Goal: Information Seeking & Learning: Learn about a topic

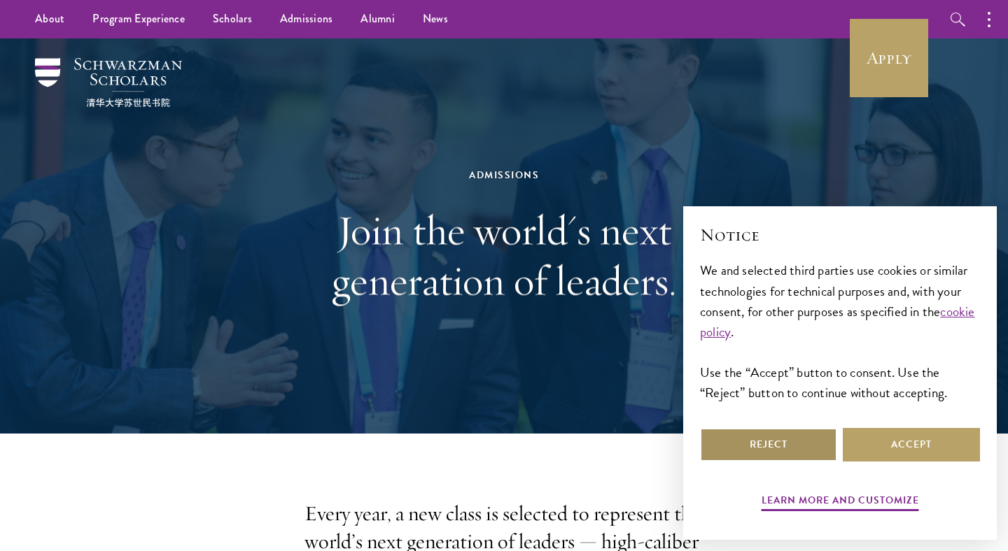
click at [780, 429] on button "Reject" at bounding box center [768, 445] width 137 height 34
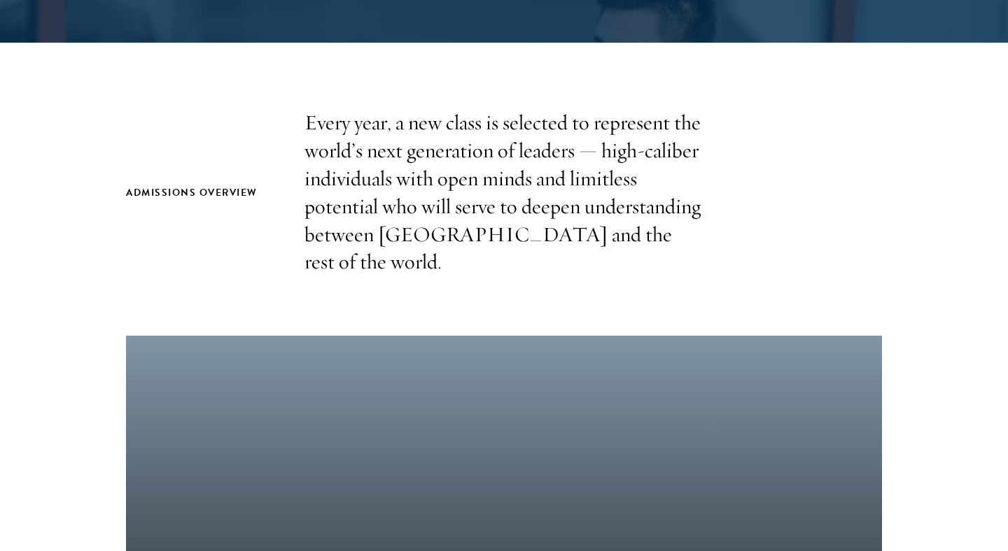
scroll to position [556, 0]
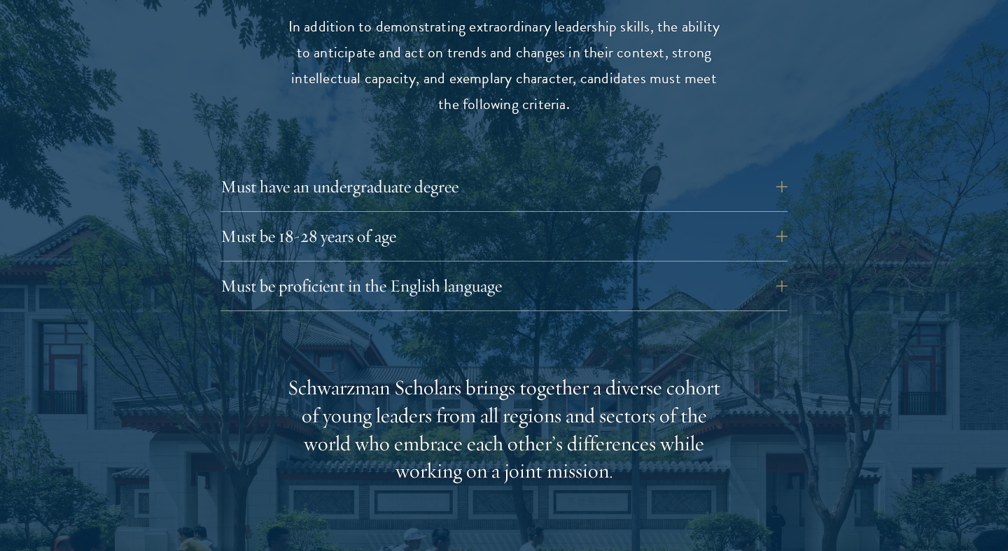
scroll to position [1977, 0]
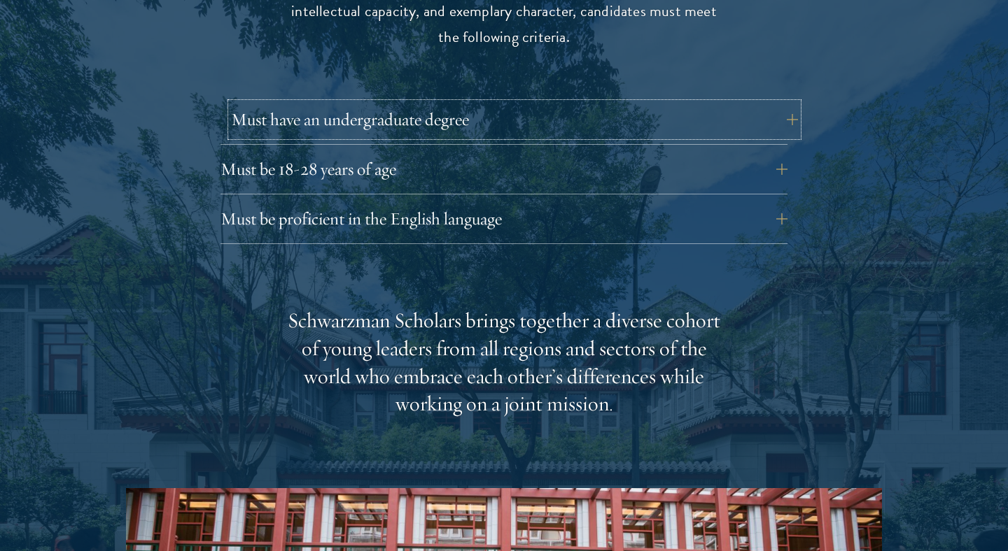
click at [672, 103] on button "Must have an undergraduate degree" at bounding box center [514, 120] width 567 height 34
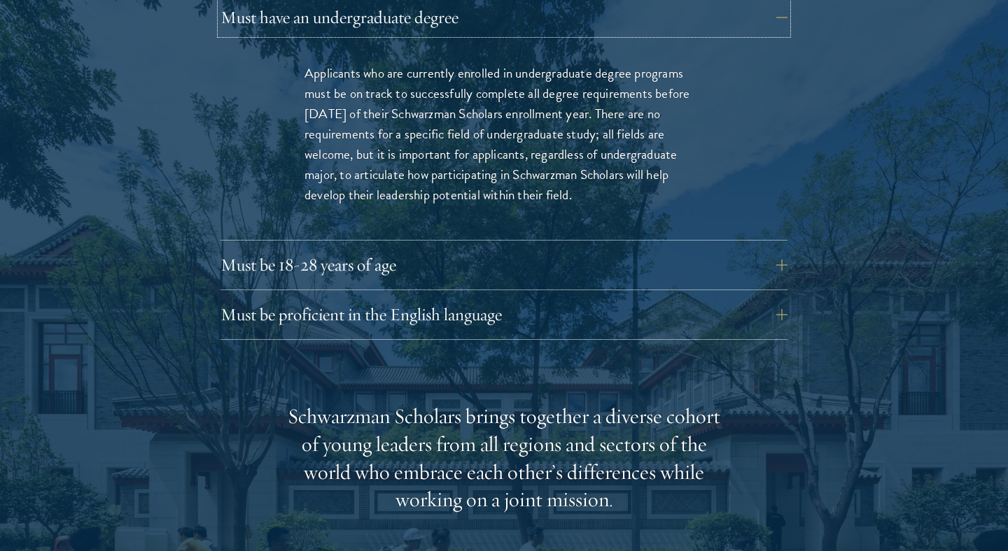
scroll to position [2096, 0]
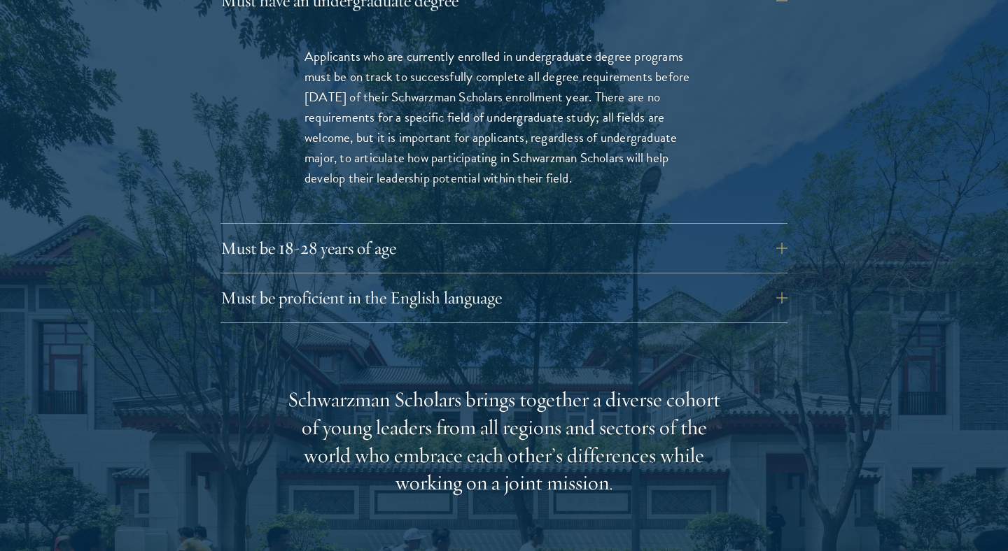
click at [614, 242] on div "Must be 18-28 years of age Candidates must be at least 18 but not yet 29 years …" at bounding box center [503, 253] width 567 height 42
click at [611, 232] on button "Must be 18-28 years of age" at bounding box center [514, 249] width 567 height 34
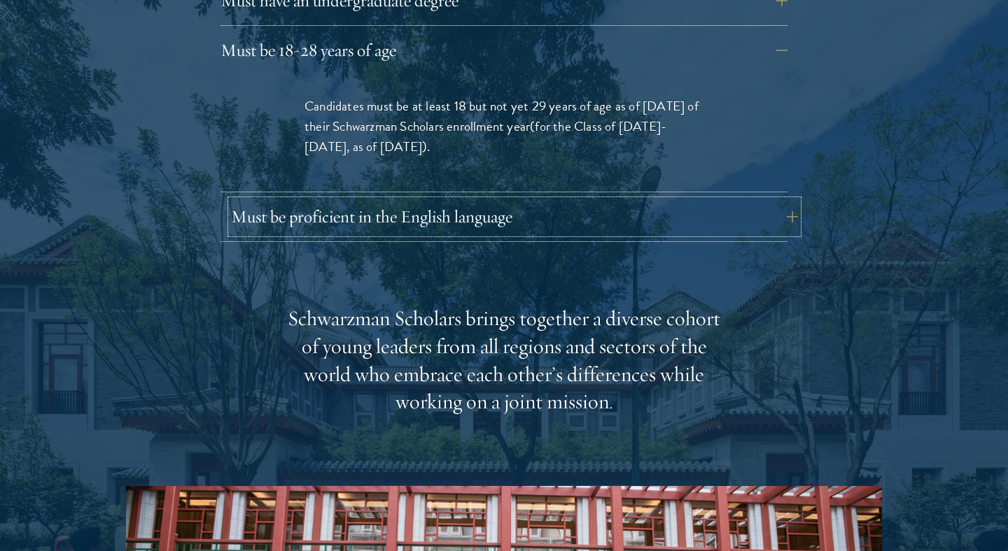
click at [593, 200] on button "Must be proficient in the English language" at bounding box center [514, 217] width 567 height 34
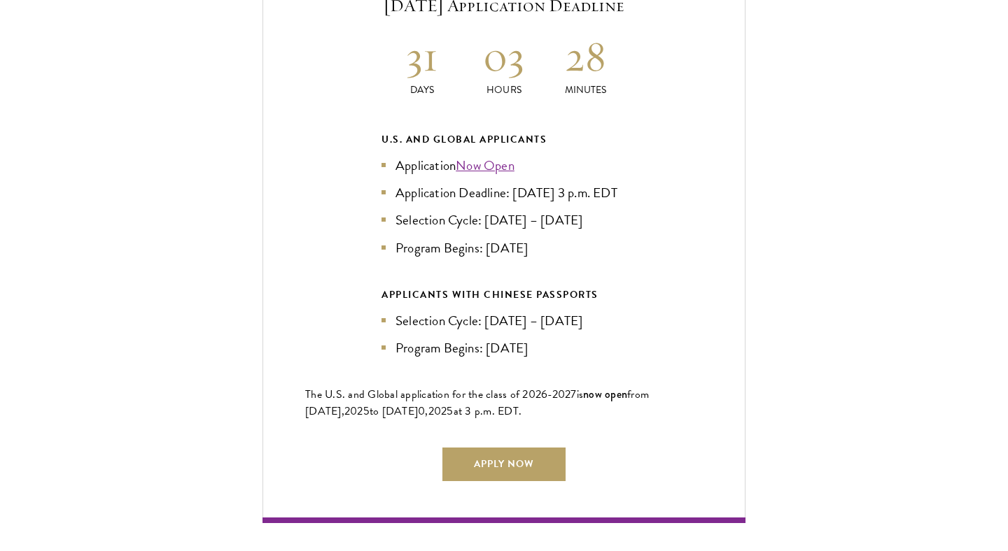
scroll to position [3485, 0]
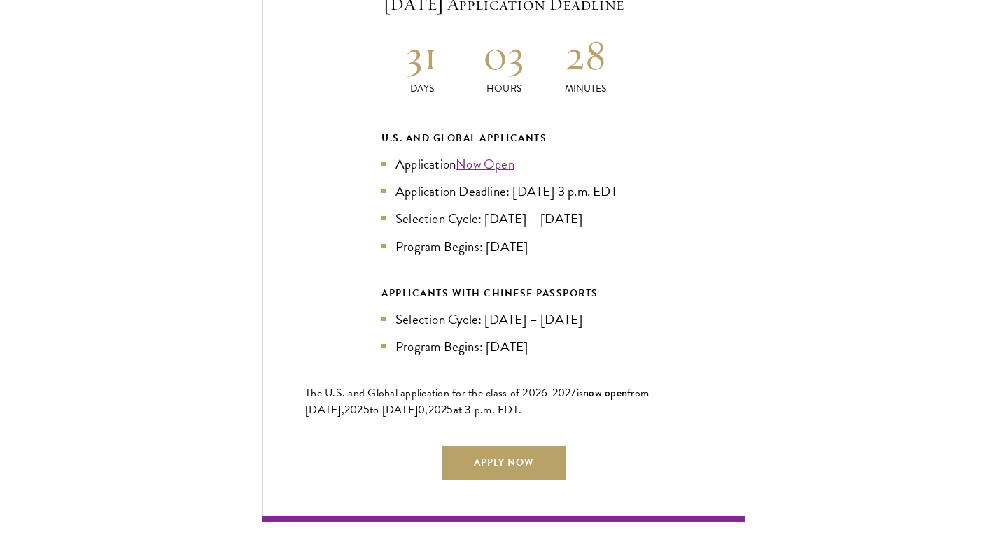
click at [551, 154] on li "Application Now Open" at bounding box center [503, 164] width 245 height 20
click at [570, 181] on li "Application Deadline: Sept 10, 2025 at 3 p.m. EDT" at bounding box center [503, 191] width 245 height 20
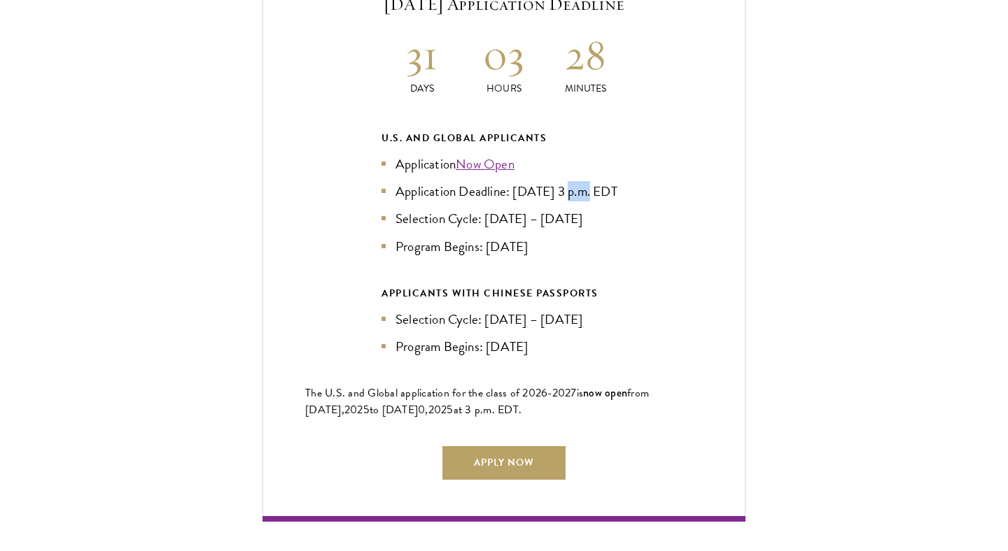
click at [570, 181] on li "Application Deadline: Sept 10, 2025 at 3 p.m. EDT" at bounding box center [503, 191] width 245 height 20
click at [574, 209] on li "Selection Cycle: Oct – Nov 2025" at bounding box center [503, 219] width 245 height 20
click at [542, 210] on li "Selection Cycle: Oct – Nov 2025" at bounding box center [503, 219] width 245 height 20
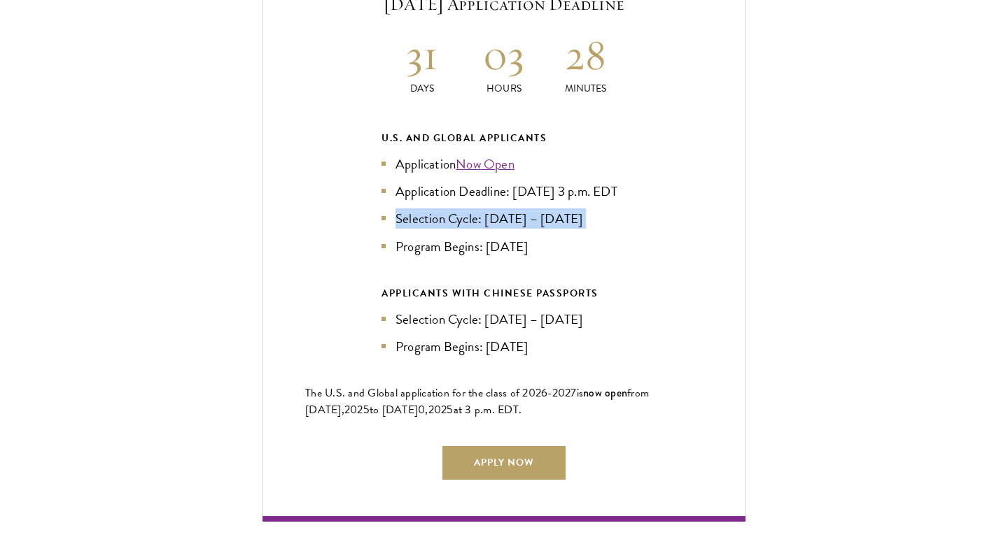
click at [560, 237] on li "Program Begins: Aug 2026" at bounding box center [503, 247] width 245 height 20
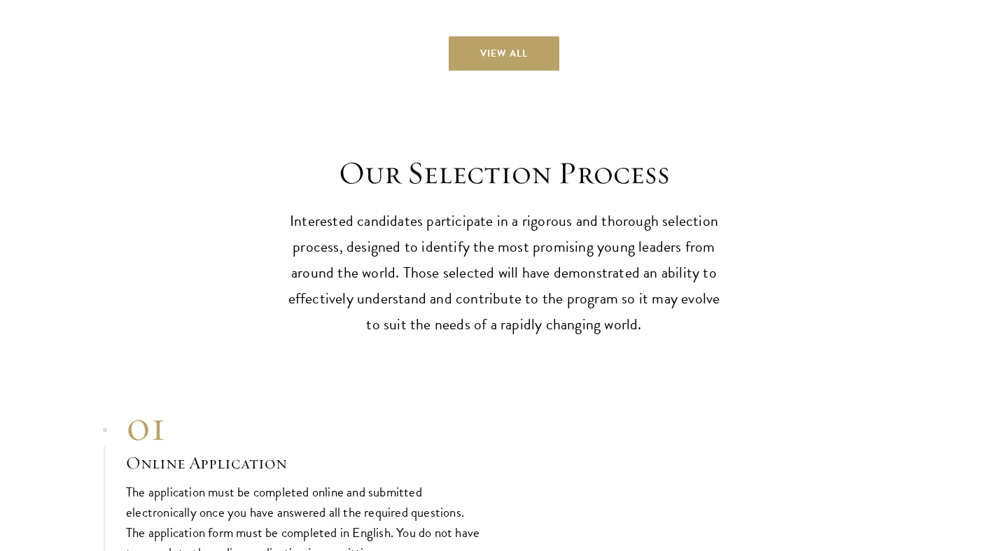
scroll to position [4666, 0]
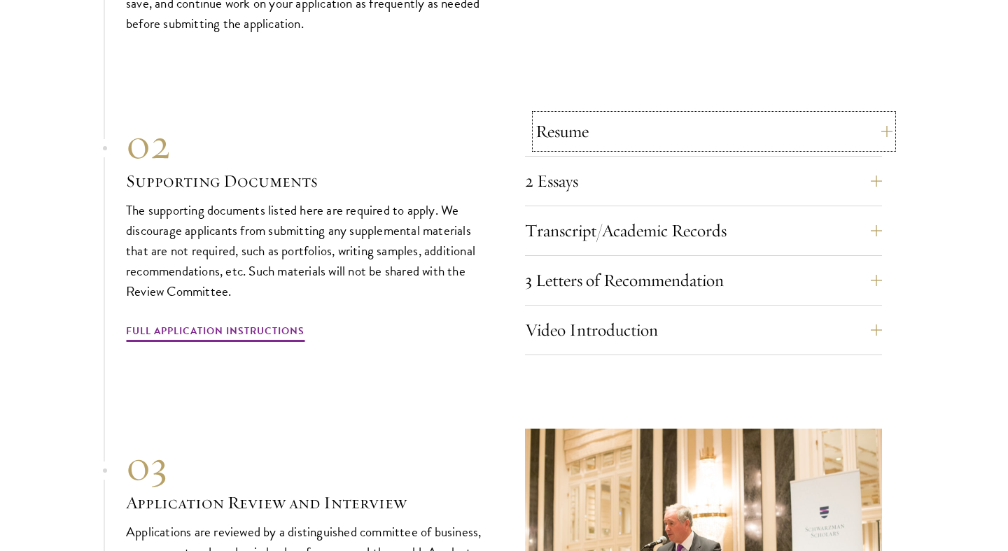
click at [833, 138] on button "Resume" at bounding box center [713, 132] width 357 height 34
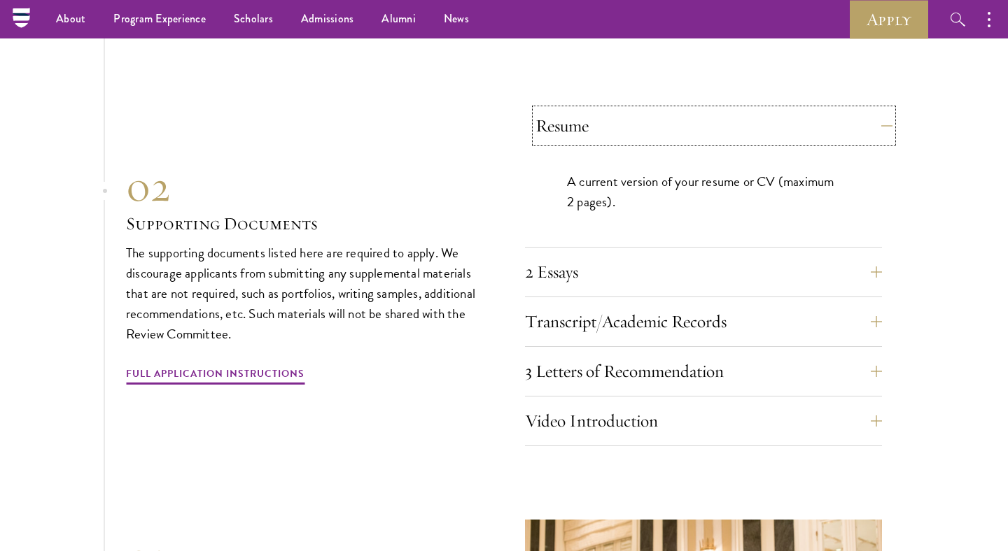
scroll to position [4779, 0]
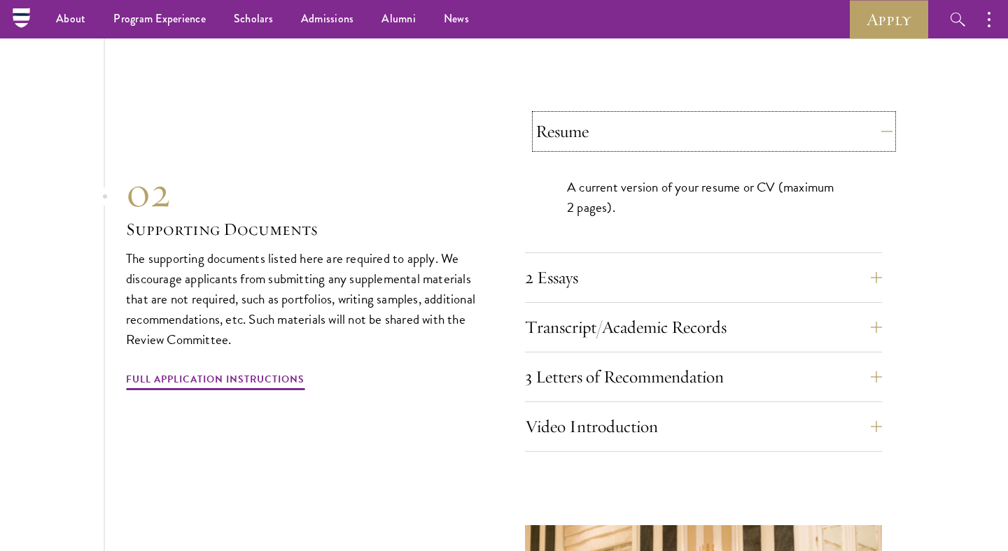
click at [833, 138] on button "Resume" at bounding box center [713, 132] width 357 height 34
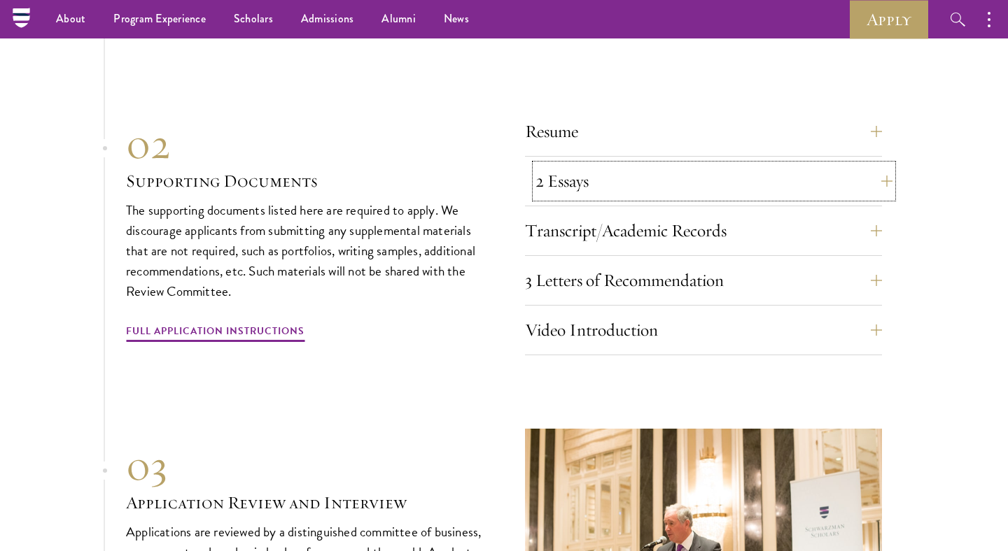
click at [844, 178] on button "2 Essays" at bounding box center [713, 181] width 357 height 34
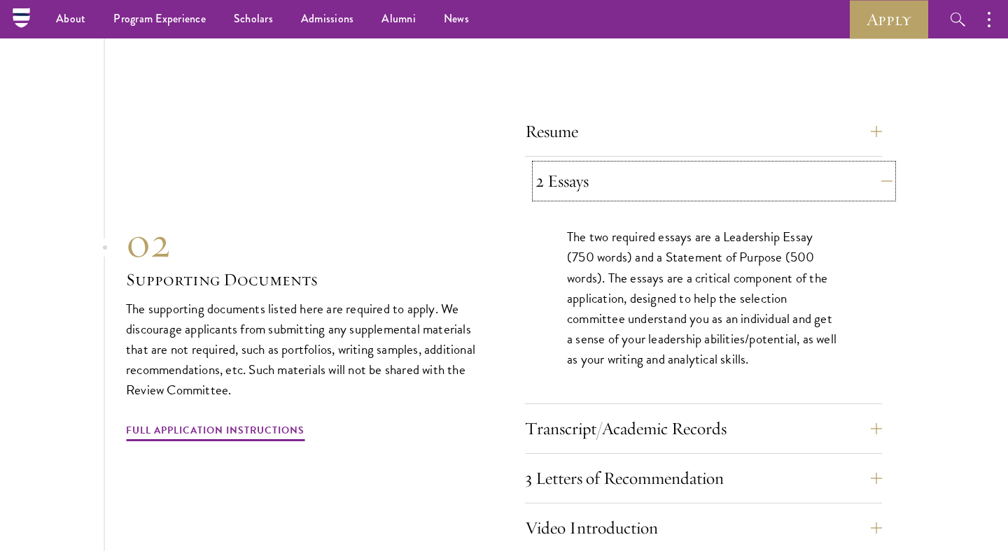
click at [844, 178] on button "2 Essays" at bounding box center [713, 181] width 357 height 34
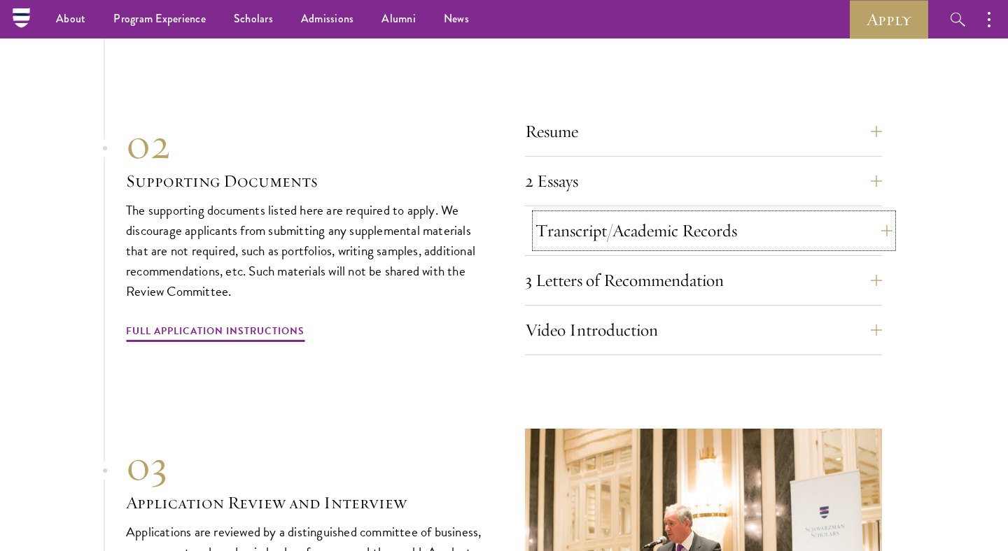
click at [854, 214] on button "Transcript/Academic Records" at bounding box center [713, 231] width 357 height 34
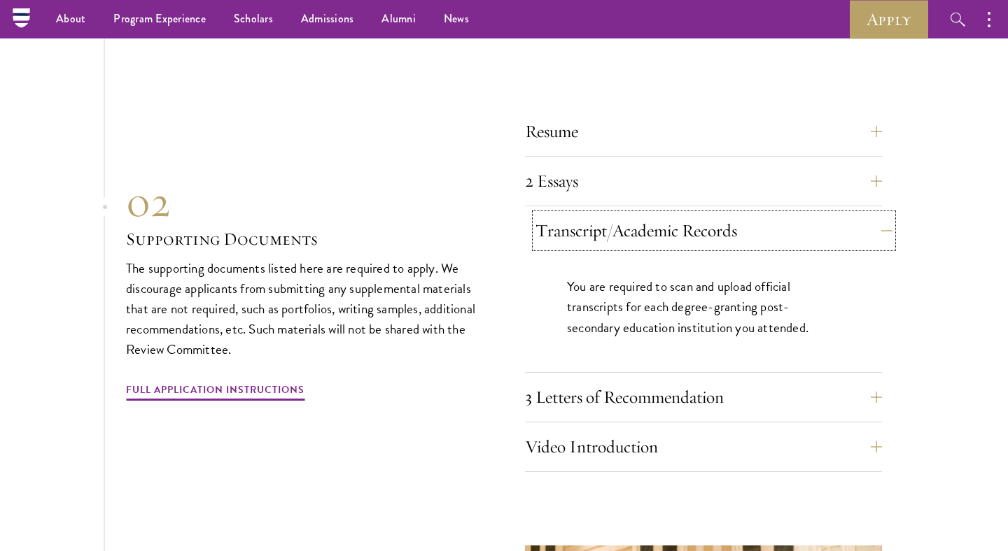
click at [861, 231] on button "Transcript/Academic Records" at bounding box center [713, 231] width 357 height 34
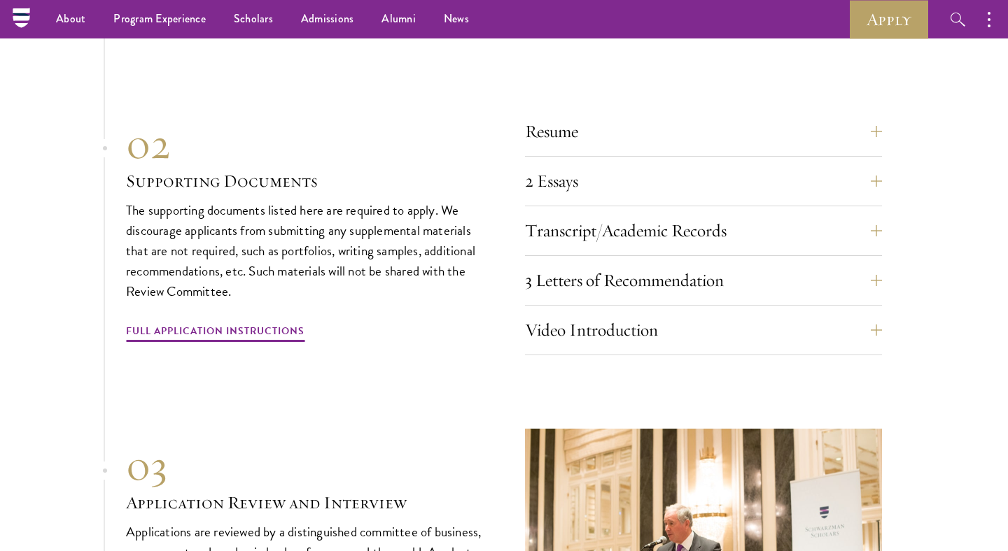
click at [858, 293] on div "3 Letters of Recommendation Recommenders should know you well and be able to sp…" at bounding box center [703, 285] width 357 height 42
click at [839, 269] on button "3 Letters of Recommendation" at bounding box center [713, 281] width 357 height 34
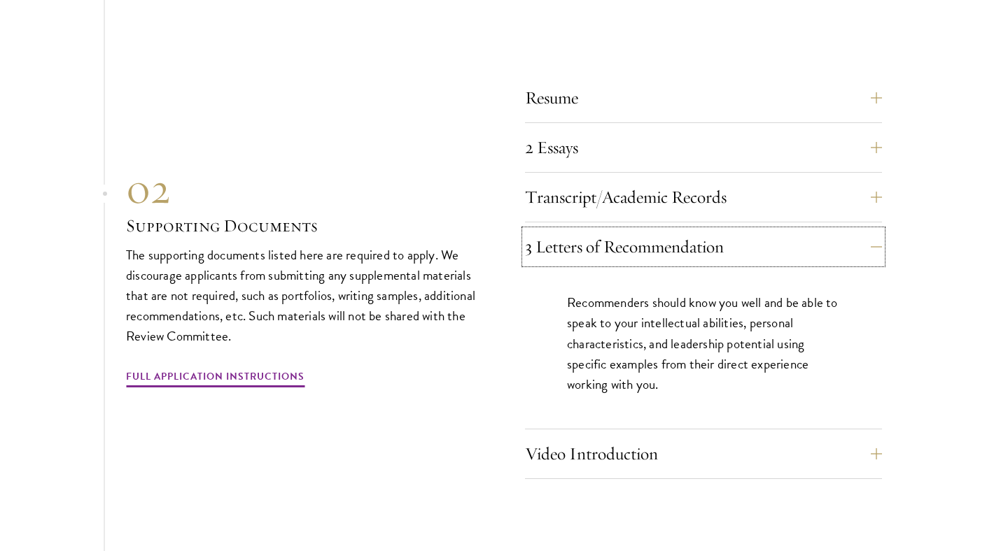
scroll to position [4813, 0]
click at [807, 251] on button "3 Letters of Recommendation" at bounding box center [713, 247] width 357 height 34
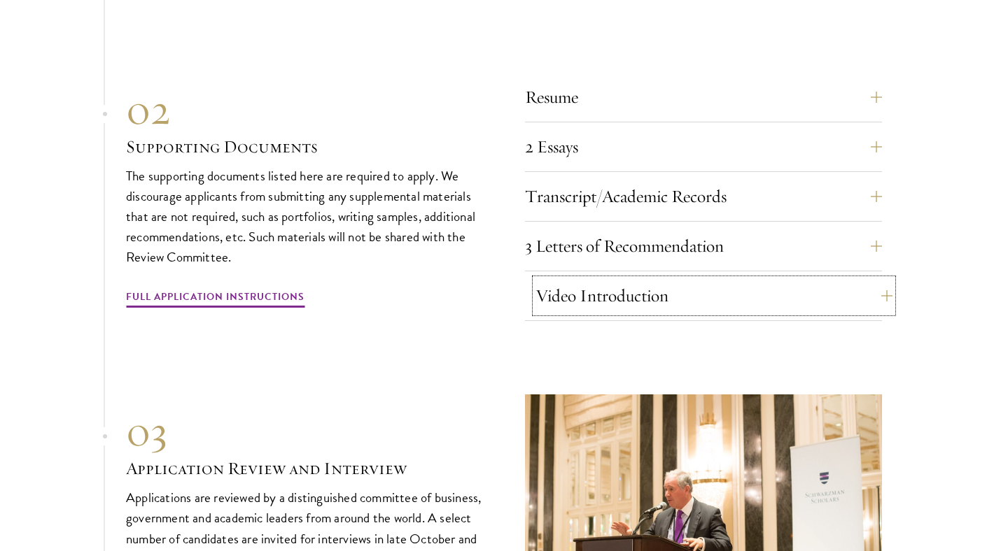
click at [808, 292] on button "Video Introduction" at bounding box center [713, 296] width 357 height 34
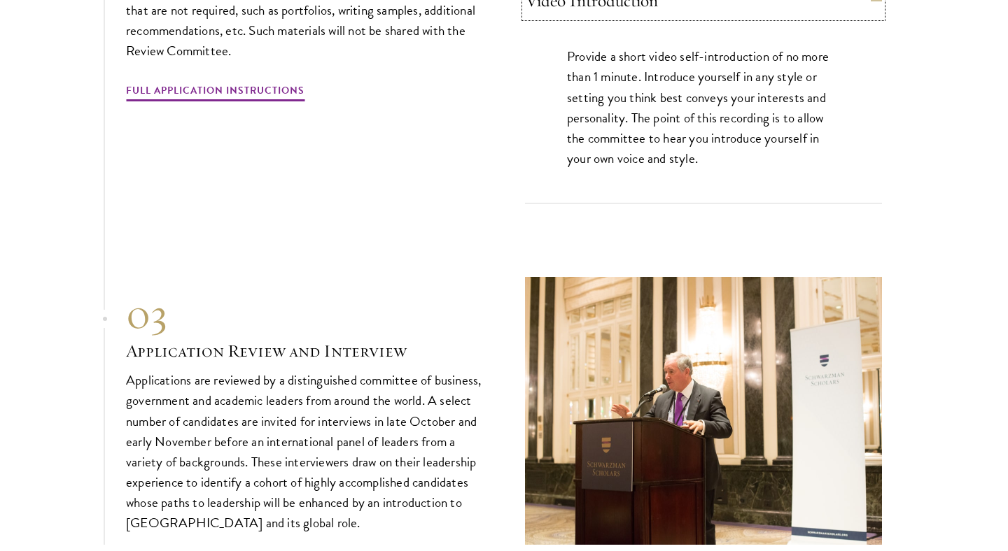
scroll to position [5186, 0]
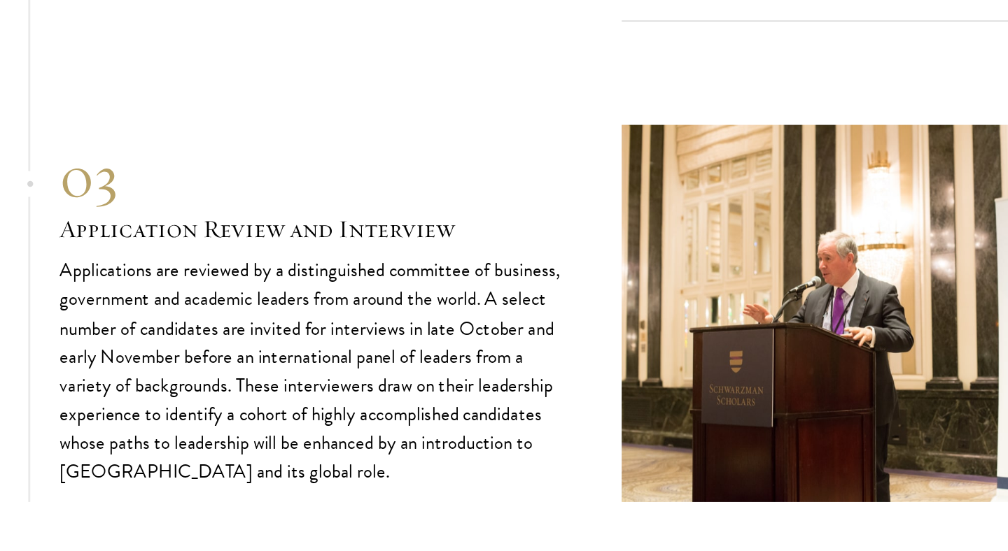
click at [297, 383] on p "Applications are reviewed by a distinguished committee of business, government …" at bounding box center [304, 373] width 357 height 163
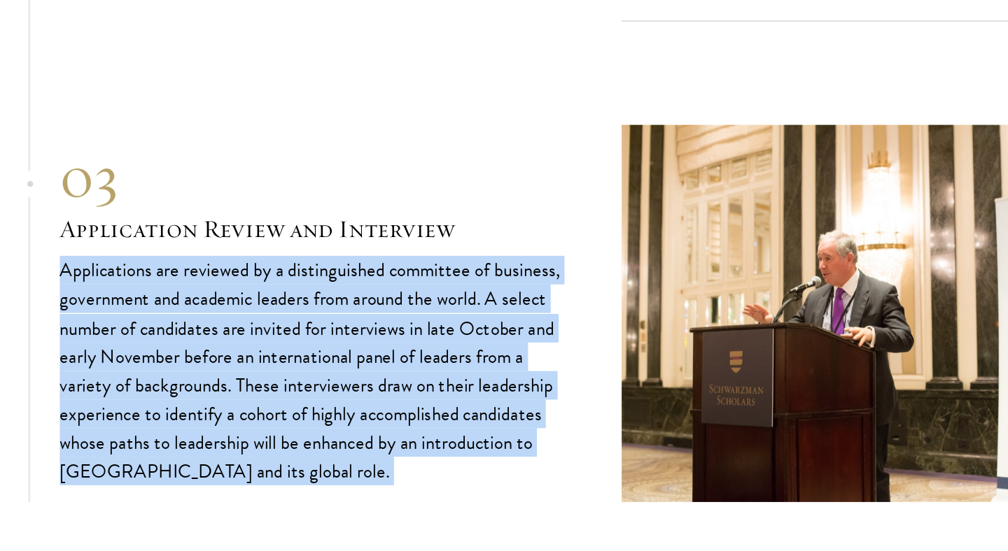
click at [327, 400] on p "Applications are reviewed by a distinguished committee of business, government …" at bounding box center [304, 373] width 357 height 163
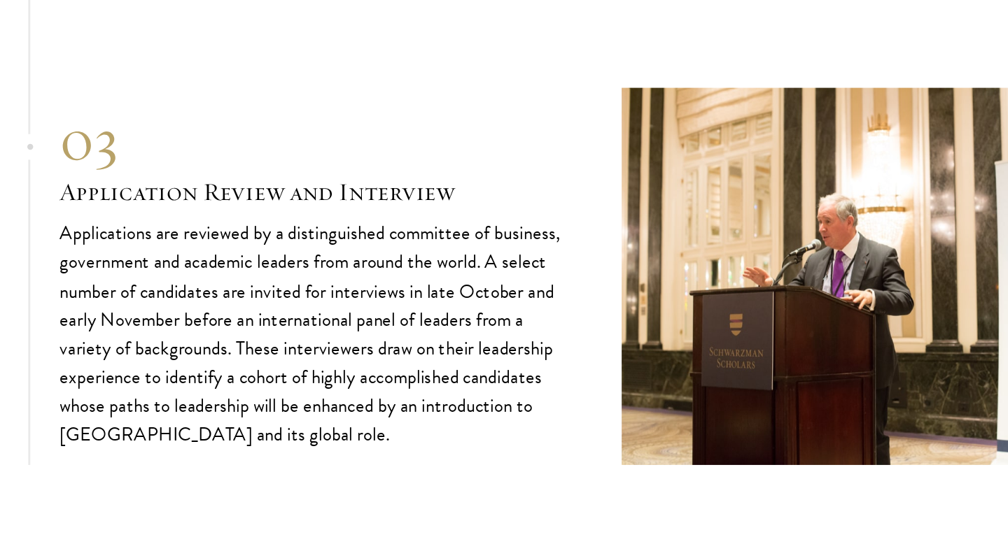
click at [354, 416] on p "Applications are reviewed by a distinguished committee of business, government …" at bounding box center [304, 373] width 357 height 163
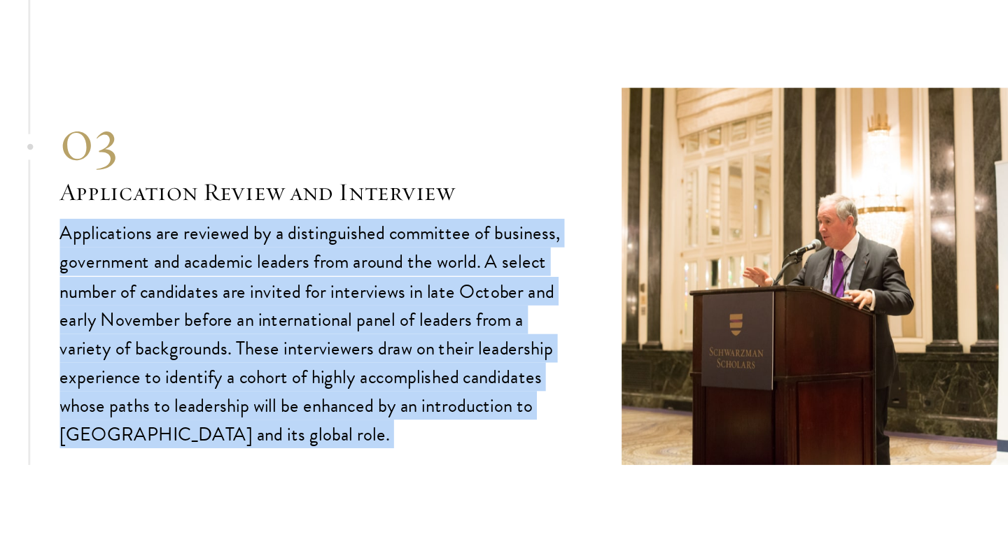
click at [373, 432] on p "Applications are reviewed by a distinguished committee of business, government …" at bounding box center [304, 373] width 357 height 163
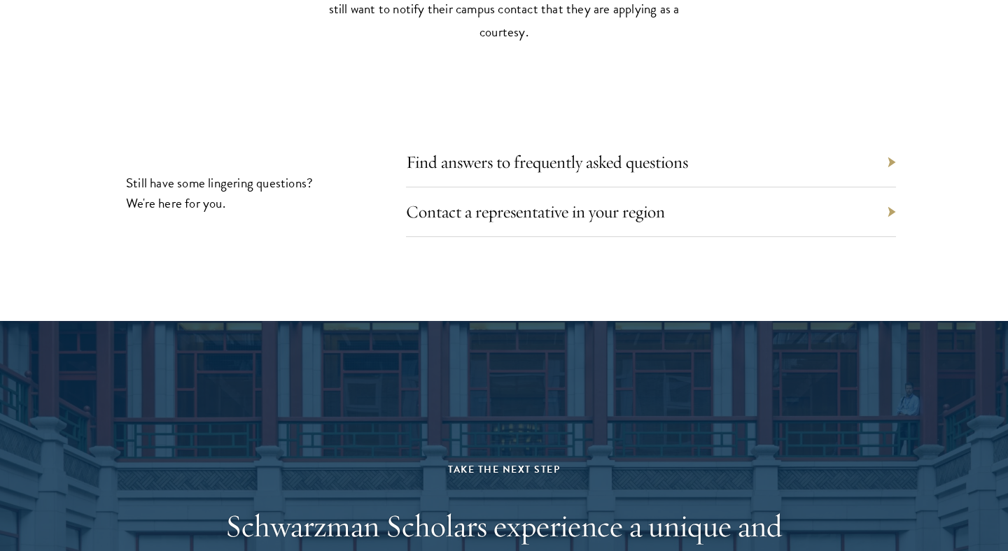
scroll to position [6927, 0]
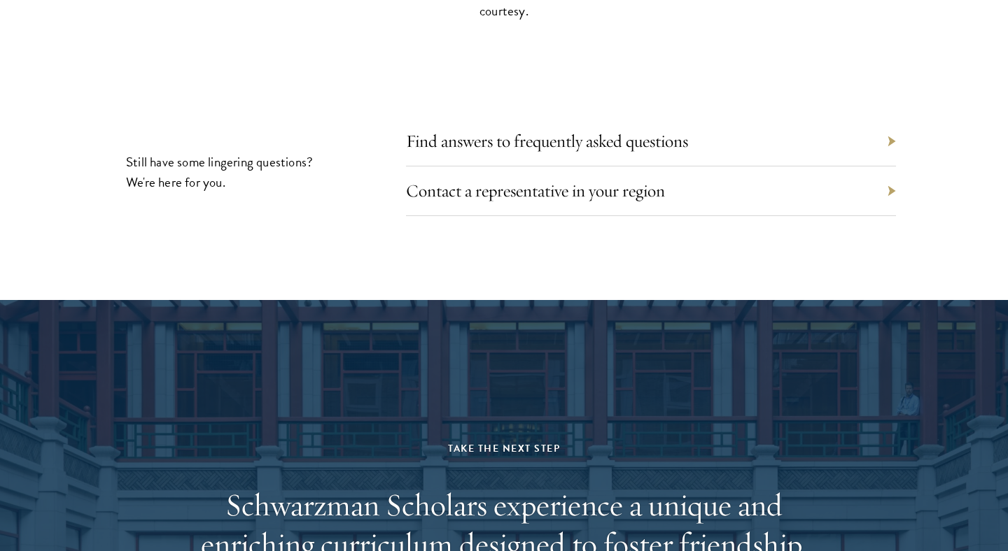
click at [491, 148] on div "Find answers to frequently asked questions" at bounding box center [651, 142] width 490 height 50
click at [495, 141] on link "Find answers to frequently asked questions" at bounding box center [557, 141] width 282 height 22
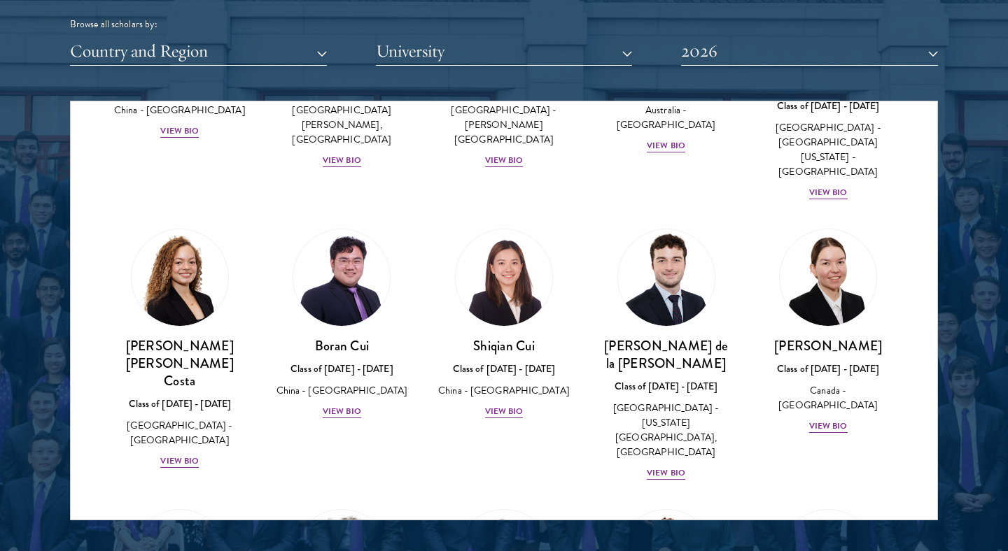
scroll to position [1553, 0]
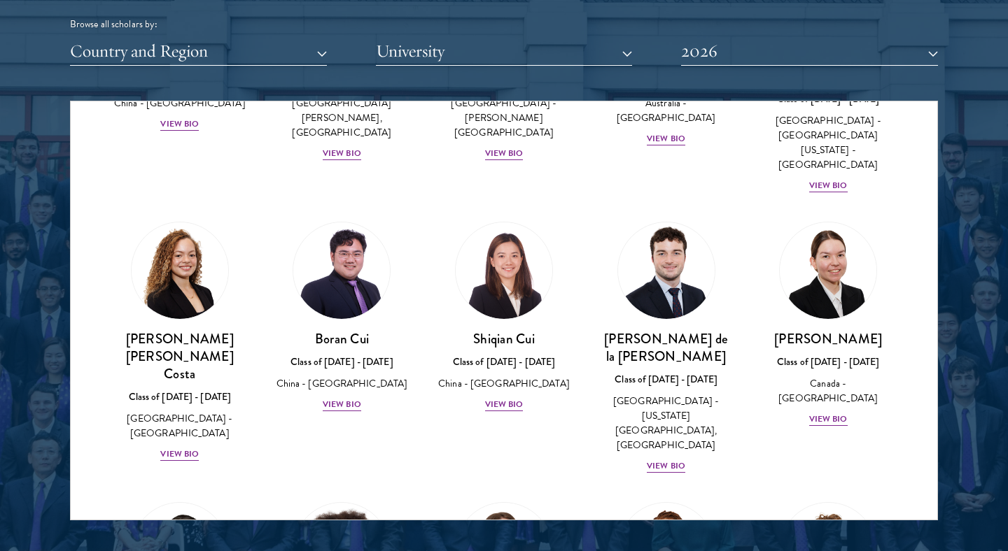
click at [558, 75] on div "Scholar Directory Congratulations and welcome to the Schwarzman Scholars Class …" at bounding box center [504, 165] width 868 height 712
click at [555, 57] on button "University" at bounding box center [504, 51] width 257 height 29
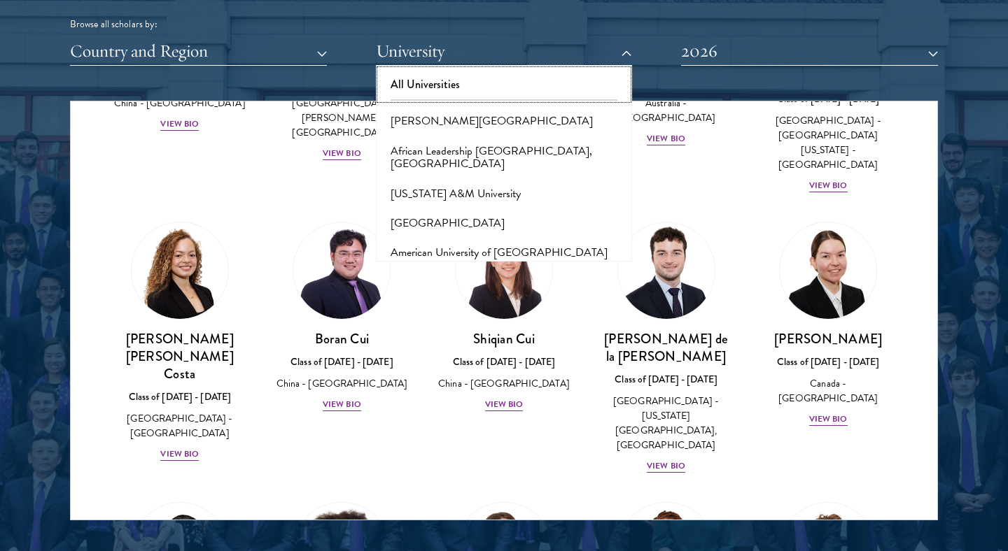
click at [533, 80] on button "All Universities" at bounding box center [504, 84] width 248 height 29
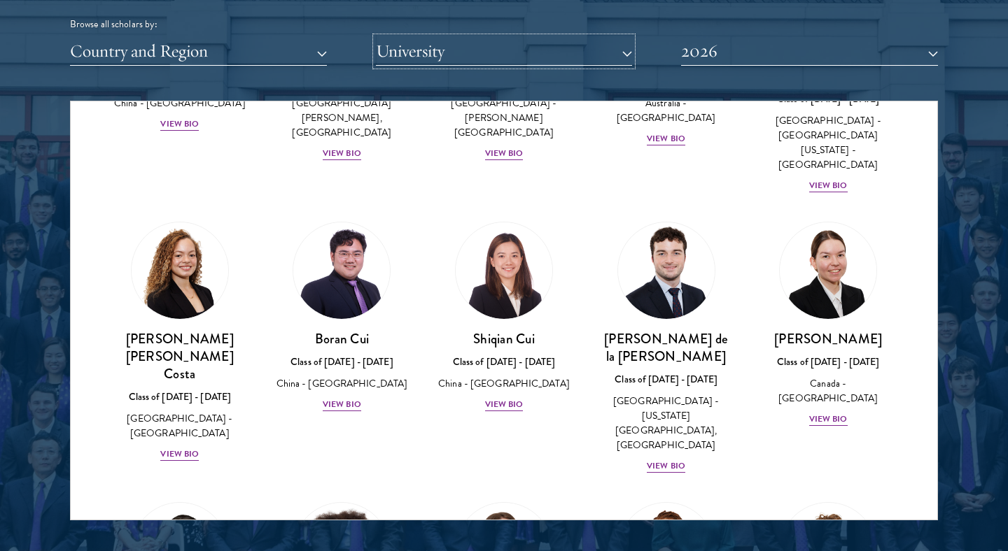
click at [526, 55] on button "University" at bounding box center [504, 51] width 257 height 29
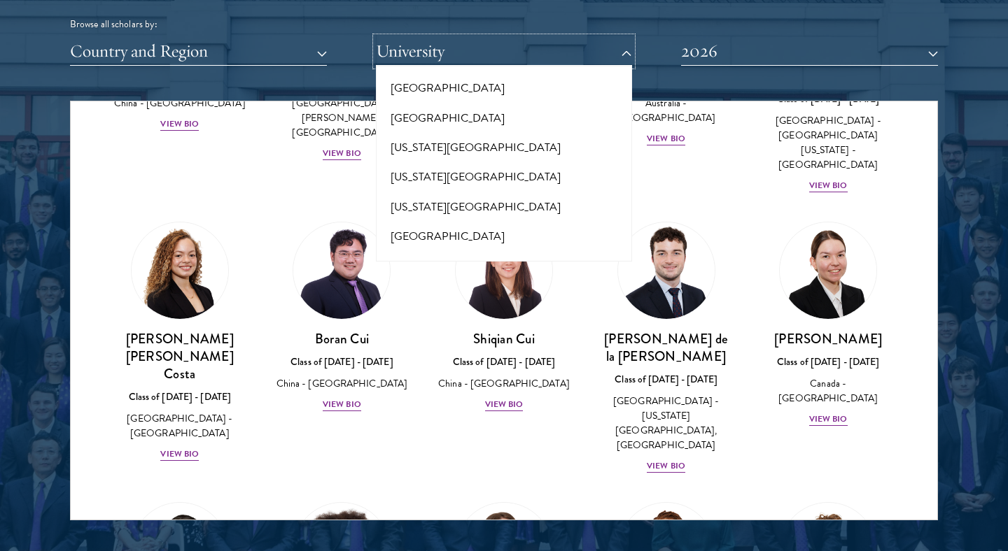
scroll to position [14005, 0]
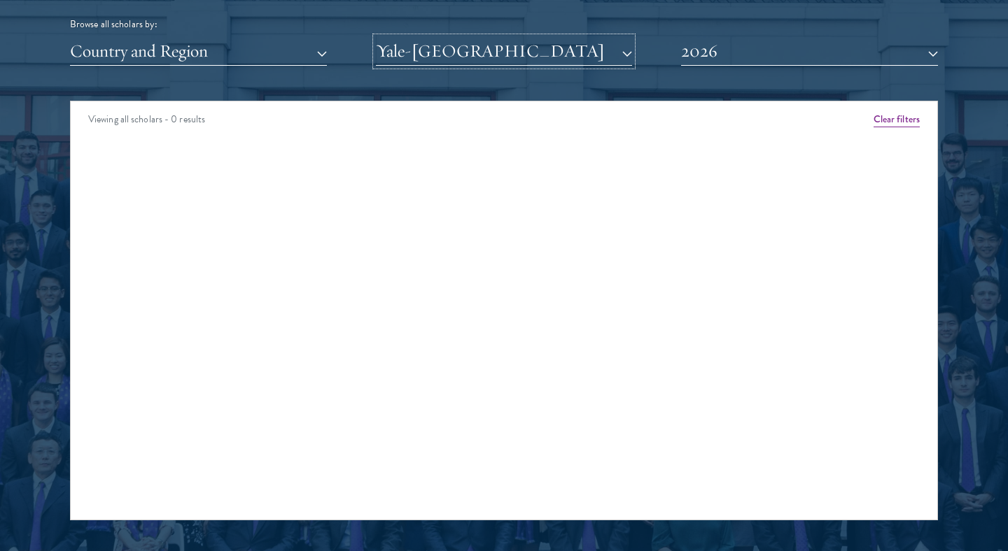
click at [514, 54] on button "Yale-NUS College" at bounding box center [504, 51] width 257 height 29
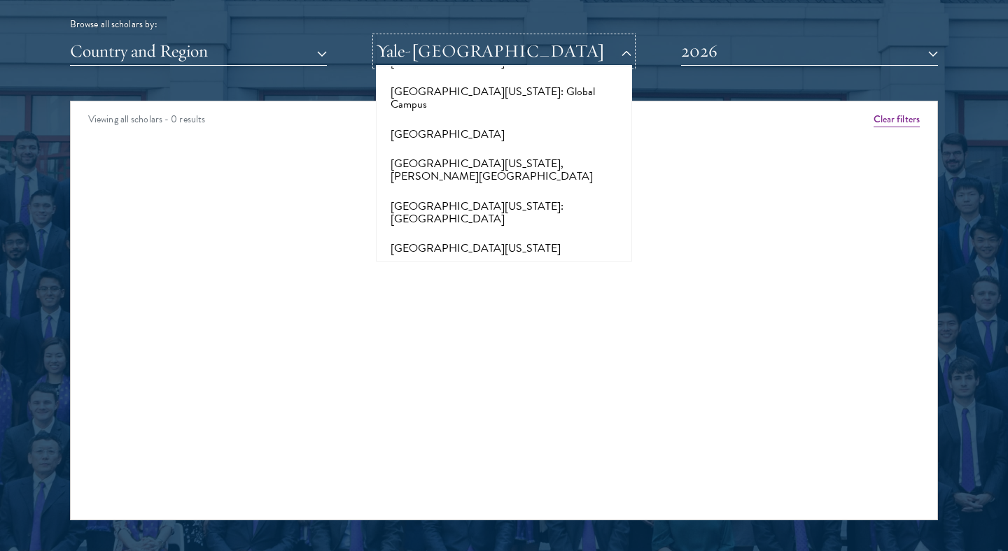
scroll to position [12051, 0]
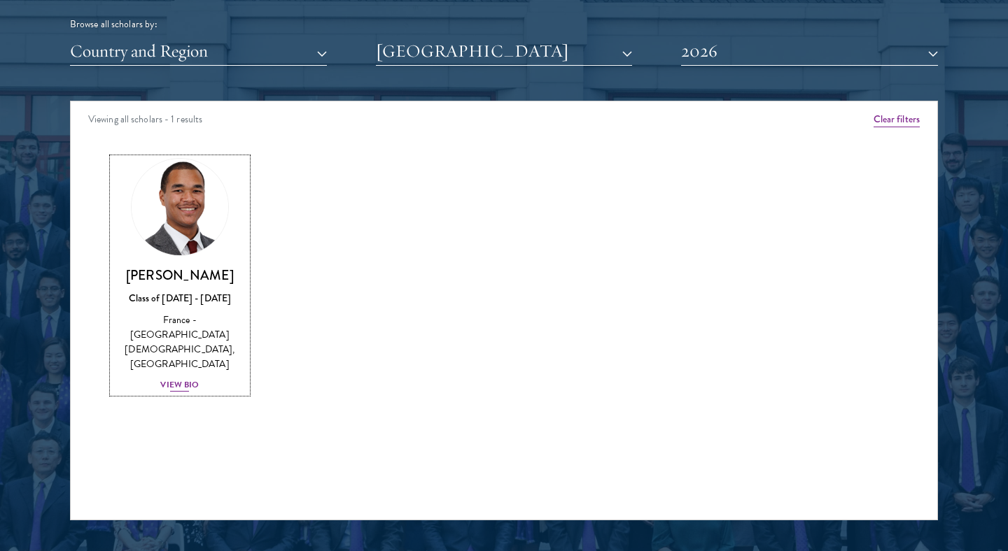
click at [180, 188] on img at bounding box center [180, 207] width 106 height 106
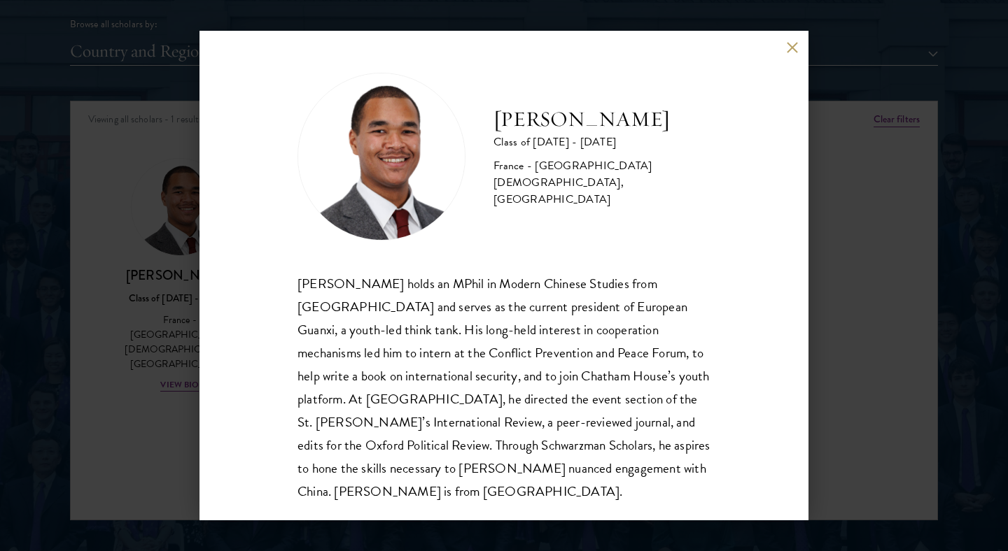
scroll to position [1, 0]
click at [866, 337] on div "Angelo M'ba Class of 2025 - 2026 France - Institut Catholique de Rennes, Univer…" at bounding box center [504, 275] width 1008 height 551
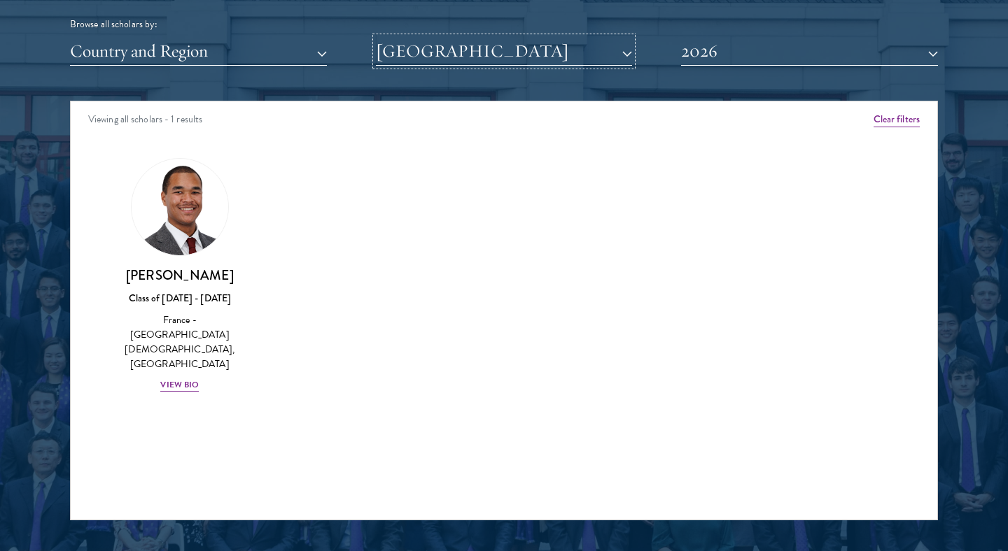
click at [616, 53] on button "University of Oxford" at bounding box center [504, 51] width 257 height 29
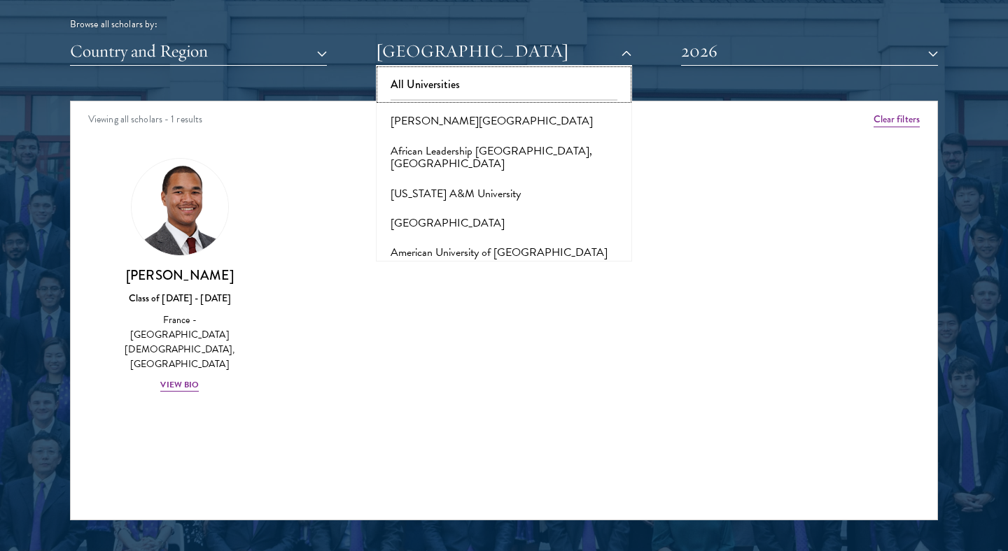
click at [485, 86] on button "All Universities" at bounding box center [504, 84] width 248 height 29
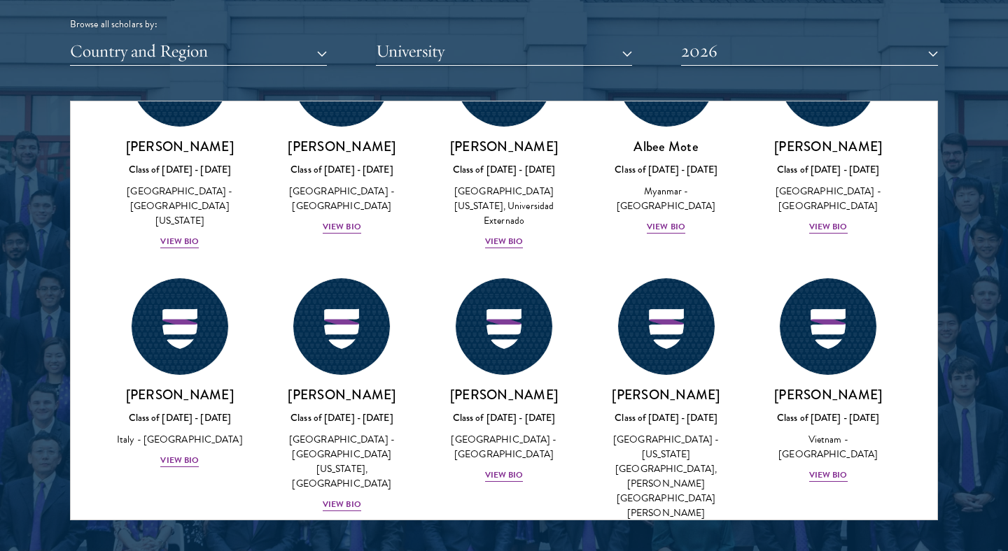
scroll to position [5115, 0]
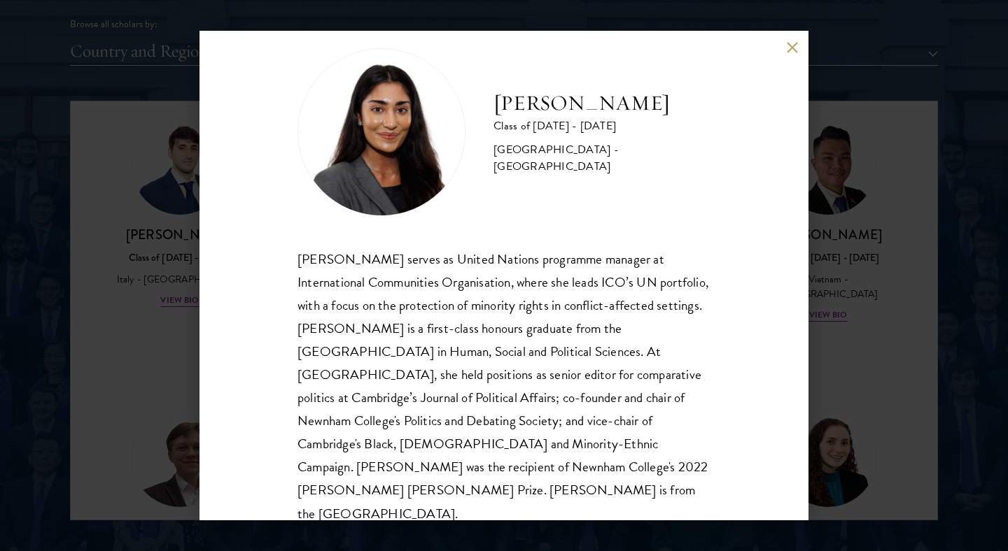
scroll to position [24, 0]
click at [876, 285] on div "Mia Sawjani Class of 2025 - 2026 United Kingdom - University of Cambridge Mia S…" at bounding box center [504, 275] width 1008 height 551
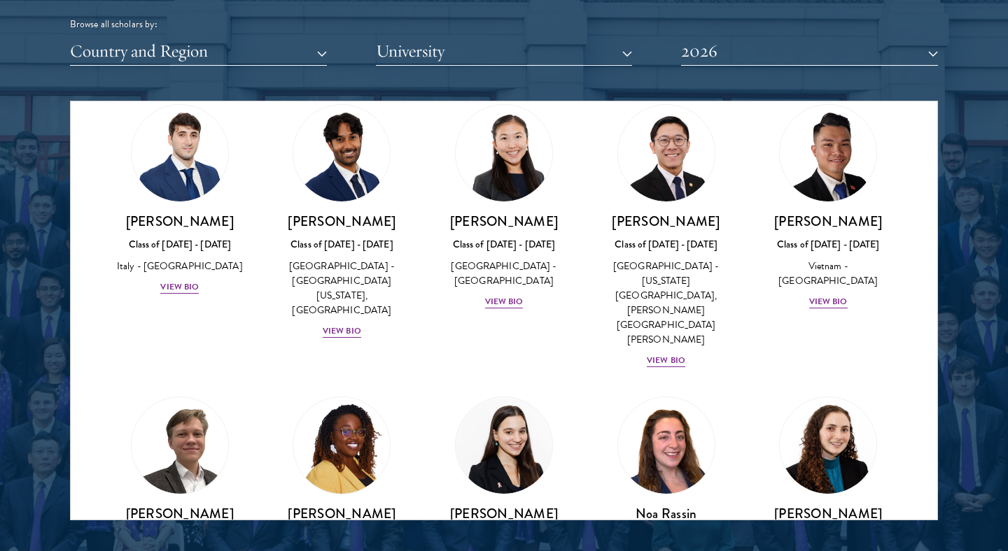
scroll to position [5129, 0]
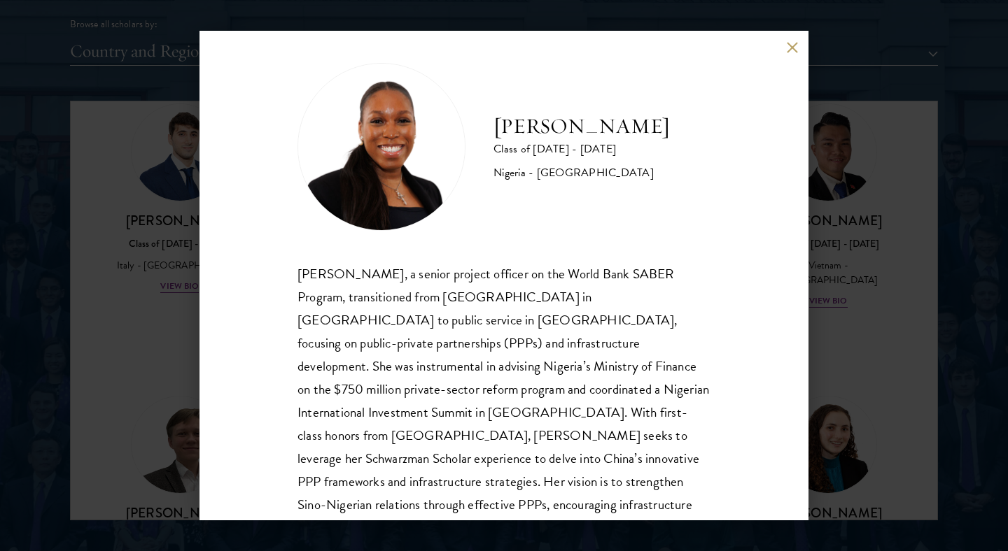
scroll to position [48, 0]
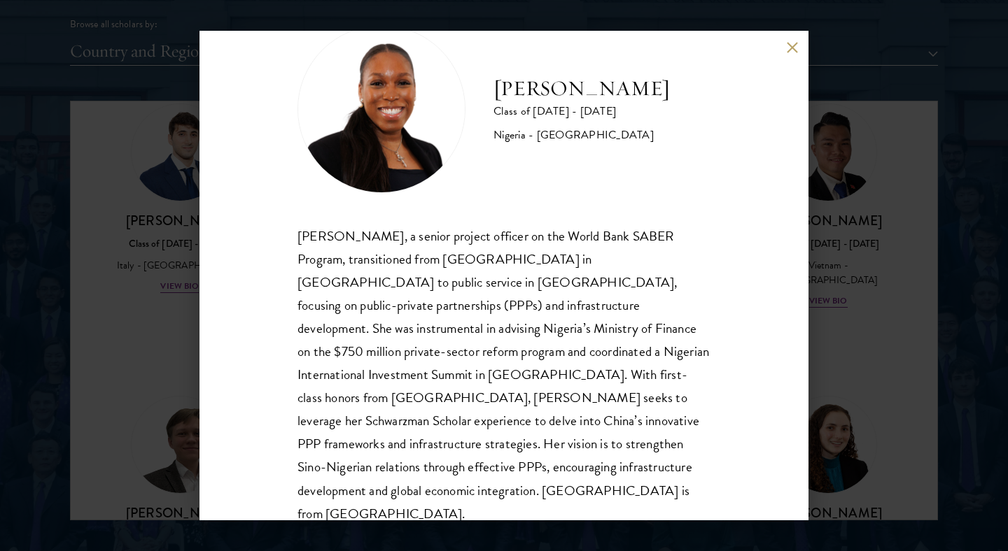
click at [146, 297] on div "Oluwatoni Salami Class of 2025 - 2026 Nigeria - University of Durham Oluwatoni …" at bounding box center [504, 275] width 1008 height 551
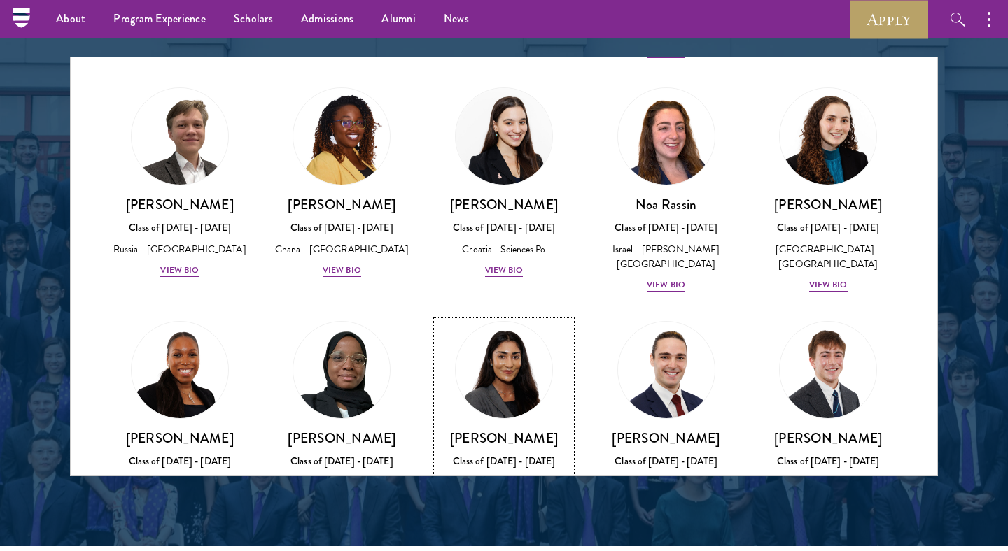
scroll to position [5395, 0]
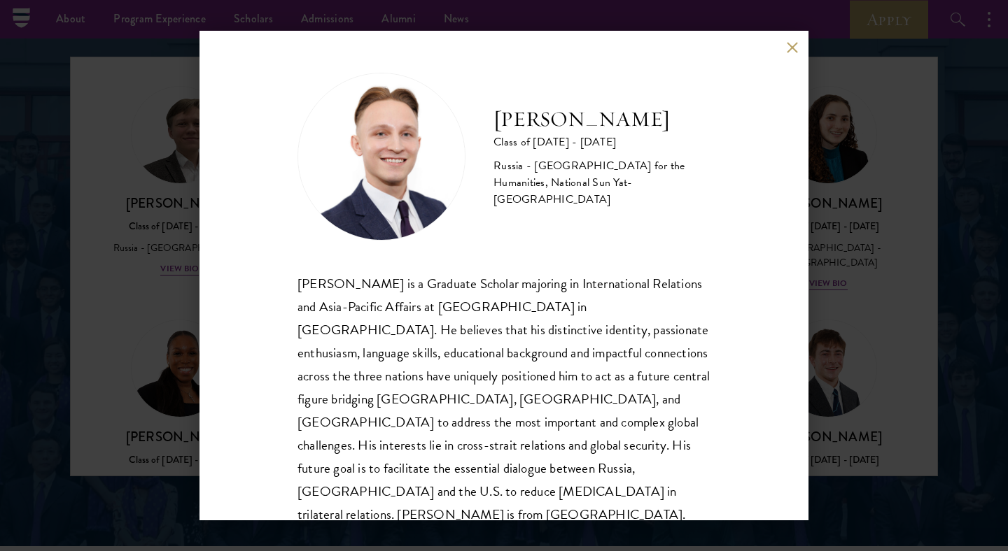
scroll to position [1, 0]
click at [964, 404] on div "Igor Sobolev Class of 2025 - 2026 Russia - Russian State University for the Hum…" at bounding box center [504, 275] width 1008 height 551
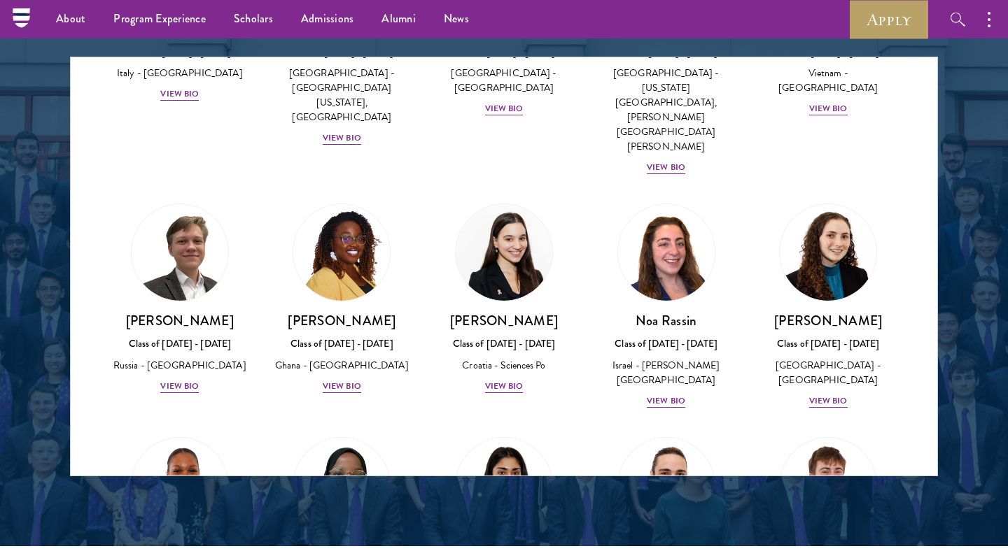
scroll to position [5297, 0]
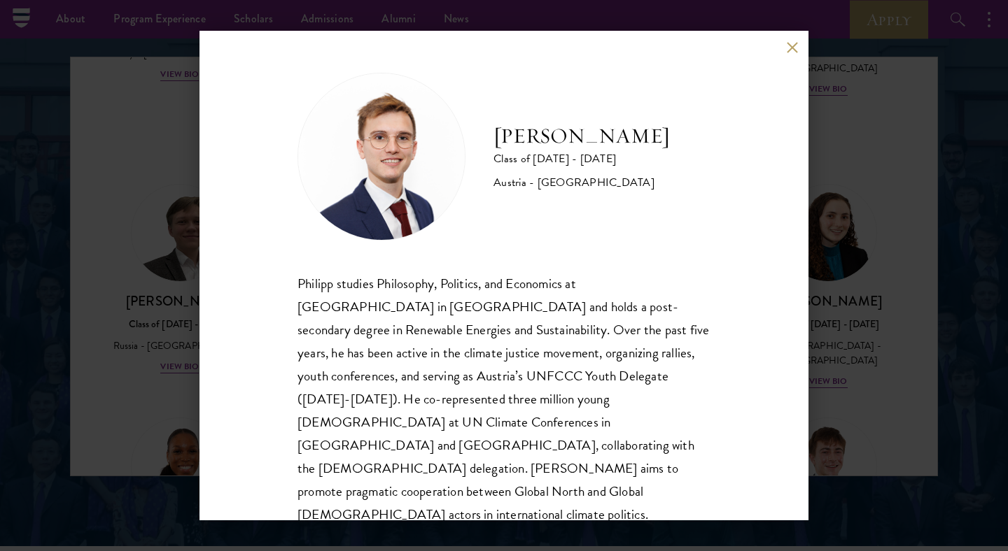
click at [793, 47] on button at bounding box center [792, 47] width 12 height 12
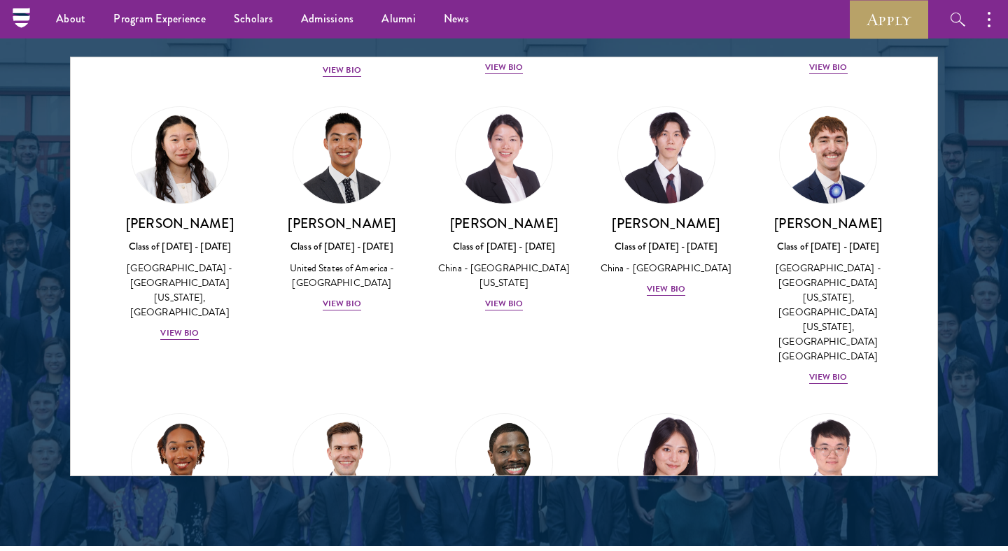
scroll to position [6645, 0]
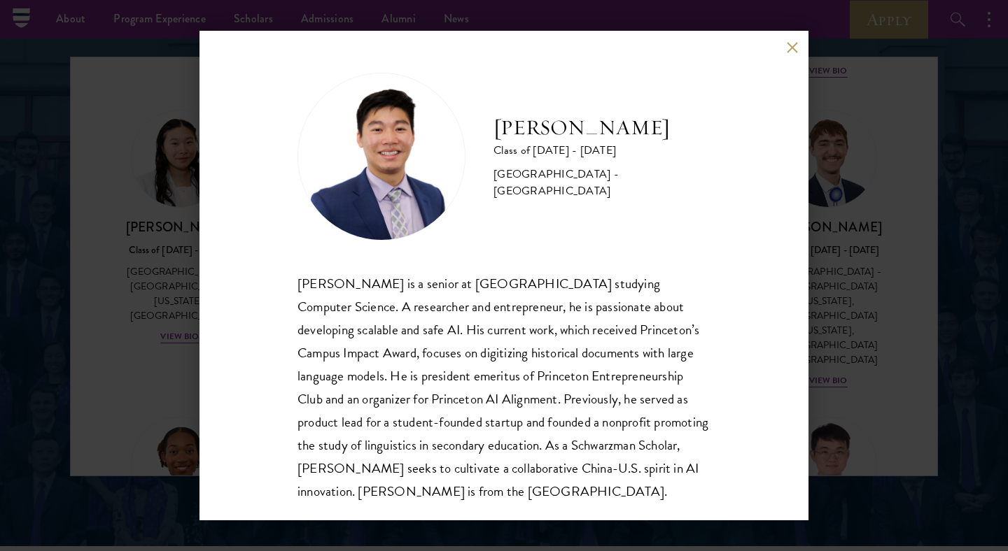
click at [789, 59] on div "James Zhang Class of 2025 - 2026 United States of America - Princeton Universit…" at bounding box center [503, 276] width 609 height 490
click at [791, 44] on button at bounding box center [792, 47] width 12 height 12
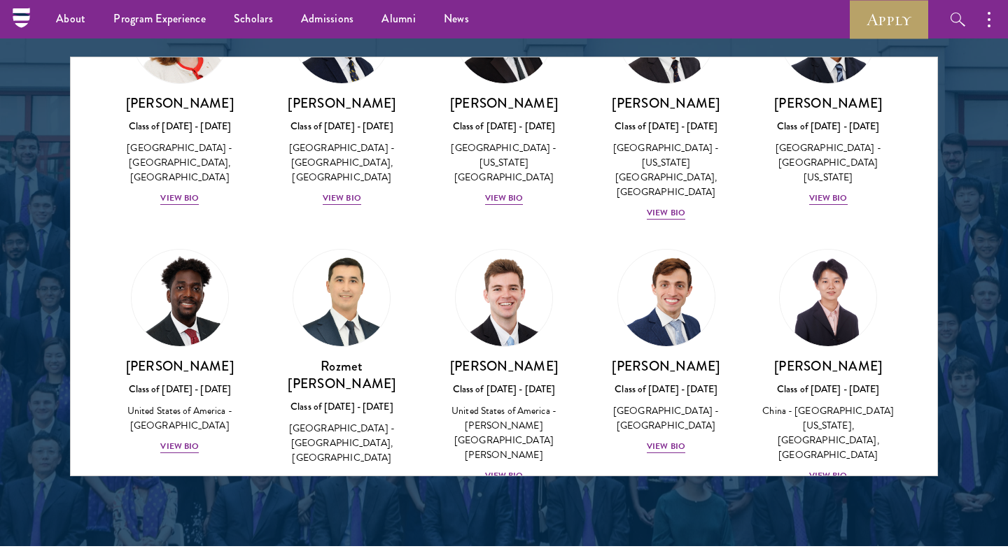
scroll to position [6230, 0]
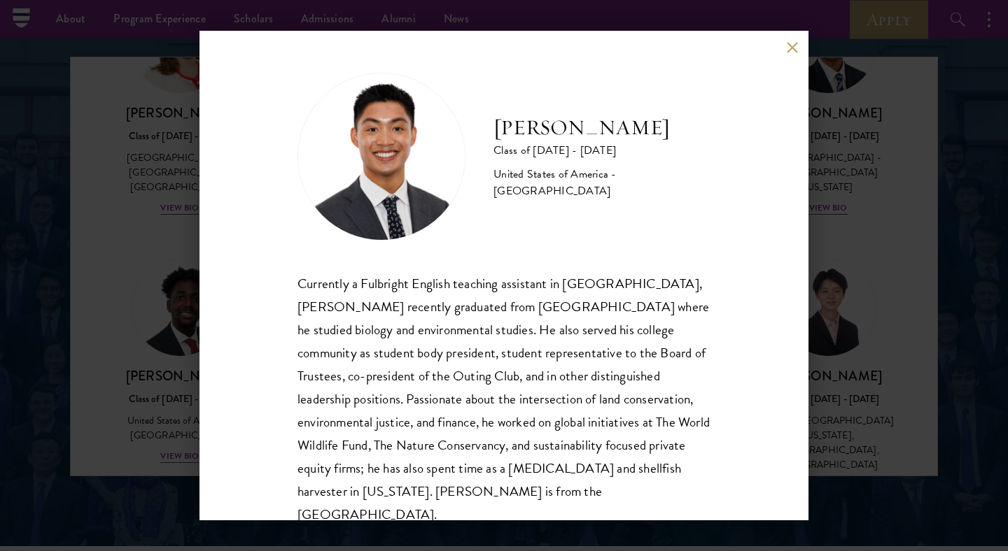
click at [791, 46] on button at bounding box center [792, 47] width 12 height 12
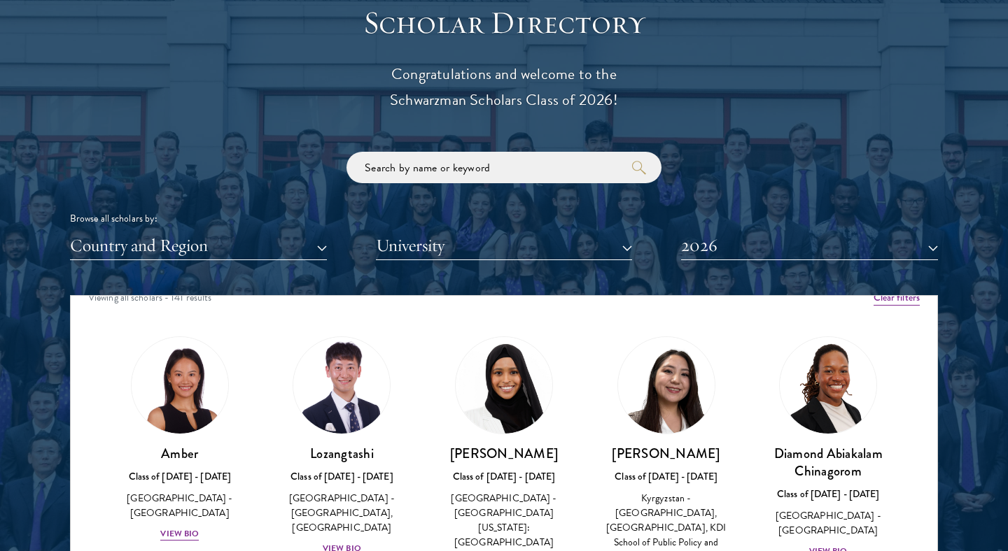
scroll to position [1574, 0]
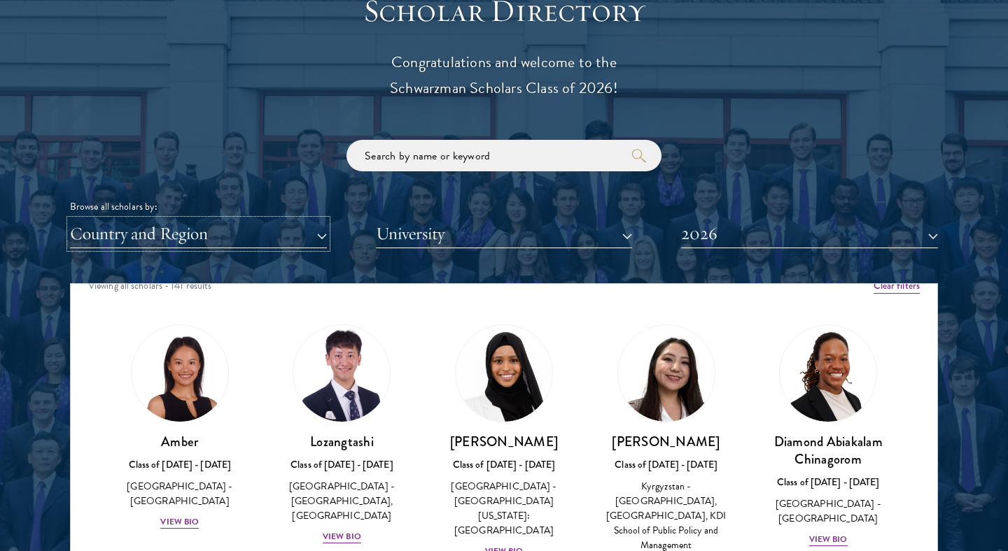
click at [204, 228] on button "Country and Region" at bounding box center [198, 234] width 257 height 29
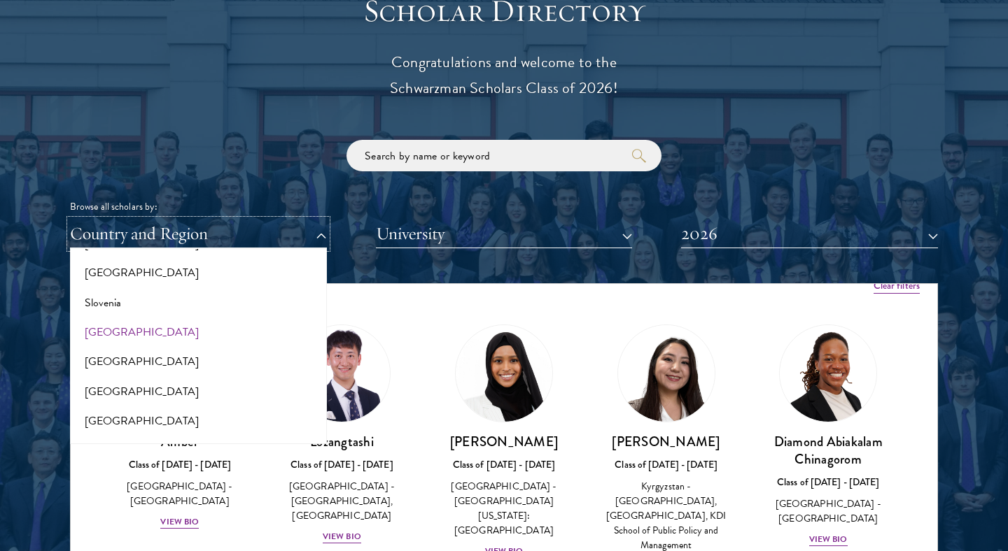
scroll to position [2353, 0]
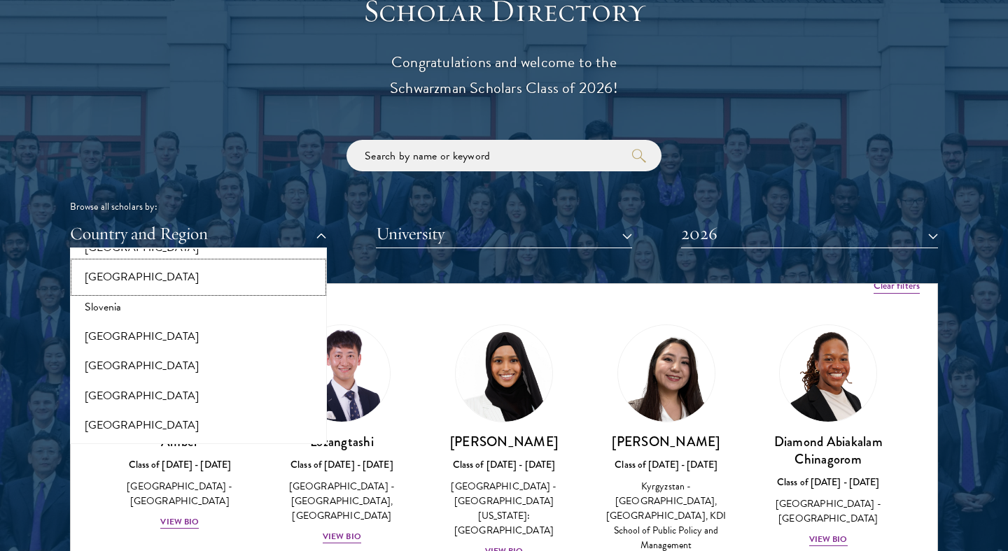
click at [172, 263] on button "[GEOGRAPHIC_DATA]" at bounding box center [198, 276] width 248 height 29
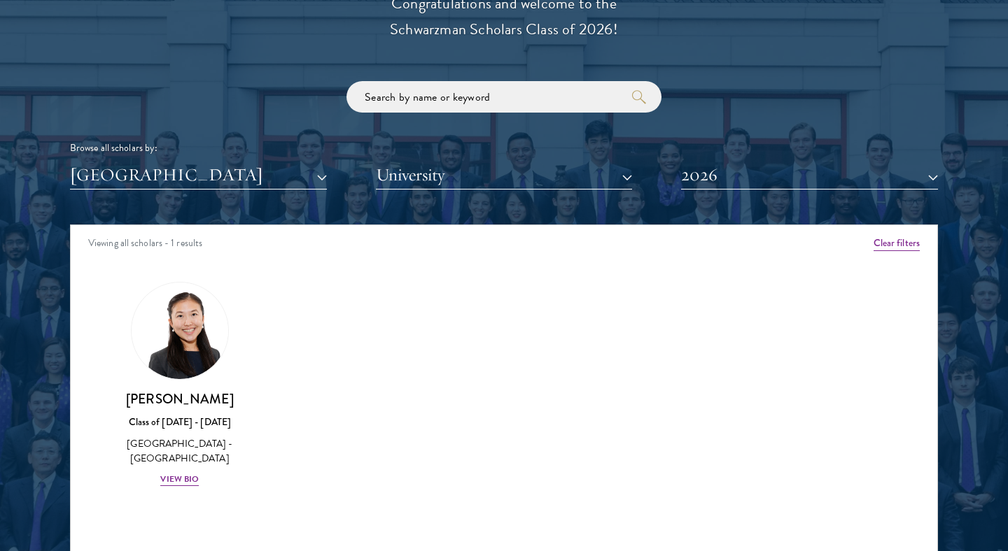
scroll to position [1656, 0]
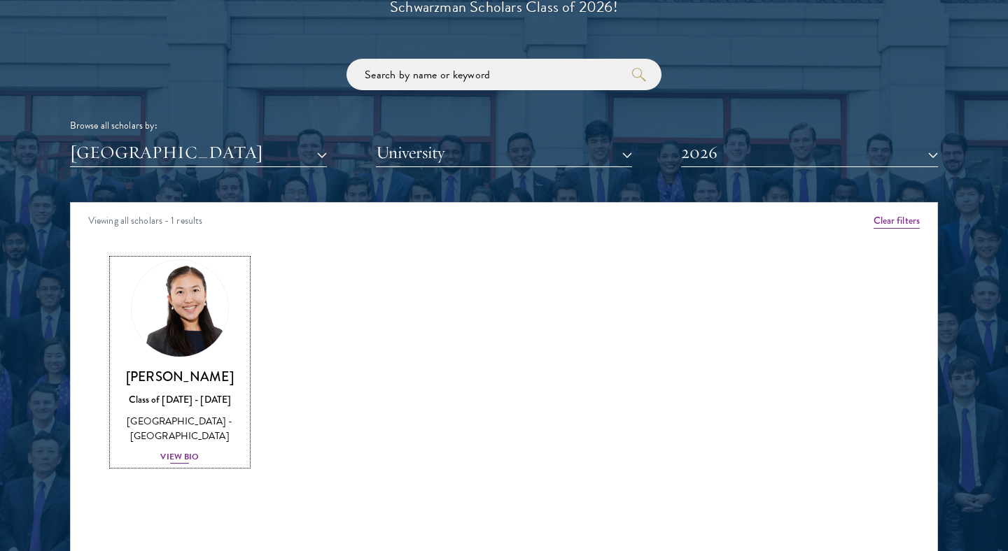
click at [181, 275] on img at bounding box center [180, 308] width 106 height 106
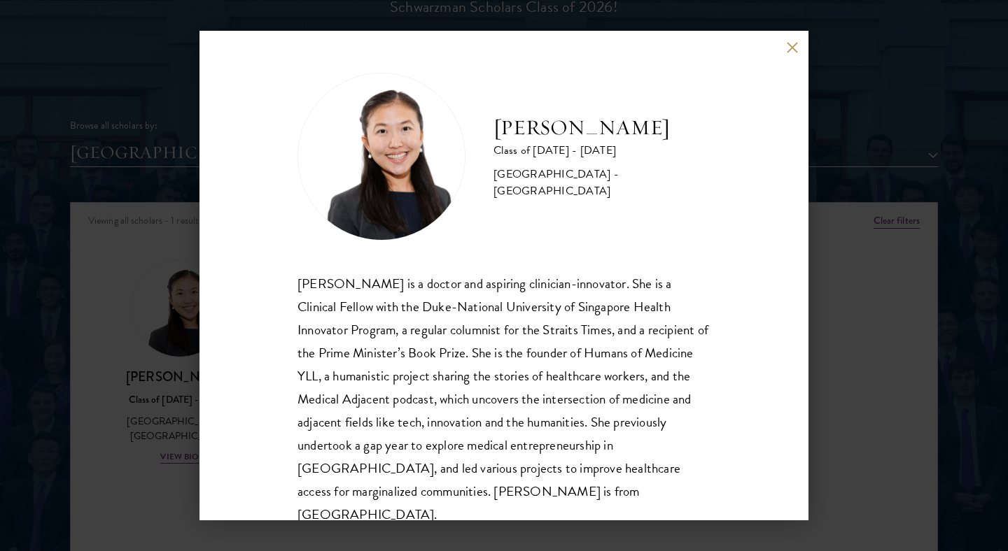
click at [813, 338] on div "Yu Ci Faye Ng Class of 2025 - 2026 Singapore - National University of Singapore…" at bounding box center [504, 275] width 1008 height 551
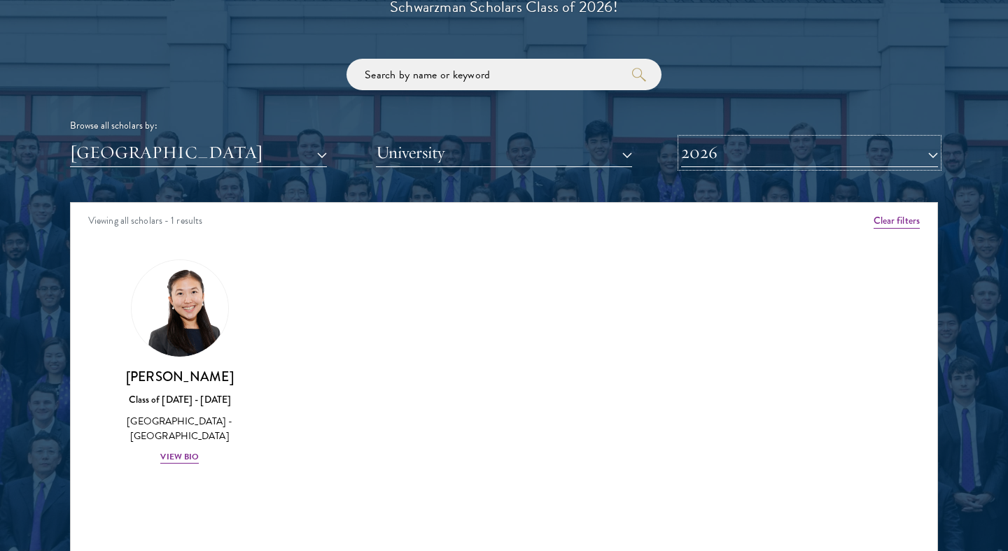
click at [795, 160] on button "2026" at bounding box center [809, 153] width 257 height 29
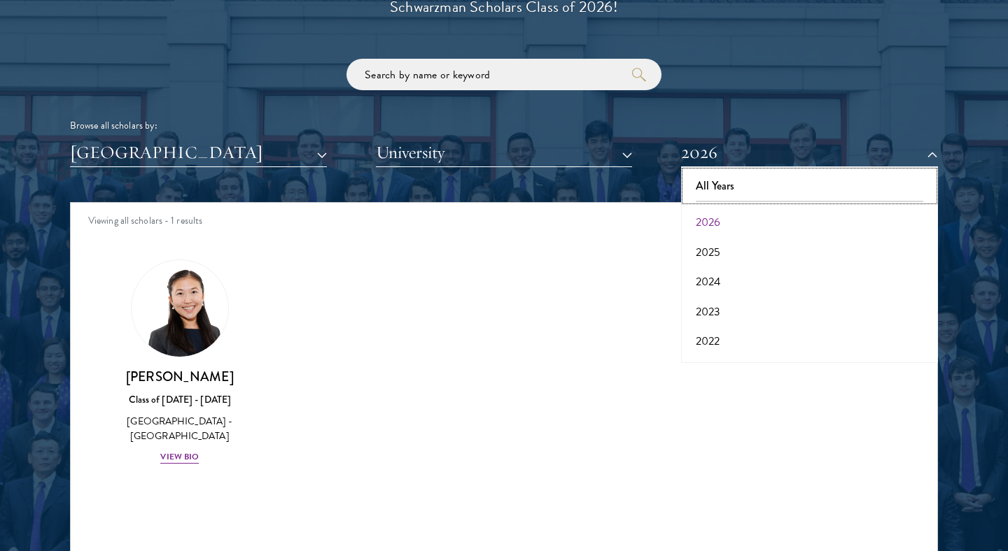
click at [756, 178] on button "All Years" at bounding box center [809, 185] width 248 height 29
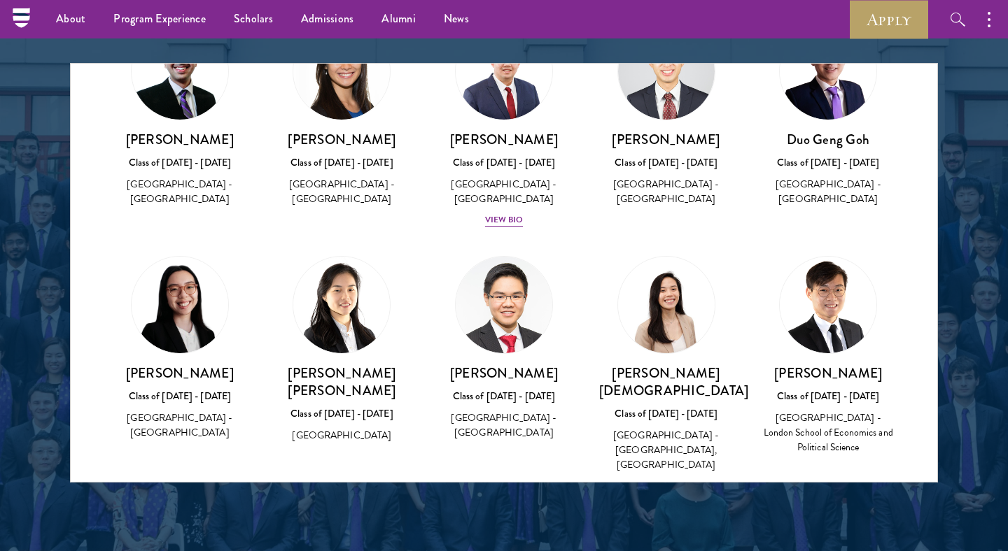
scroll to position [104, 0]
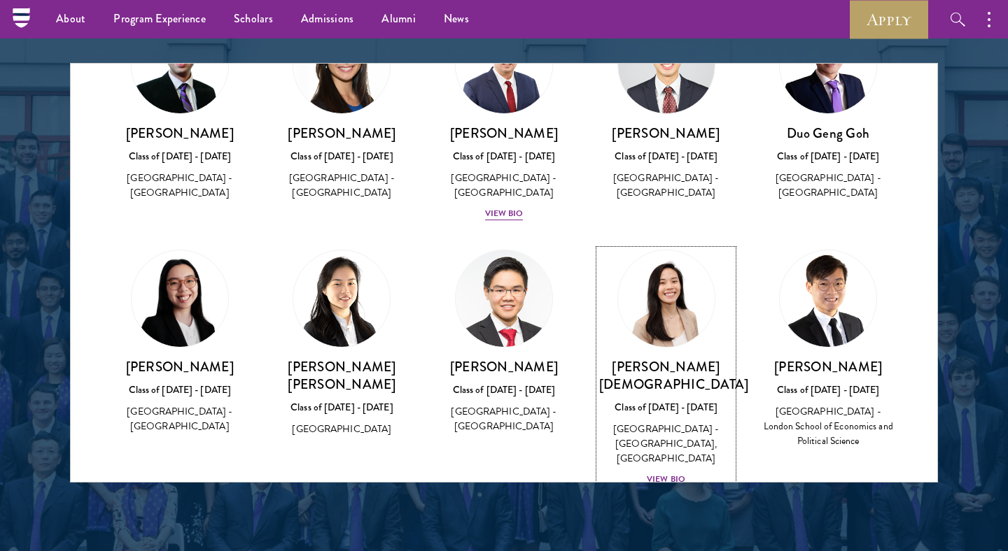
click at [673, 301] on img at bounding box center [666, 299] width 106 height 106
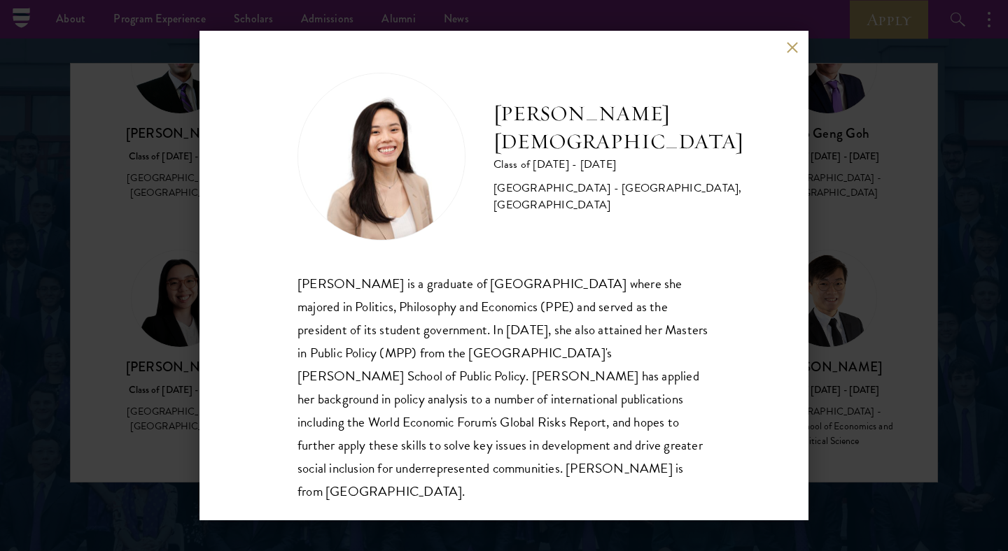
scroll to position [1, 0]
click at [908, 353] on div "Rachel Juay Class of 2024 - 2025 Singapore - Yale-NUS College, National Univers…" at bounding box center [504, 275] width 1008 height 551
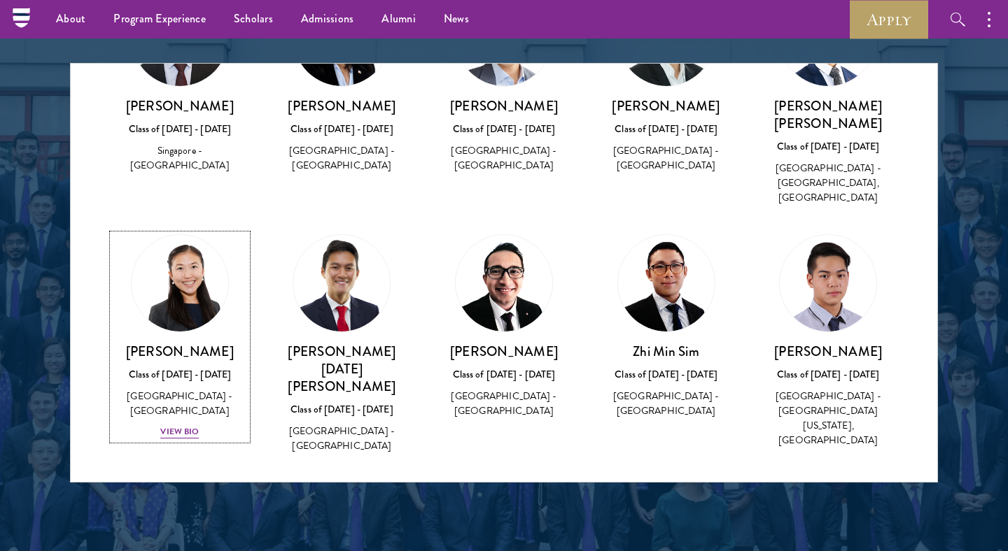
scroll to position [800, 0]
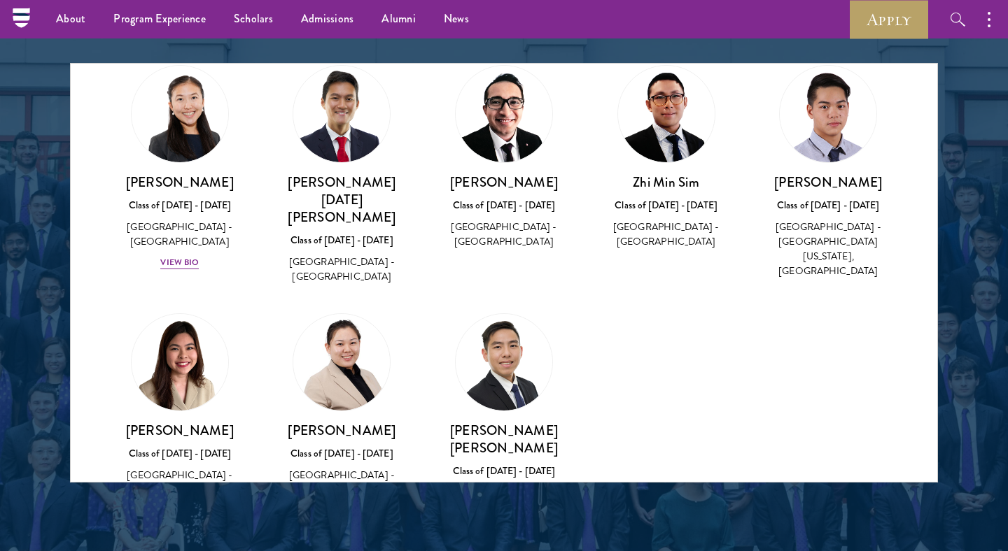
click at [164, 314] on img at bounding box center [180, 362] width 97 height 97
click at [204, 314] on img at bounding box center [180, 362] width 97 height 97
click at [181, 422] on h3 "Siobhan Tan" at bounding box center [180, 430] width 134 height 17
click at [349, 309] on img at bounding box center [341, 362] width 106 height 106
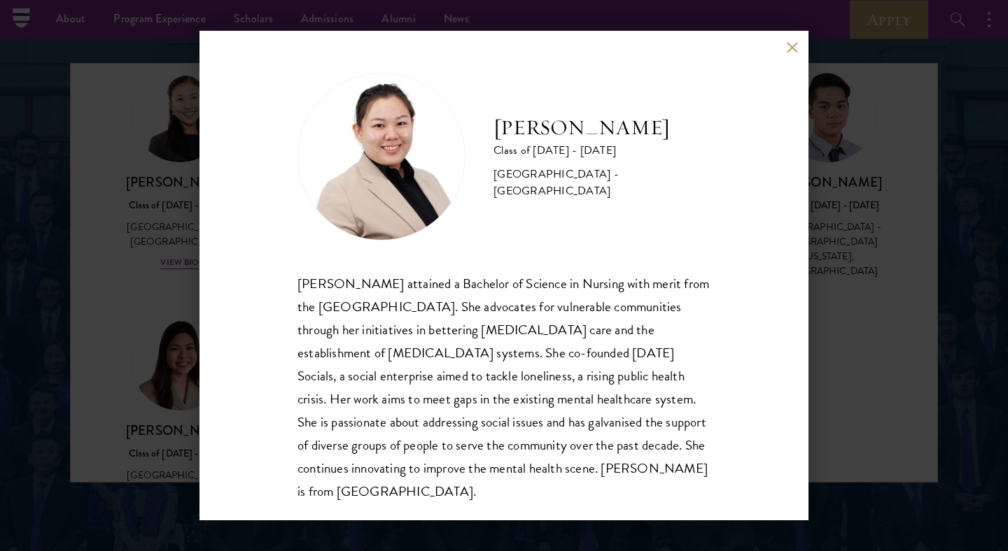
scroll to position [1, 0]
click at [852, 331] on div "Lyn Tay Class of 2024 - 2025 Singapore - National University of Singapore Lyn T…" at bounding box center [504, 275] width 1008 height 551
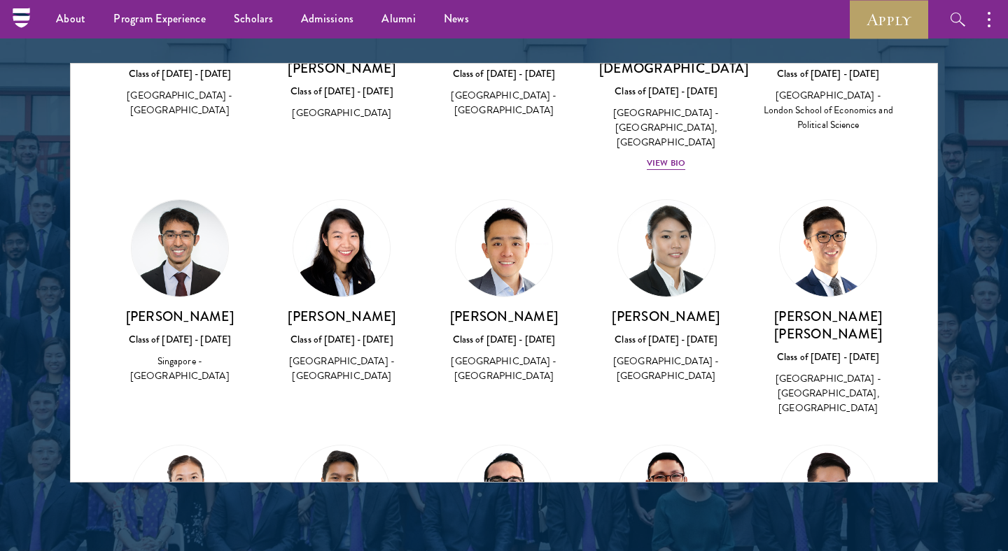
scroll to position [418, 0]
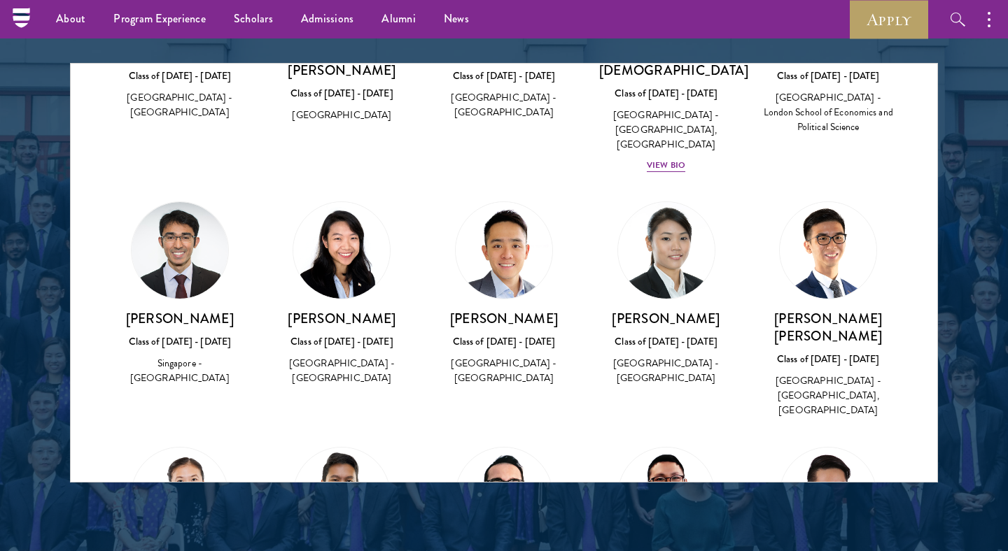
click at [496, 221] on img at bounding box center [504, 250] width 97 height 97
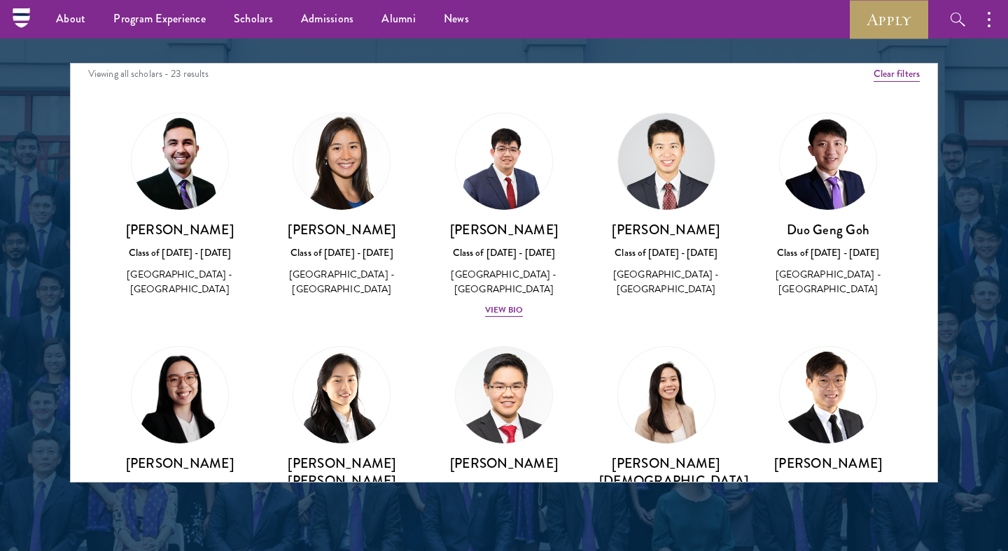
scroll to position [10, 0]
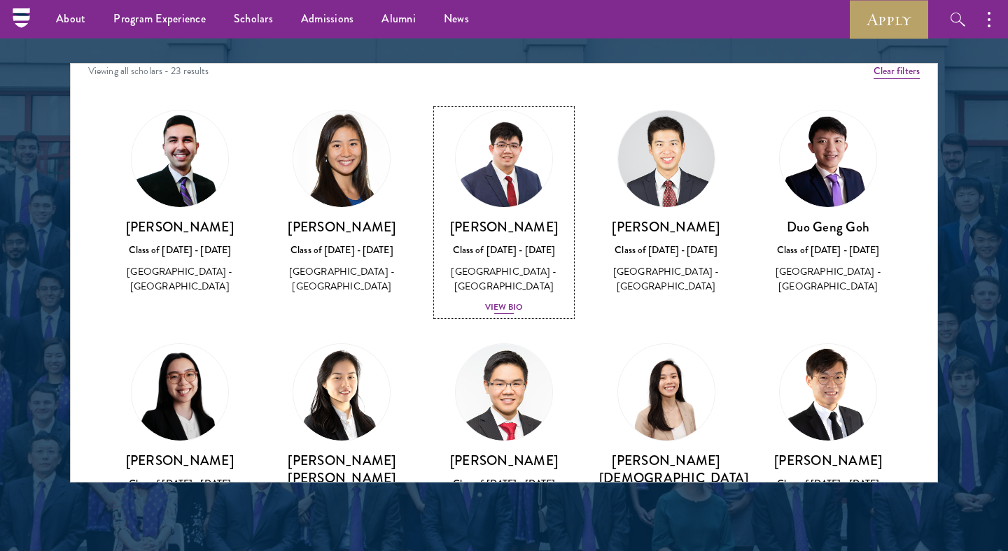
click at [526, 211] on link "Matthew Chew Class of 2024 - 2025 Singapore - National University of Singapore …" at bounding box center [504, 213] width 134 height 206
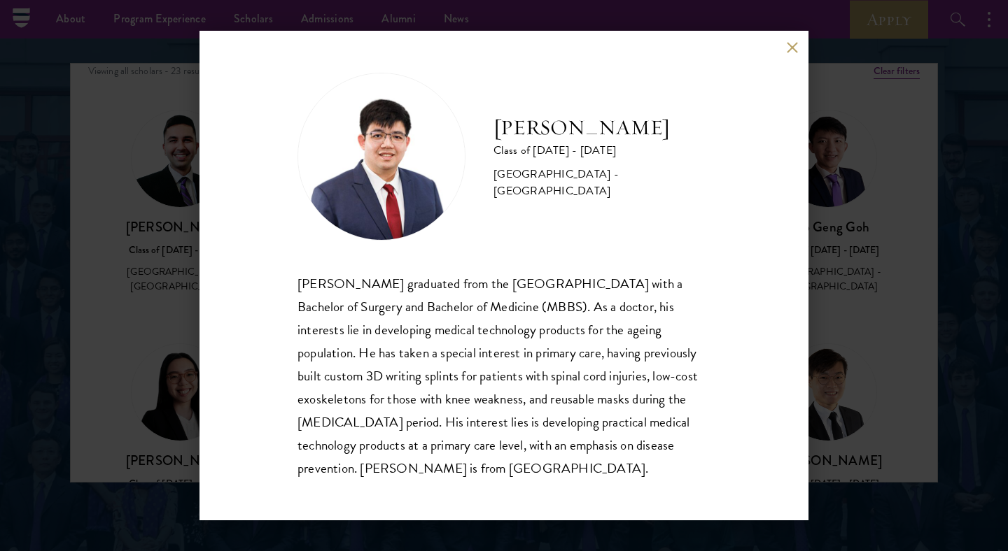
click at [914, 36] on div "Matthew Chew Class of 2024 - 2025 Singapore - National University of Singapore …" at bounding box center [504, 275] width 1008 height 551
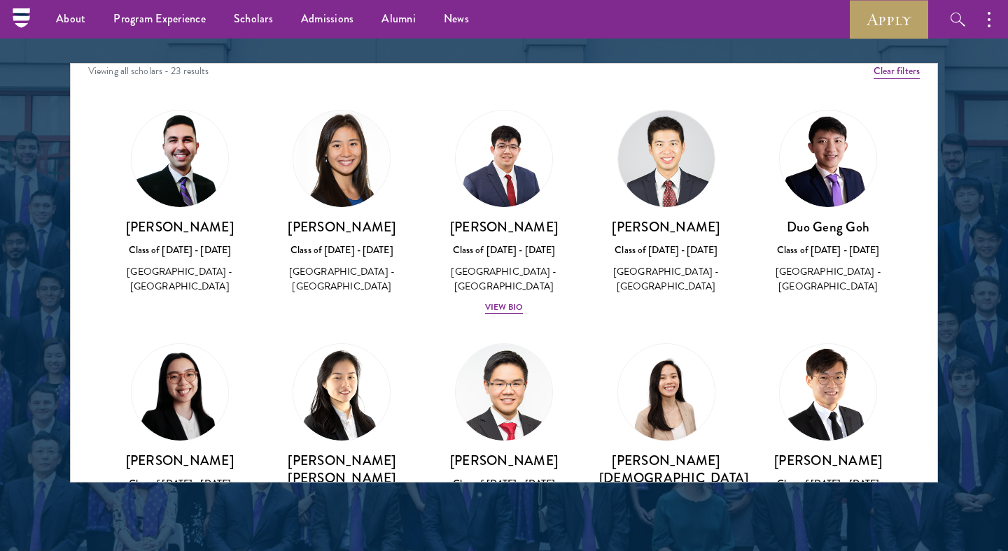
scroll to position [759, 0]
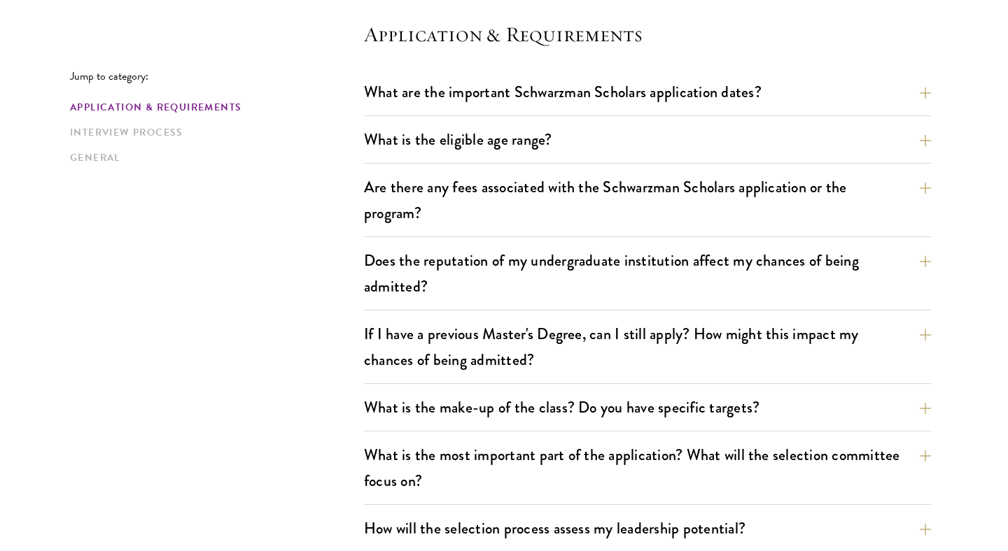
scroll to position [397, 0]
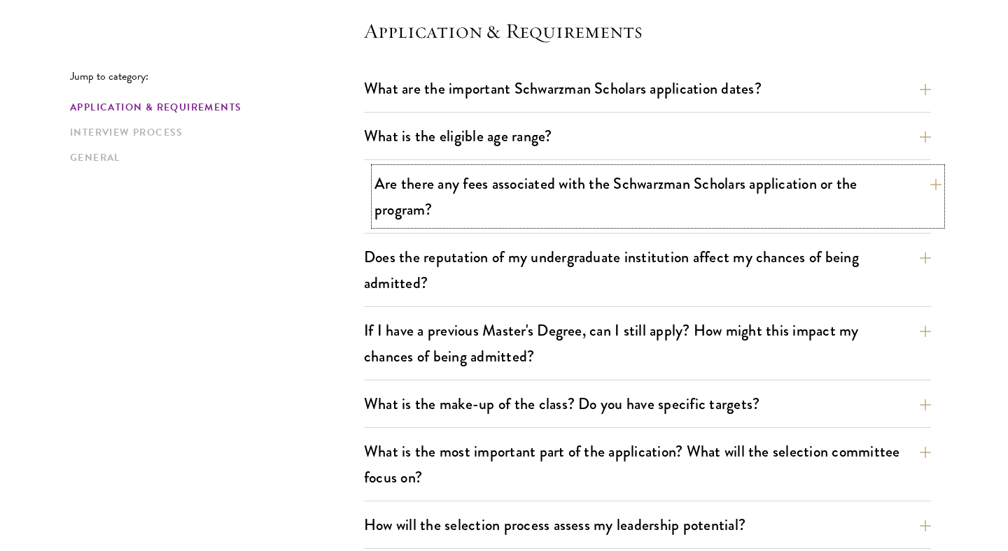
click at [444, 188] on button "Are there any fees associated with the Schwarzman Scholars application or the p…" at bounding box center [657, 196] width 567 height 57
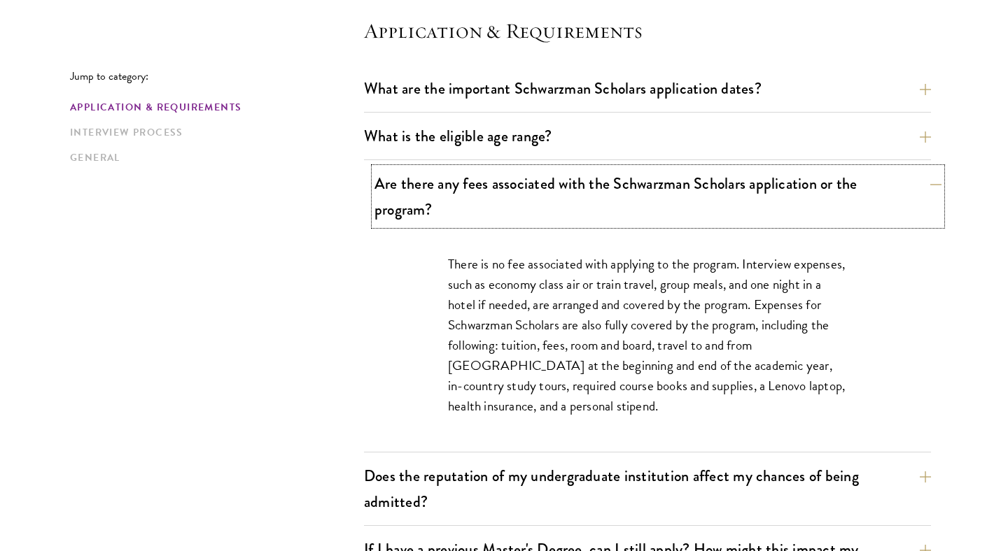
click at [444, 188] on button "Are there any fees associated with the Schwarzman Scholars application or the p…" at bounding box center [657, 196] width 567 height 57
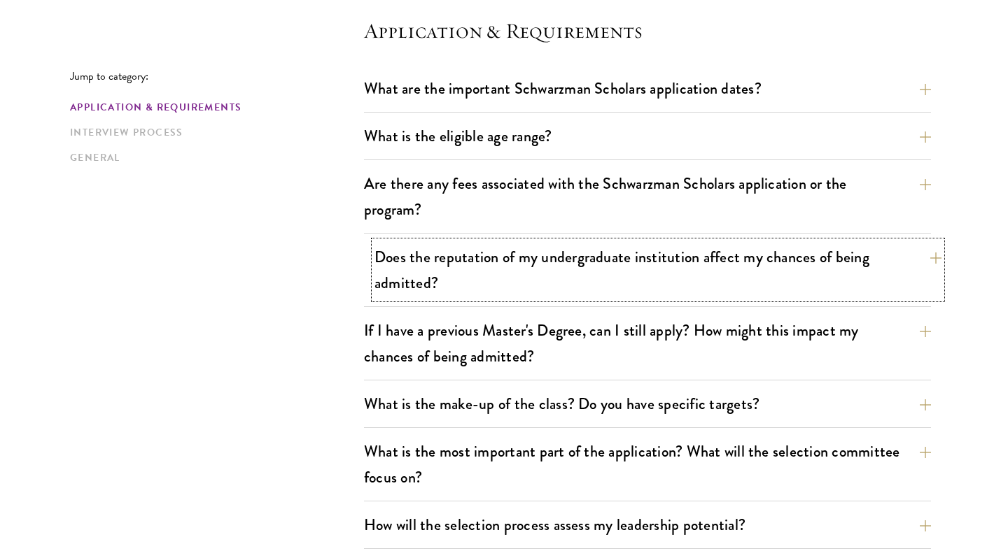
click at [463, 264] on button "Does the reputation of my undergraduate institution affect my chances of being …" at bounding box center [657, 269] width 567 height 57
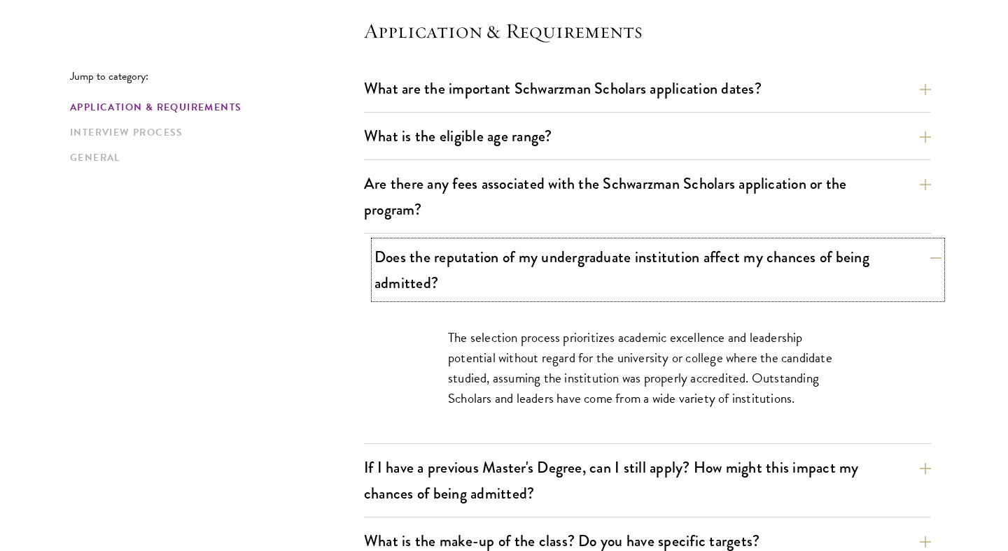
click at [463, 264] on button "Does the reputation of my undergraduate institution affect my chances of being …" at bounding box center [657, 269] width 567 height 57
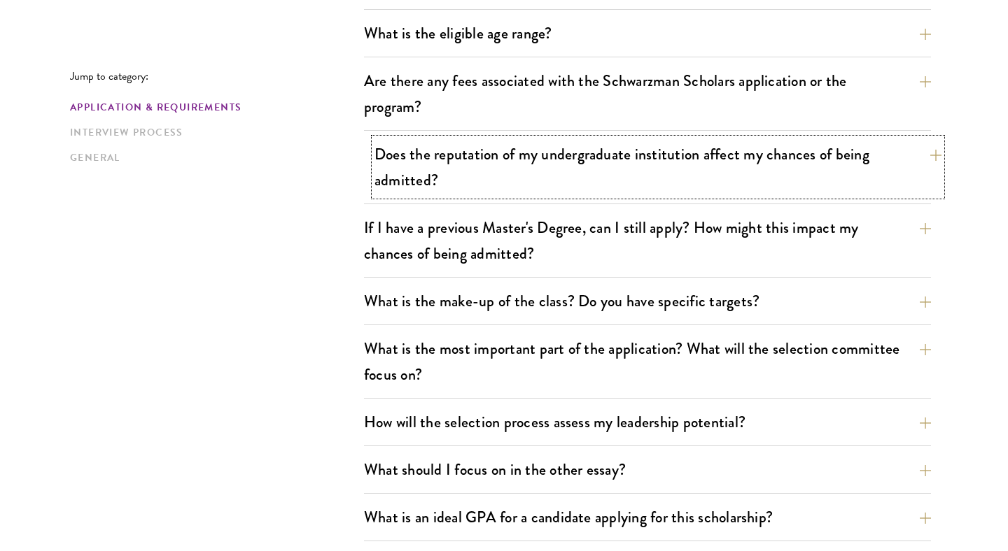
scroll to position [509, 0]
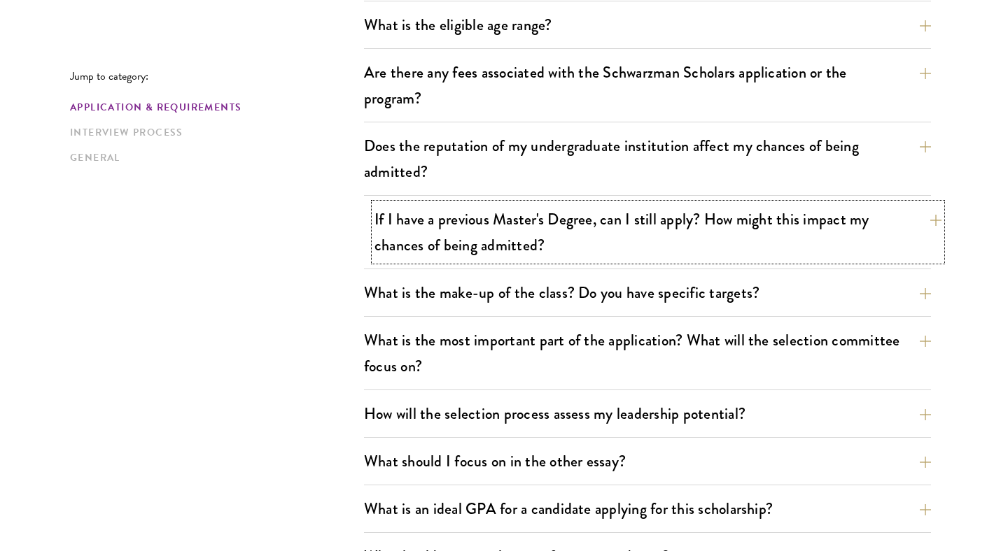
click at [473, 248] on button "If I have a previous Master's Degree, can I still apply? How might this impact …" at bounding box center [657, 232] width 567 height 57
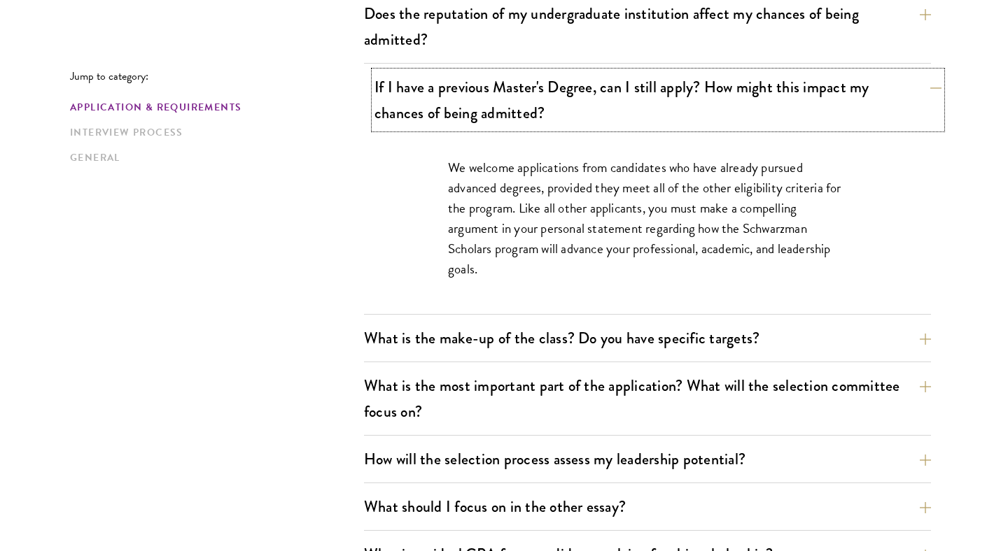
scroll to position [679, 0]
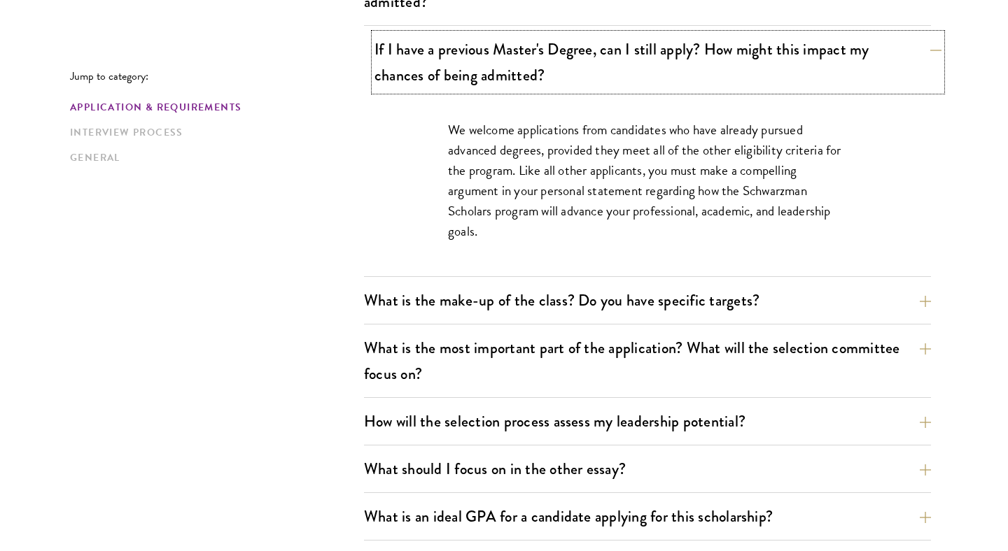
click at [483, 90] on button "If I have a previous Master's Degree, can I still apply? How might this impact …" at bounding box center [657, 62] width 567 height 57
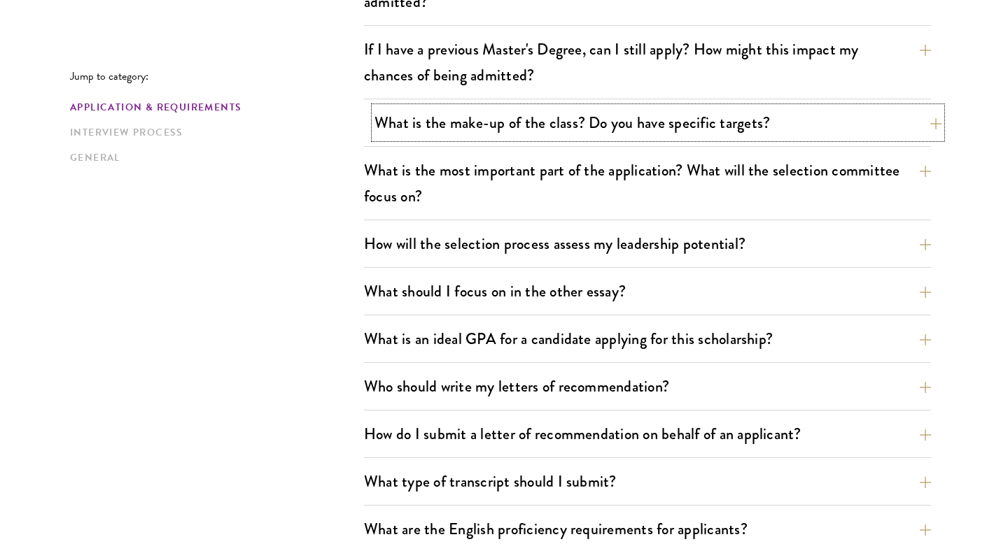
click at [488, 118] on button "What is the make-up of the class? Do you have specific targets?" at bounding box center [657, 122] width 567 height 31
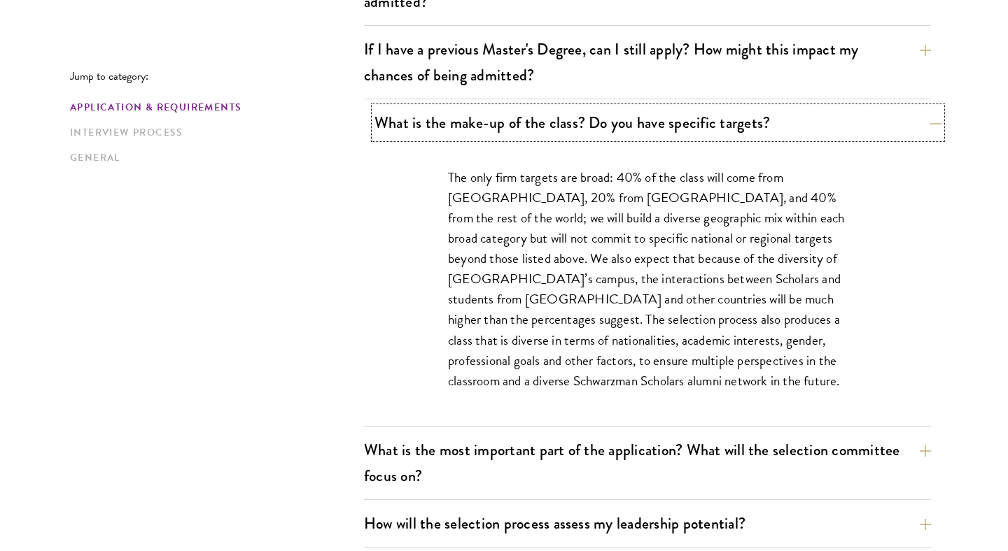
click at [488, 118] on button "What is the make-up of the class? Do you have specific targets?" at bounding box center [657, 122] width 567 height 31
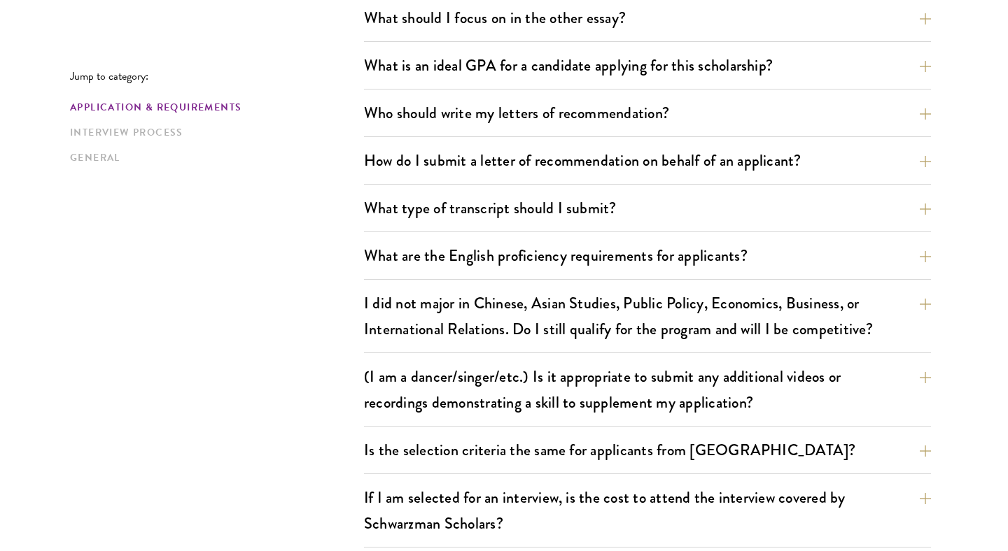
scroll to position [959, 0]
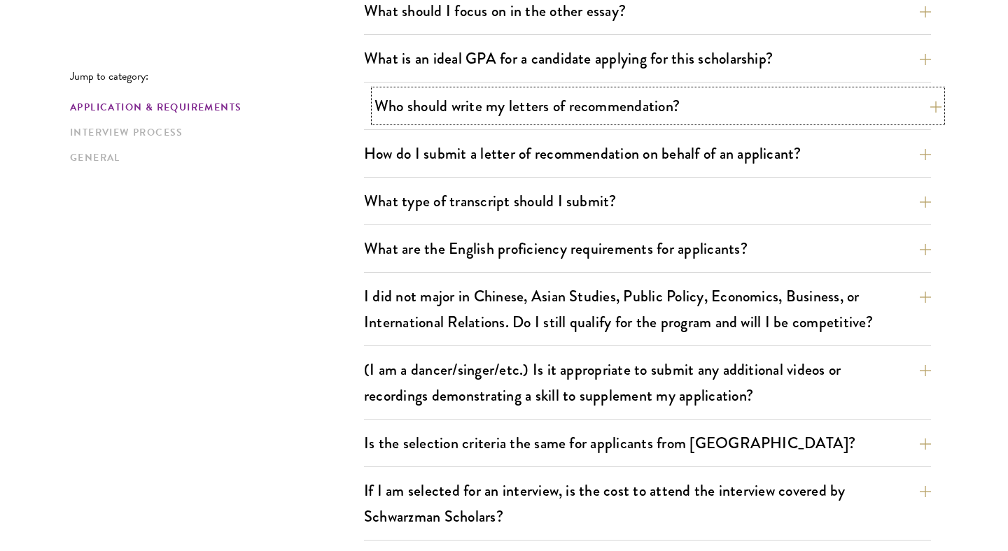
click at [499, 120] on button "Who should write my letters of recommendation?" at bounding box center [657, 105] width 567 height 31
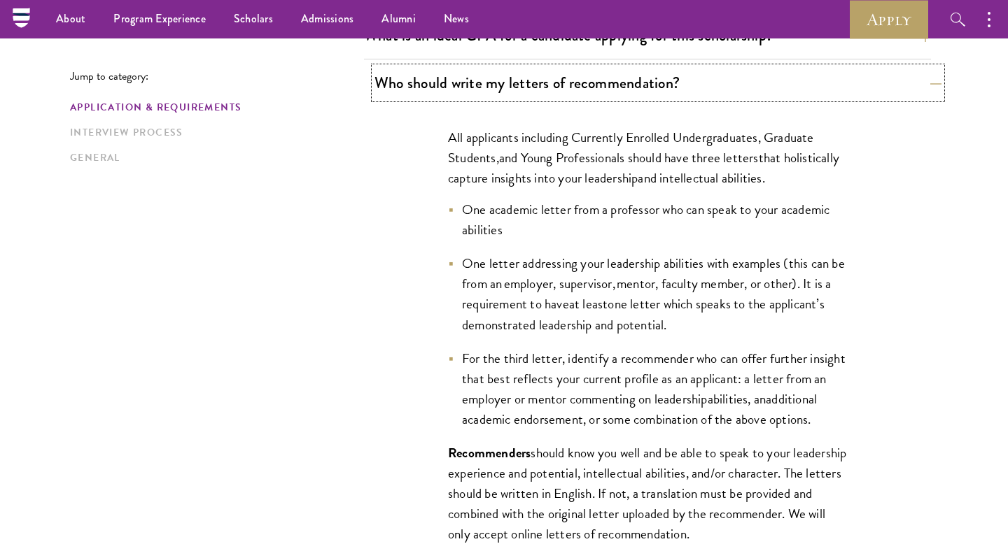
scroll to position [980, 0]
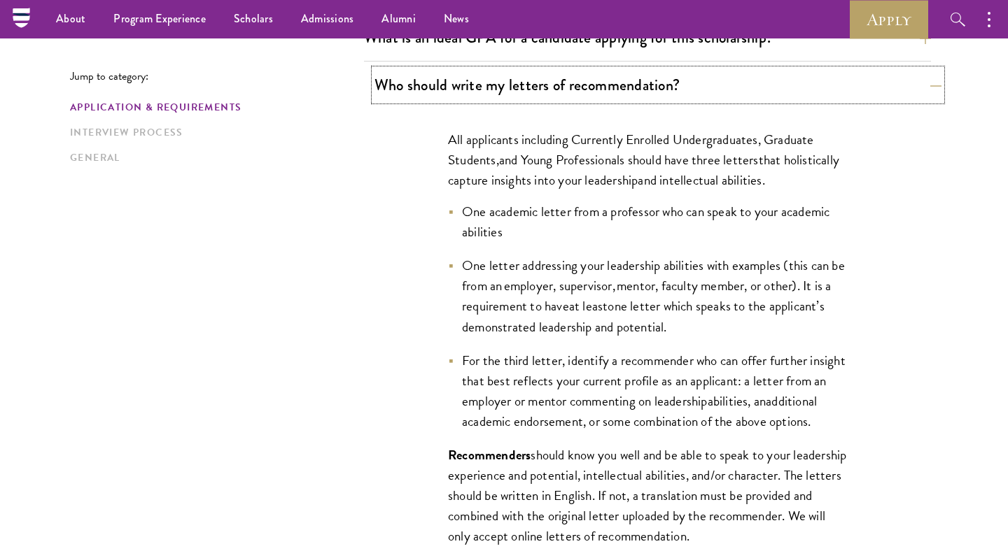
click at [517, 90] on button "Who should write my letters of recommendation?" at bounding box center [657, 84] width 567 height 31
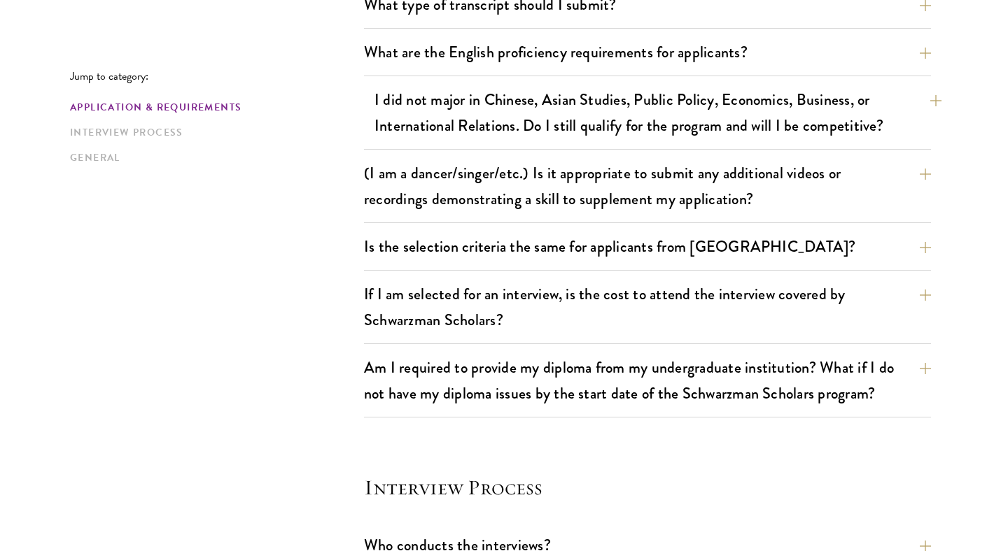
scroll to position [1169, 0]
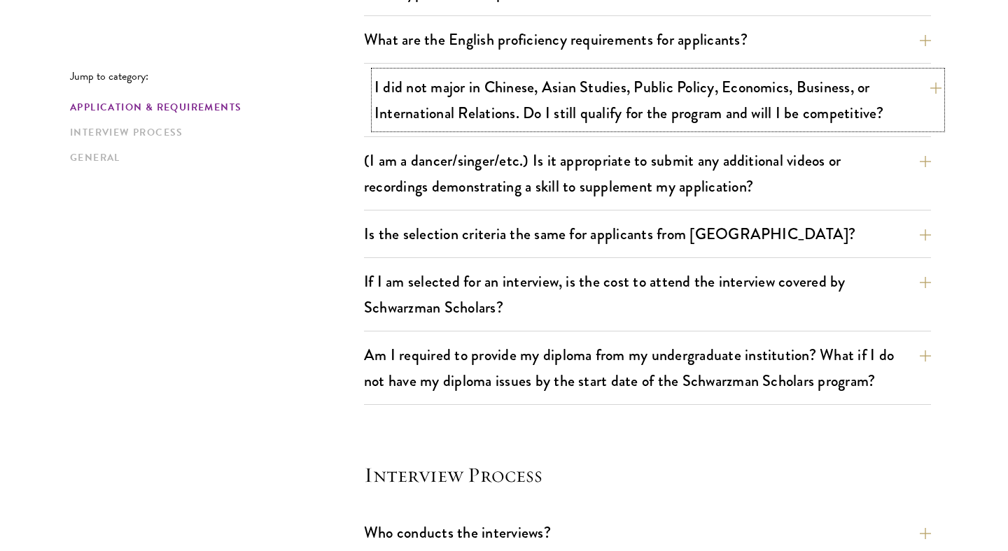
click at [547, 101] on button "I did not major in Chinese, Asian Studies, Public Policy, Economics, Business, …" at bounding box center [657, 99] width 567 height 57
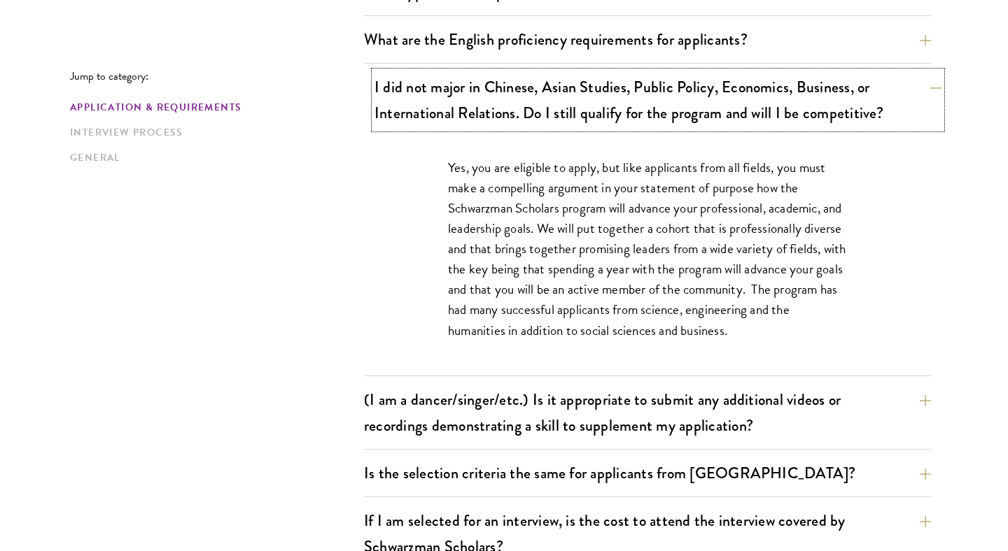
click at [547, 101] on button "I did not major in Chinese, Asian Studies, Public Policy, Economics, Business, …" at bounding box center [657, 99] width 567 height 57
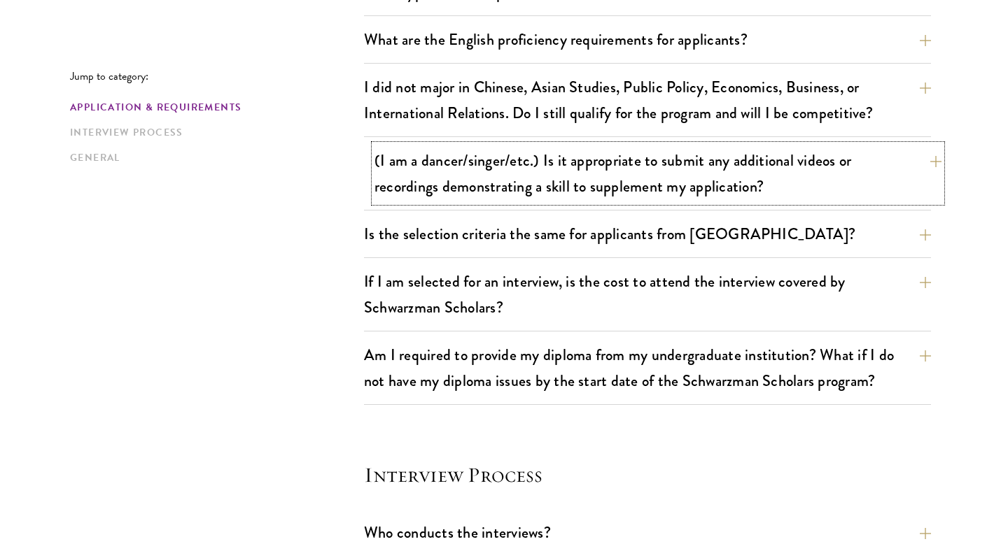
click at [551, 165] on button "(I am a dancer/singer/etc.) Is it appropriate to submit any additional videos o…" at bounding box center [657, 173] width 567 height 57
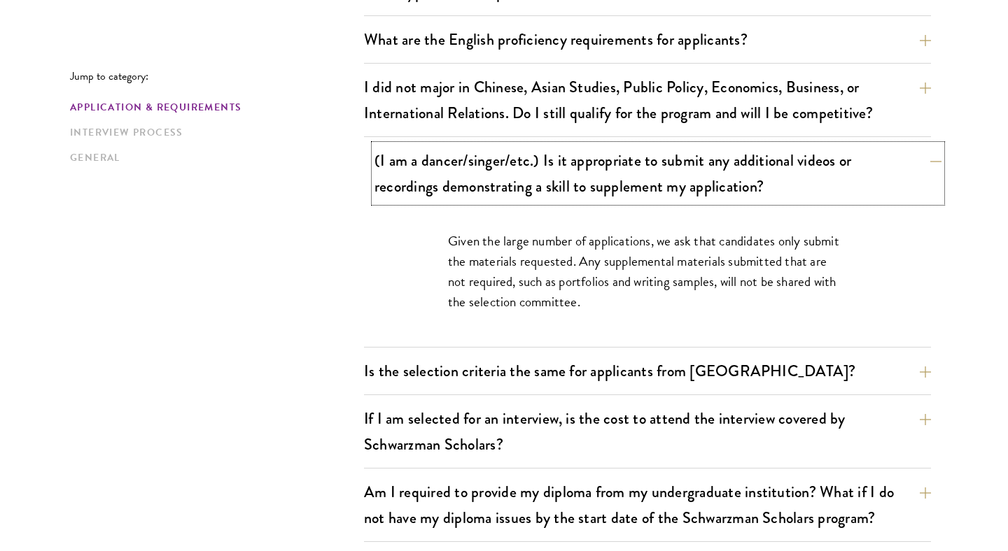
click at [551, 165] on button "(I am a dancer/singer/etc.) Is it appropriate to submit any additional videos o…" at bounding box center [657, 173] width 567 height 57
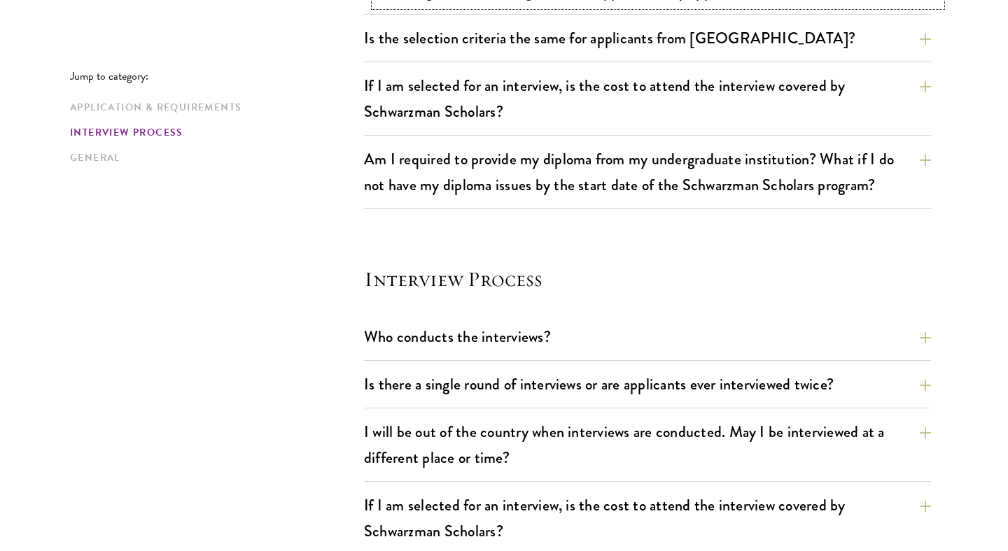
scroll to position [1367, 0]
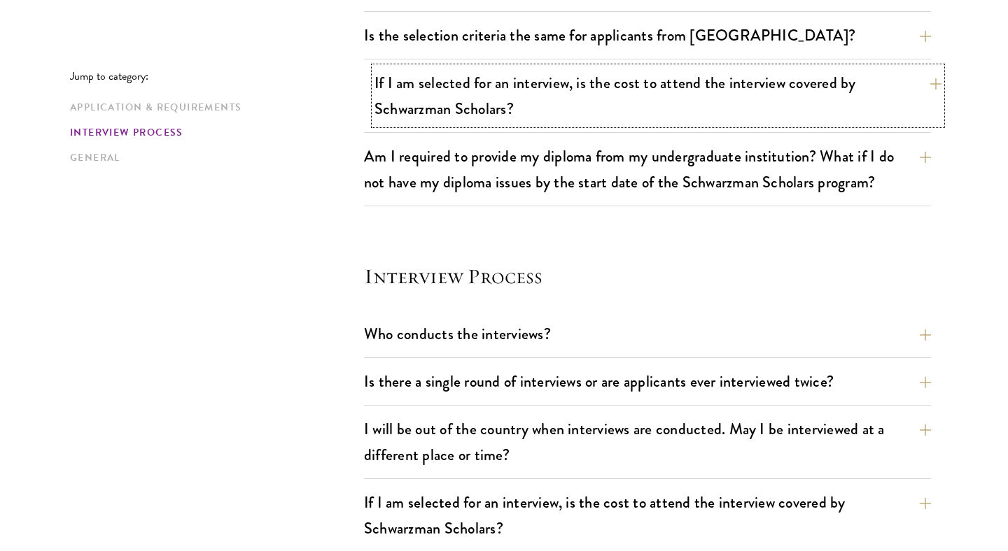
click at [537, 113] on button "If I am selected for an interview, is the cost to attend the interview covered …" at bounding box center [657, 95] width 567 height 57
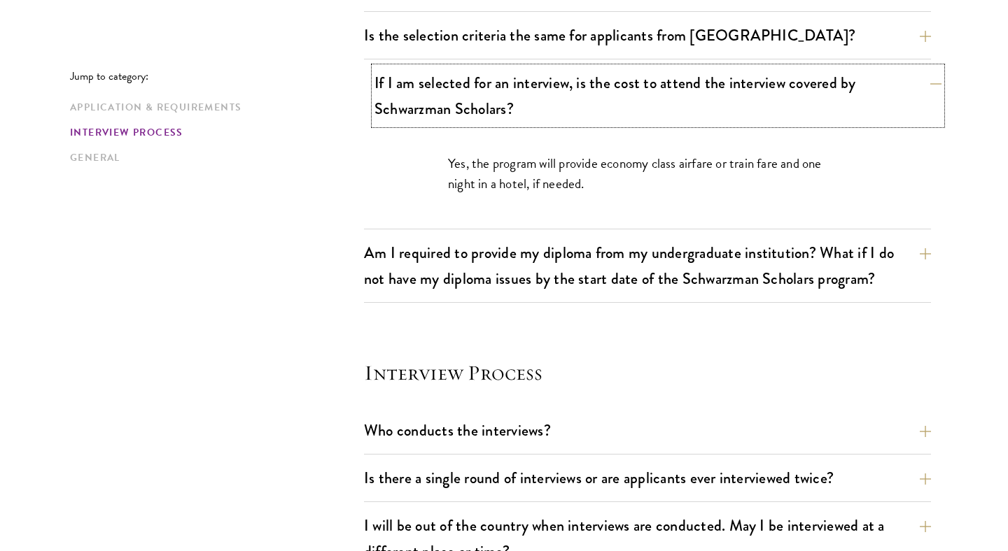
click at [537, 113] on button "If I am selected for an interview, is the cost to attend the interview covered …" at bounding box center [657, 95] width 567 height 57
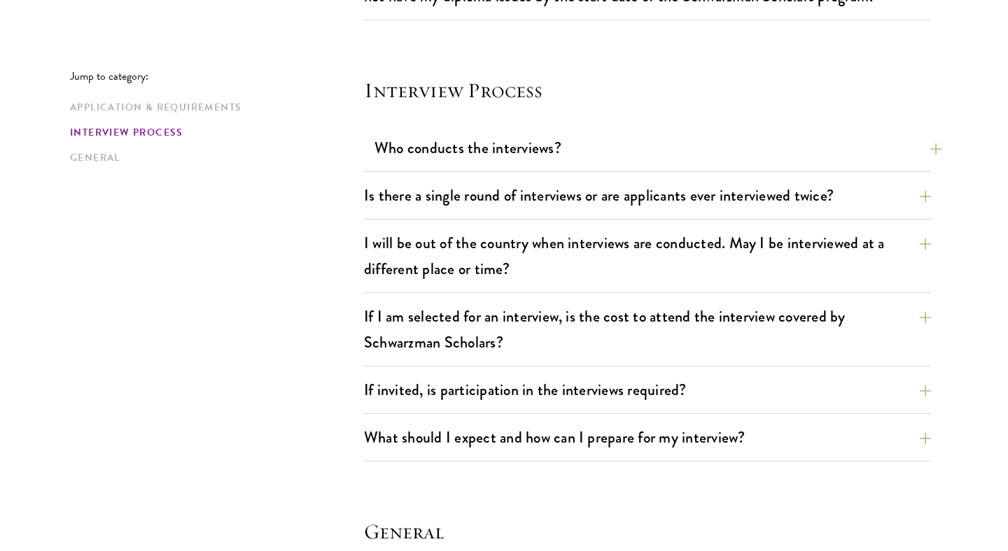
scroll to position [1560, 0]
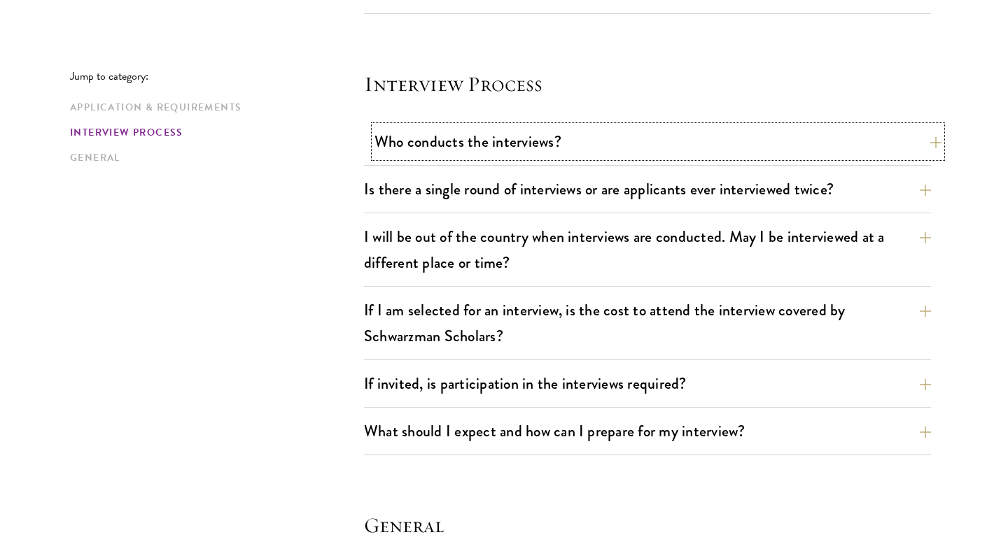
click at [615, 140] on button "Who conducts the interviews?" at bounding box center [657, 141] width 567 height 31
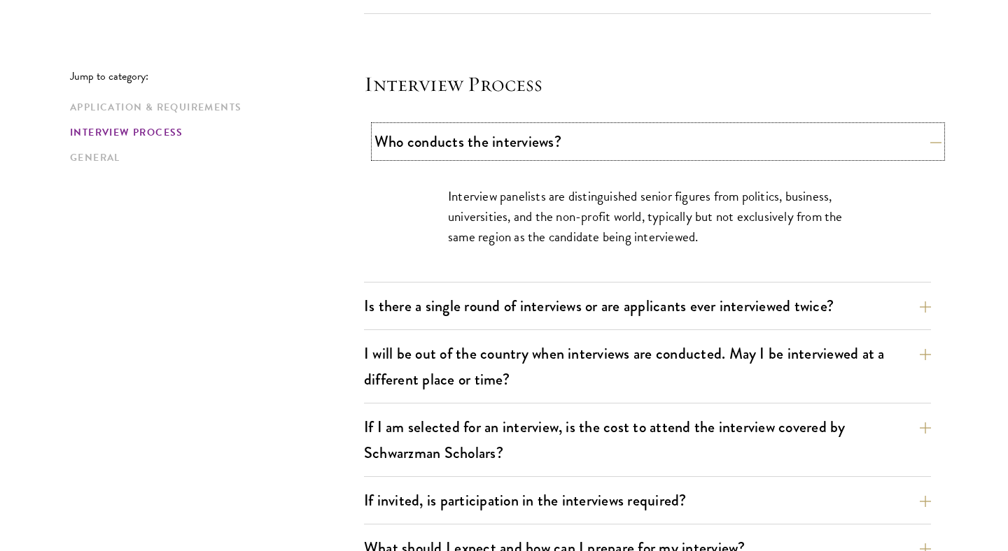
click at [615, 140] on button "Who conducts the interviews?" at bounding box center [657, 141] width 567 height 31
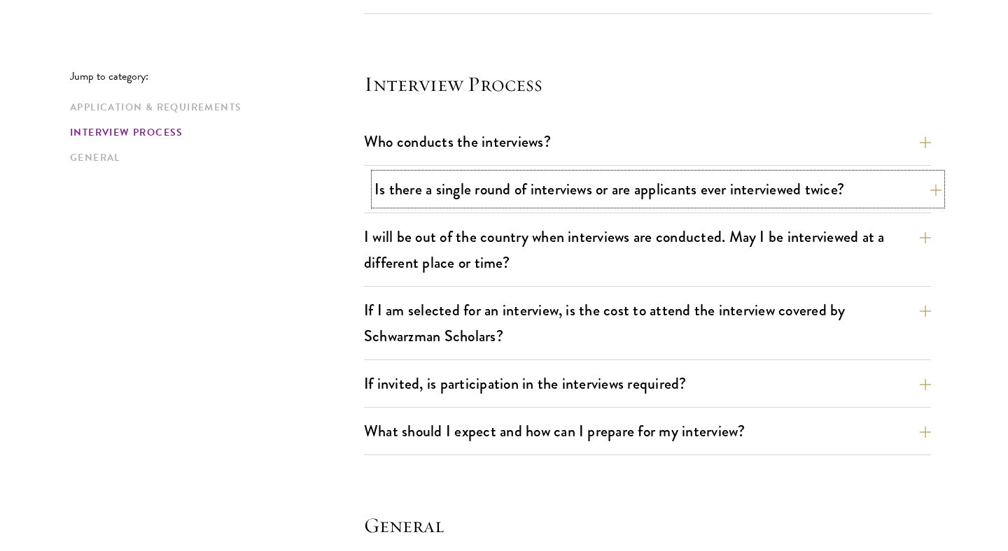
click at [680, 204] on button "Is there a single round of interviews or are applicants ever interviewed twice?" at bounding box center [657, 189] width 567 height 31
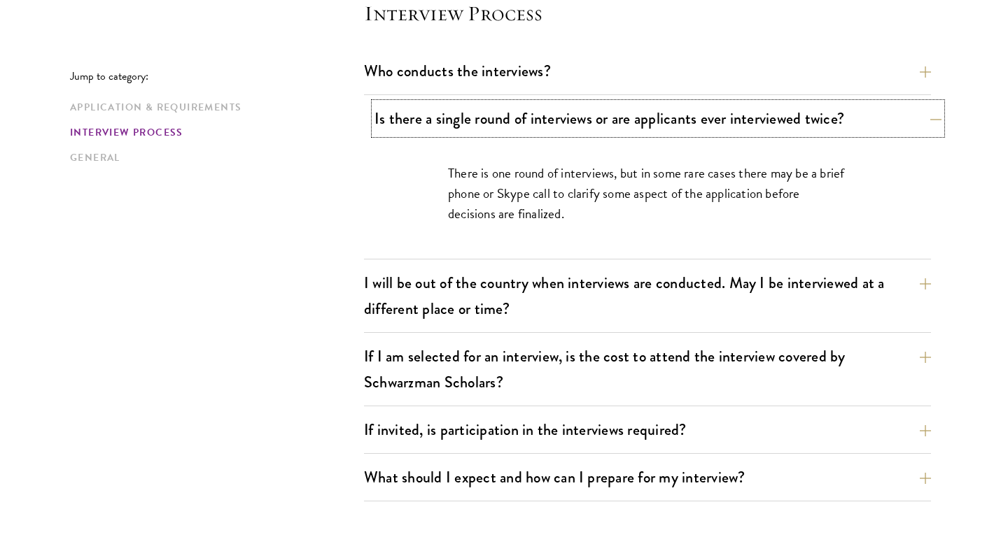
scroll to position [1644, 0]
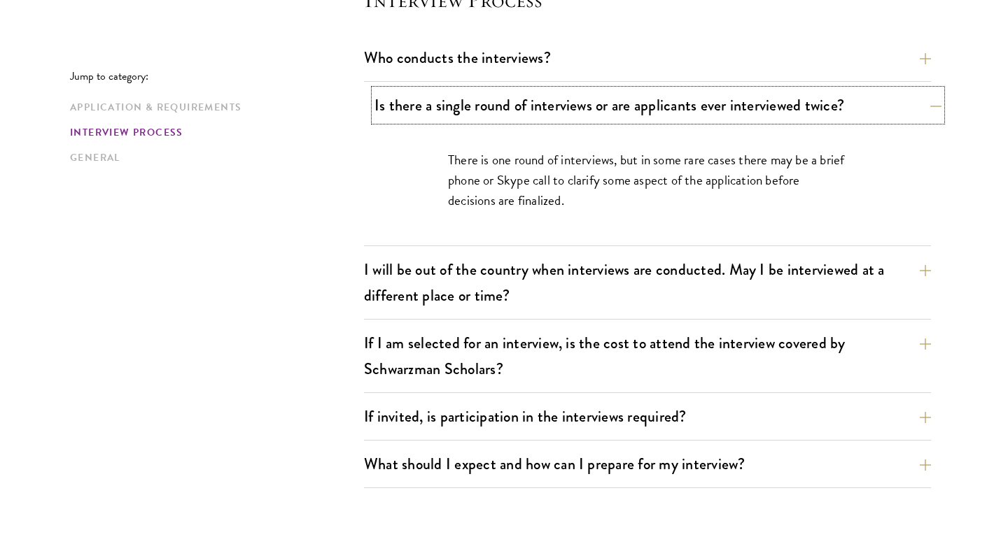
click at [656, 111] on button "Is there a single round of interviews or are applicants ever interviewed twice?" at bounding box center [657, 105] width 567 height 31
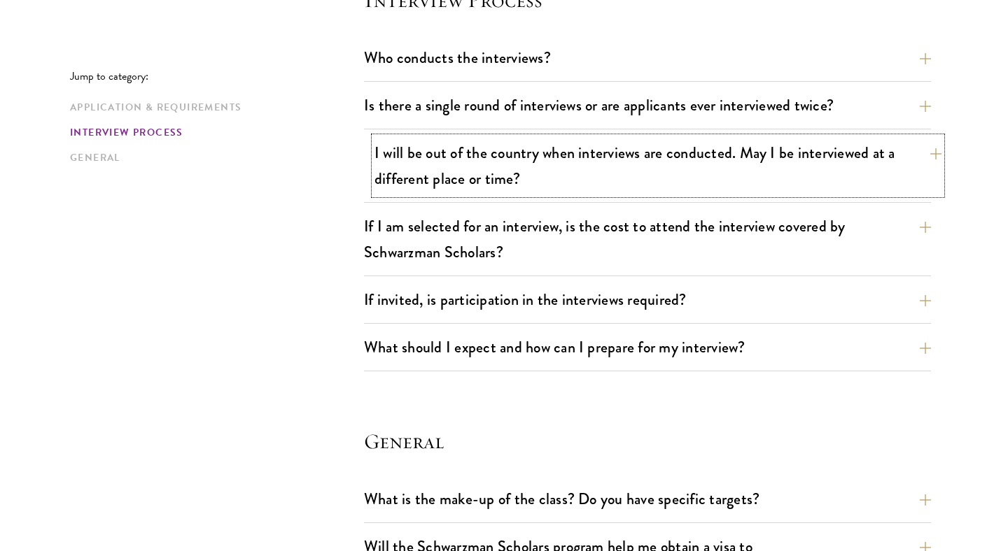
click at [689, 160] on button "I will be out of the country when interviews are conducted. May I be interviewe…" at bounding box center [657, 165] width 567 height 57
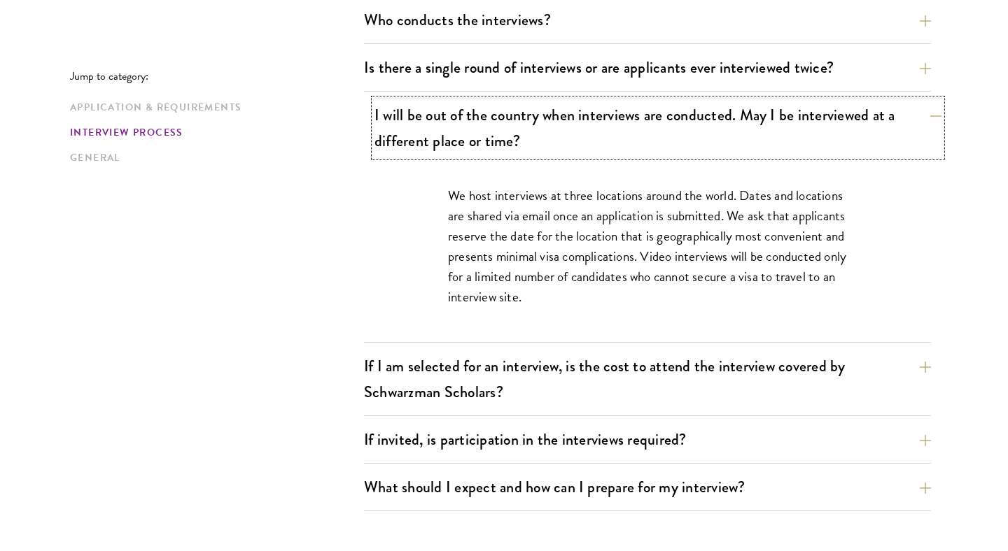
scroll to position [1682, 0]
click at [691, 208] on p "We host interviews at three locations around the world. Dates and locations are…" at bounding box center [647, 246] width 399 height 122
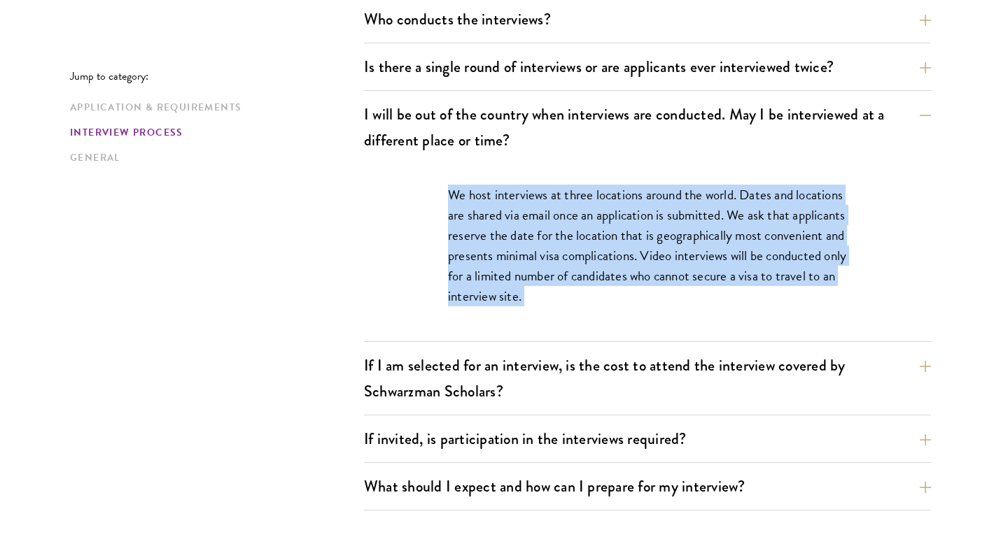
click at [740, 246] on p "We host interviews at three locations around the world. Dates and locations are…" at bounding box center [647, 246] width 399 height 122
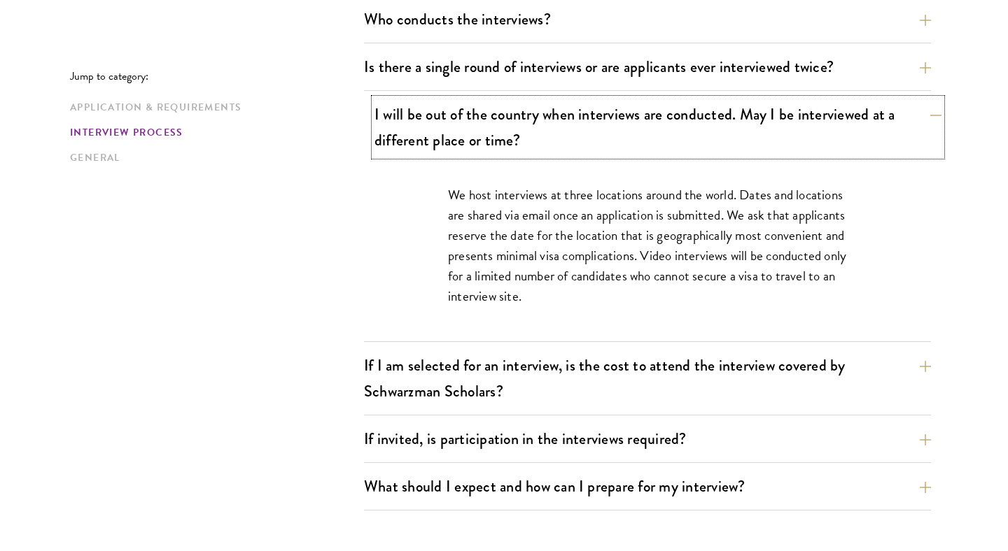
click at [700, 115] on button "I will be out of the country when interviews are conducted. May I be interviewe…" at bounding box center [657, 127] width 567 height 57
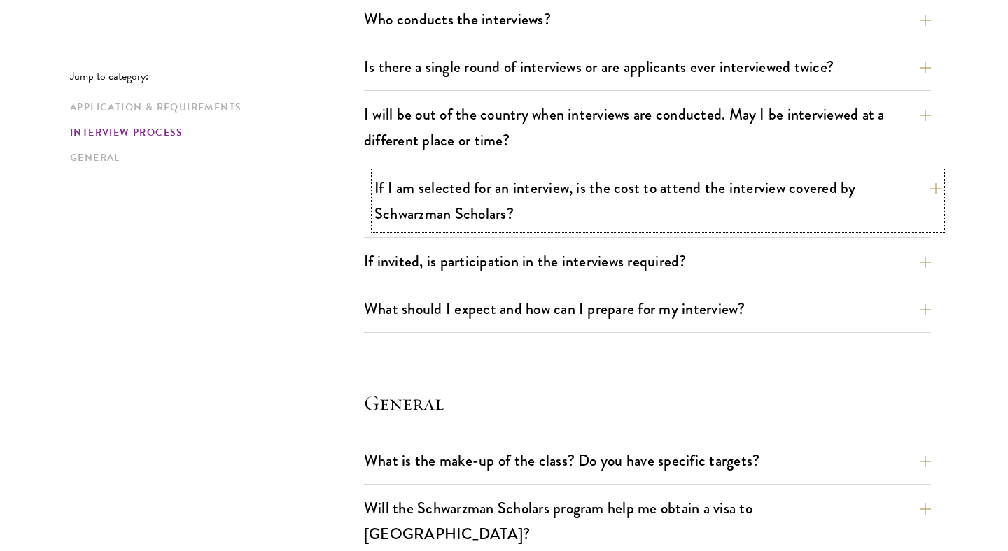
click at [735, 191] on button "If I am selected for an interview, is the cost to attend the interview covered …" at bounding box center [657, 200] width 567 height 57
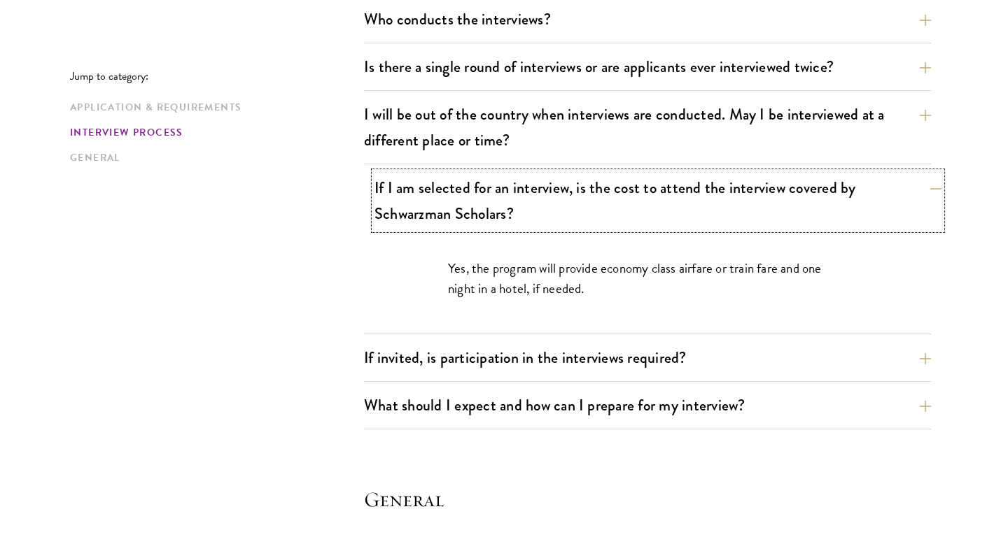
click at [735, 191] on button "If I am selected for an interview, is the cost to attend the interview covered …" at bounding box center [657, 200] width 567 height 57
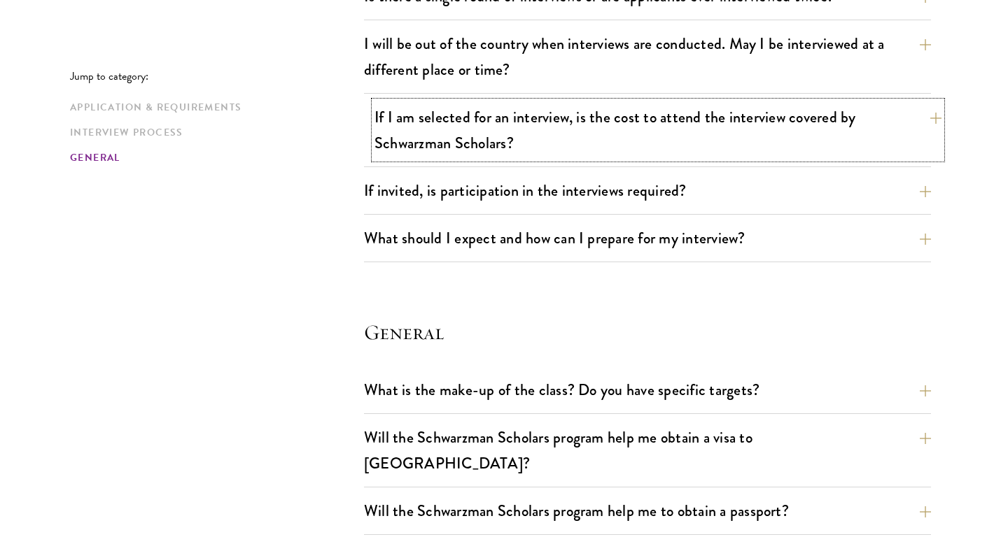
scroll to position [1774, 0]
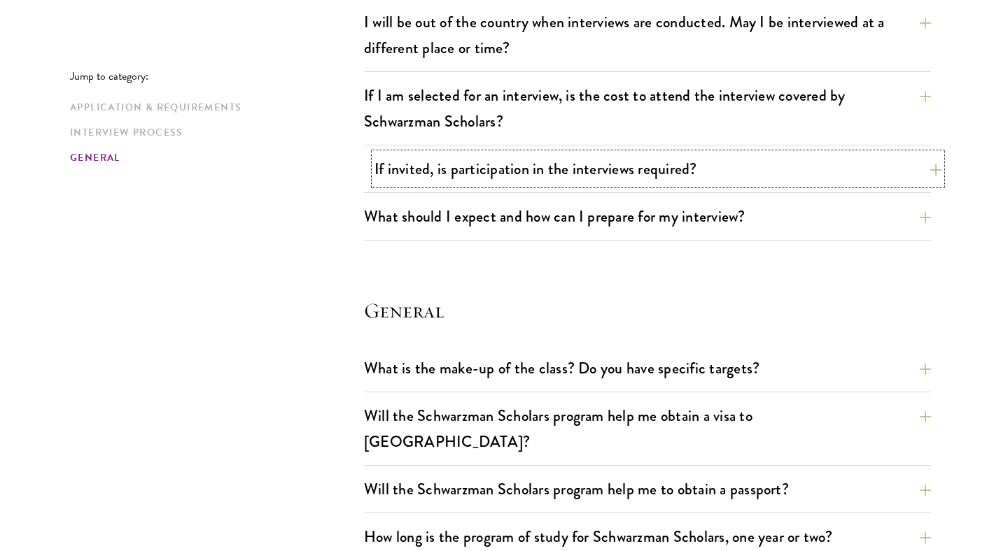
click at [744, 168] on button "If invited, is participation in the interviews required?" at bounding box center [657, 168] width 567 height 31
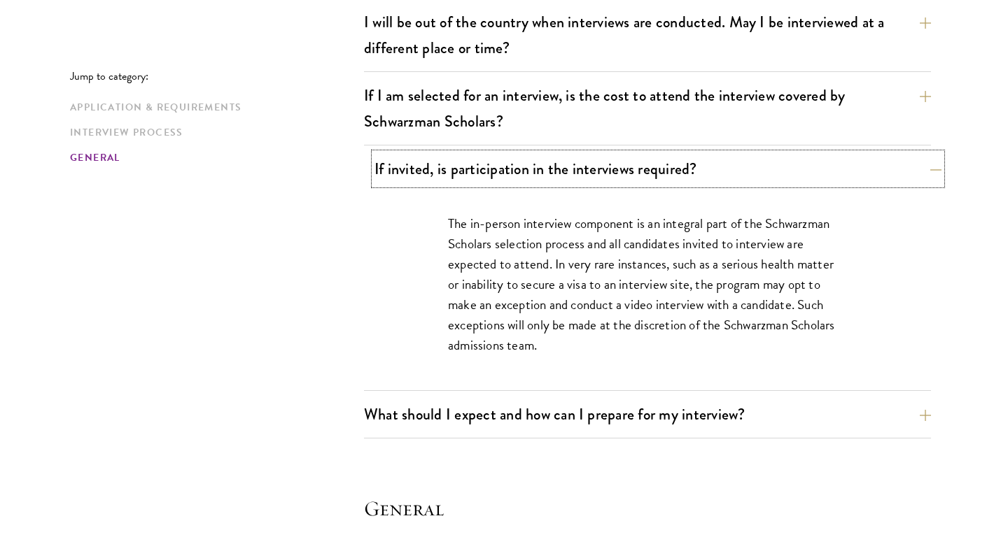
click at [744, 168] on button "If invited, is participation in the interviews required?" at bounding box center [657, 168] width 567 height 31
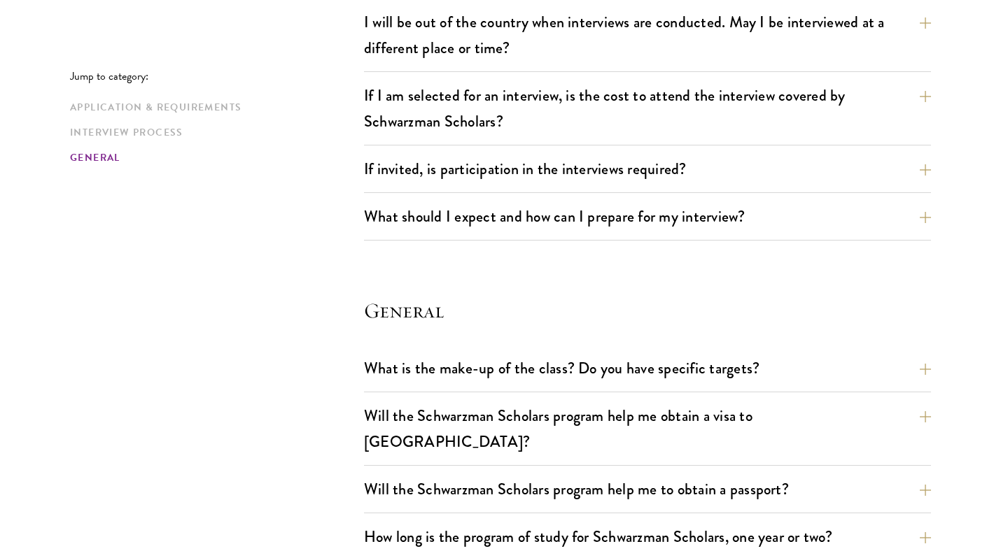
click at [775, 234] on div "What should I expect and how can I prepare for my interview? Interviews are fre…" at bounding box center [647, 221] width 567 height 40
click at [774, 214] on button "What should I expect and how can I prepare for my interview?" at bounding box center [657, 216] width 567 height 31
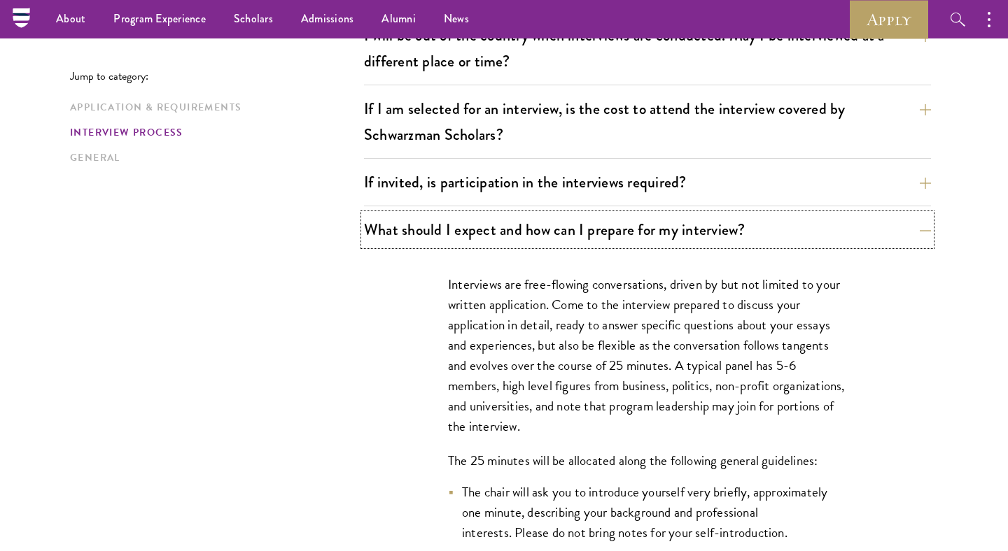
scroll to position [1715, 0]
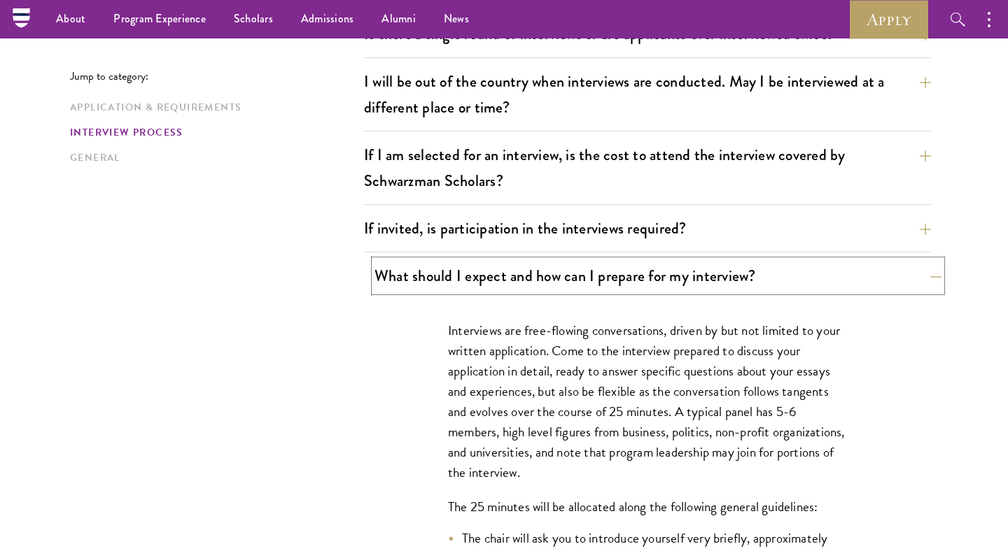
click at [719, 269] on button "What should I expect and how can I prepare for my interview?" at bounding box center [657, 275] width 567 height 31
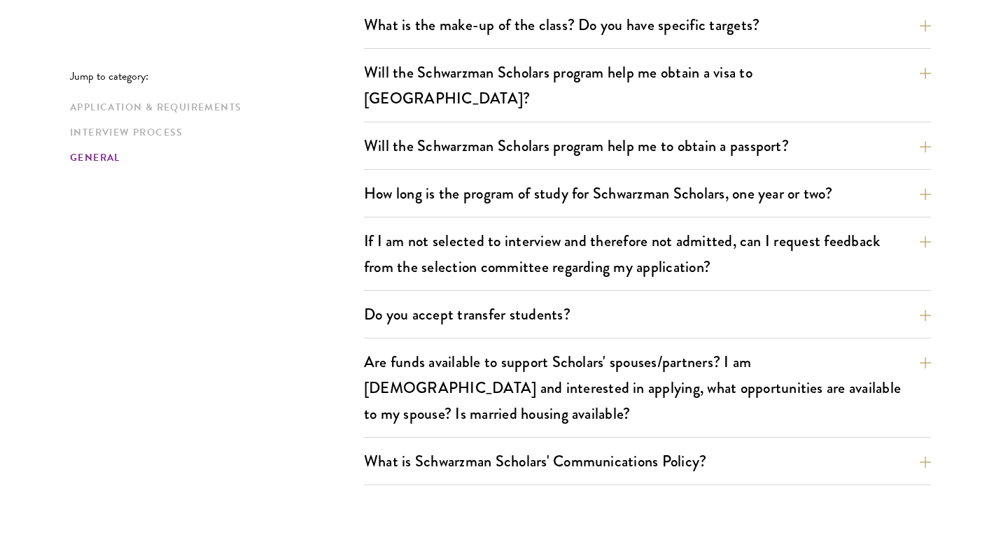
scroll to position [2126, 0]
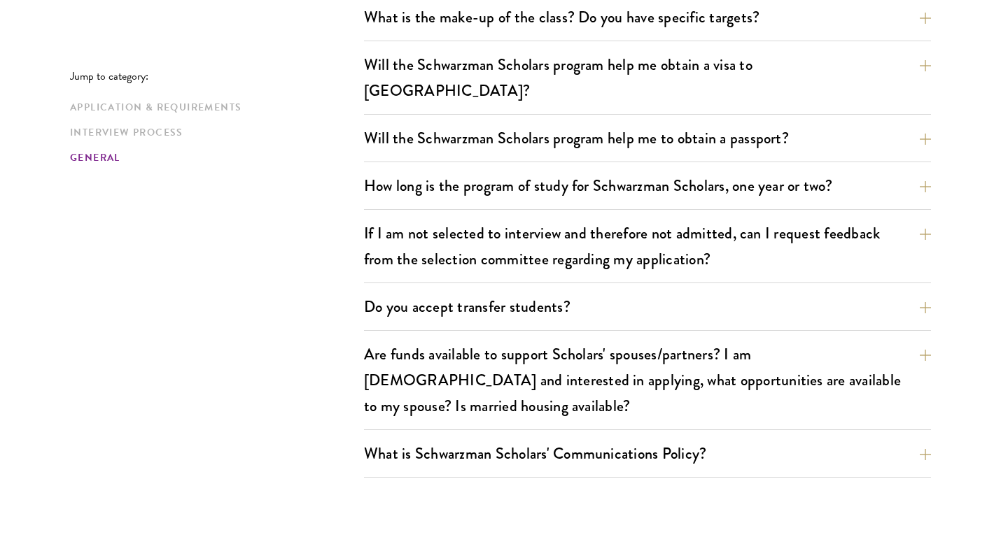
click at [651, 177] on div "How long is the program of study for Schwarzman Scholars, one year or two? The …" at bounding box center [647, 190] width 567 height 40
click at [646, 170] on button "How long is the program of study for Schwarzman Scholars, one year or two?" at bounding box center [657, 185] width 567 height 31
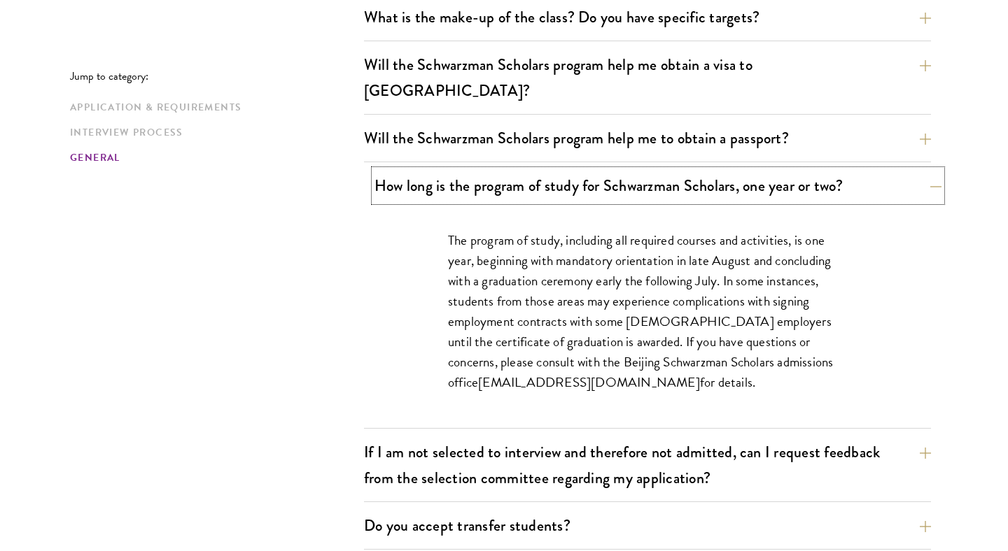
click at [646, 170] on button "How long is the program of study for Schwarzman Scholars, one year or two?" at bounding box center [657, 185] width 567 height 31
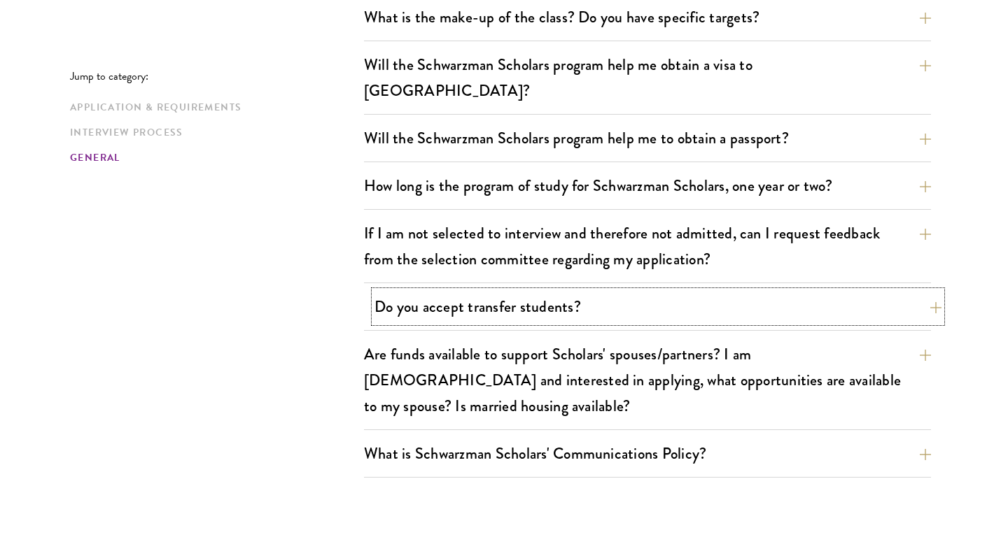
click at [648, 291] on button "Do you accept transfer students?" at bounding box center [657, 306] width 567 height 31
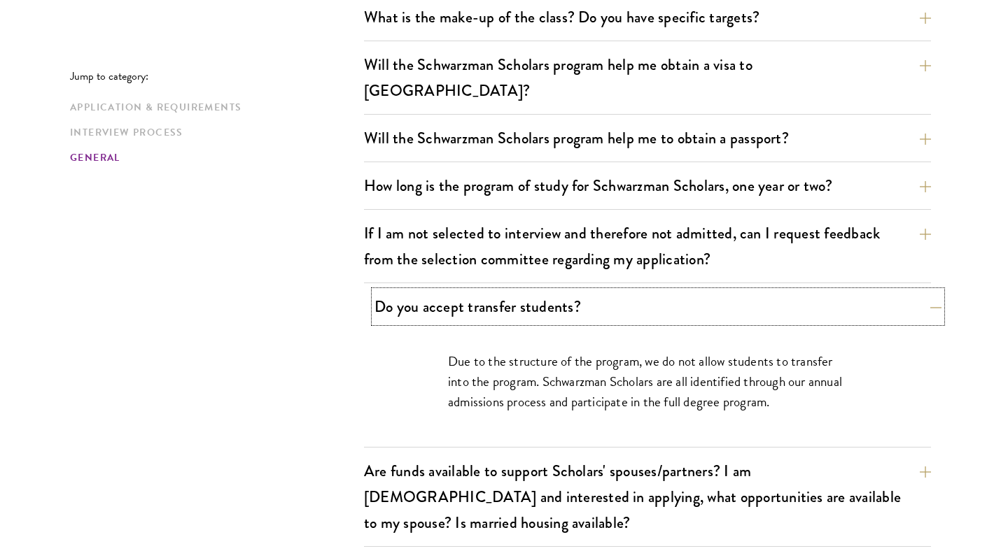
click at [648, 291] on button "Do you accept transfer students?" at bounding box center [657, 306] width 567 height 31
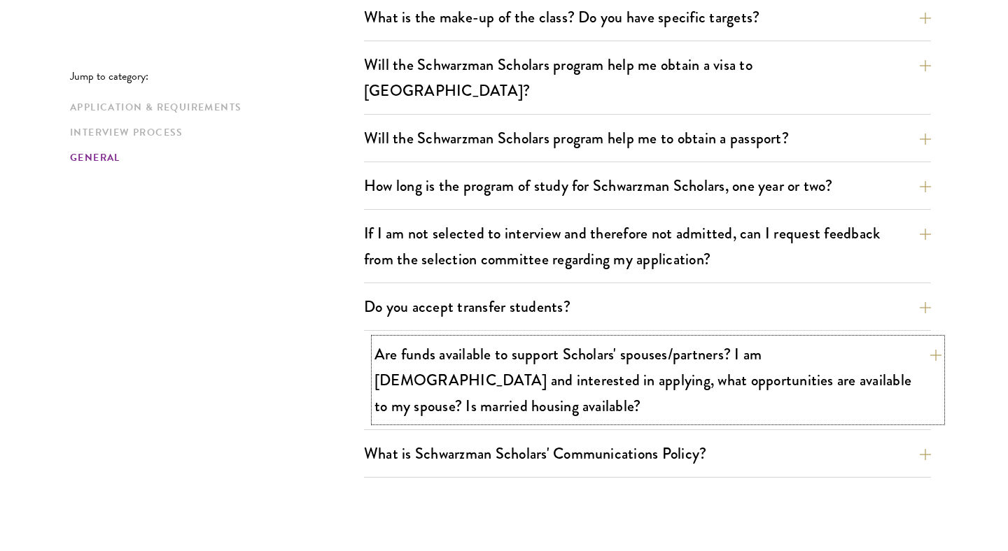
click at [696, 339] on button "Are funds available to support Scholars' spouses/partners? I am married and int…" at bounding box center [657, 380] width 567 height 83
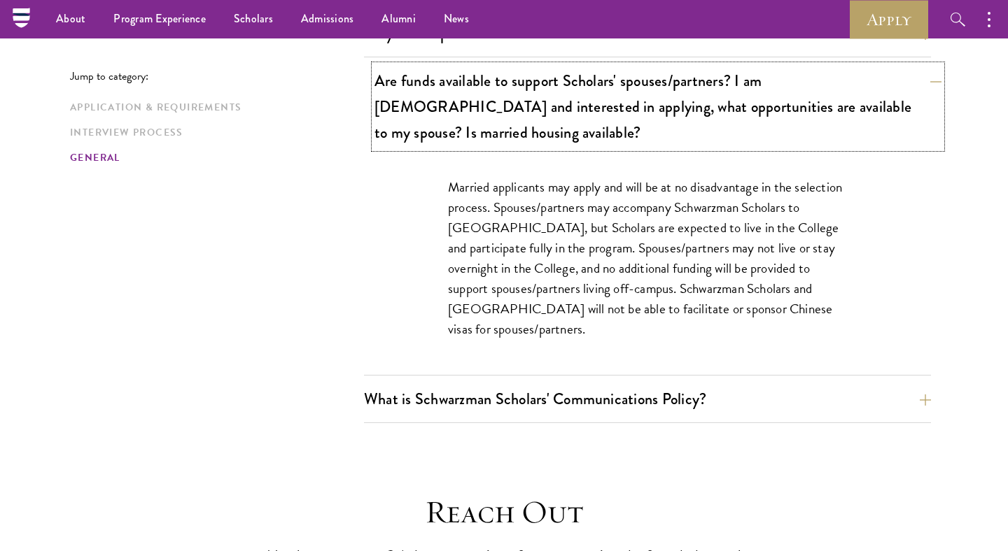
scroll to position [2374, 0]
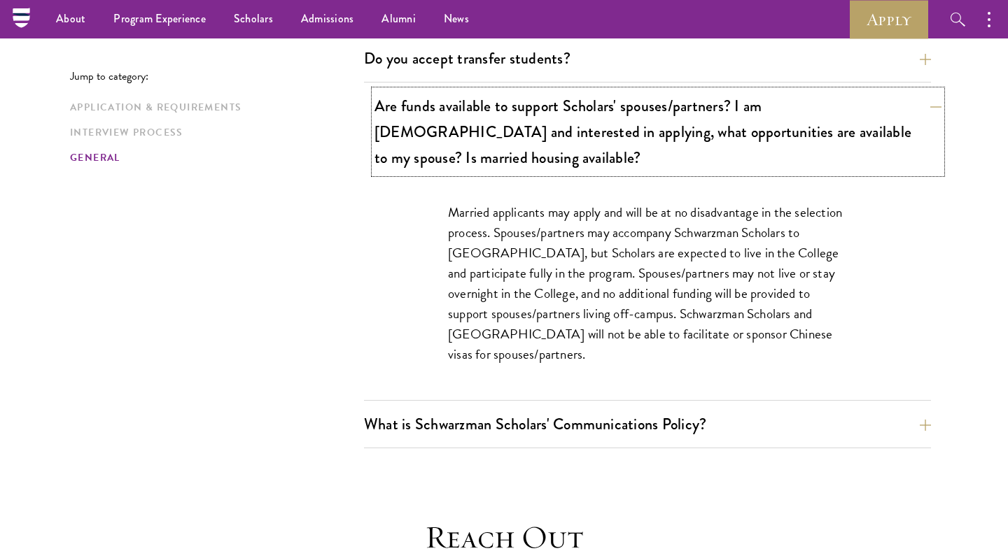
click at [682, 106] on button "Are funds available to support Scholars' spouses/partners? I am married and int…" at bounding box center [657, 131] width 567 height 83
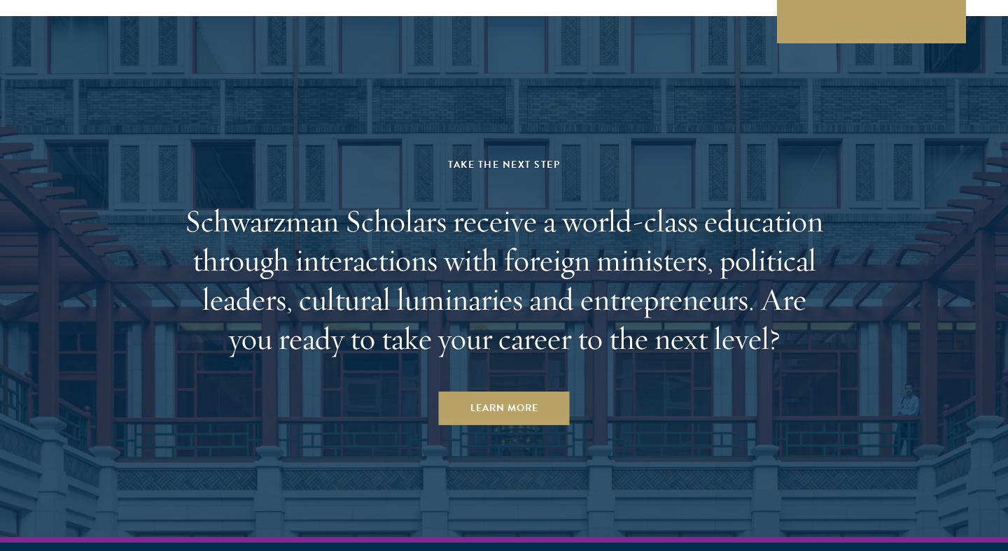
scroll to position [3716, 0]
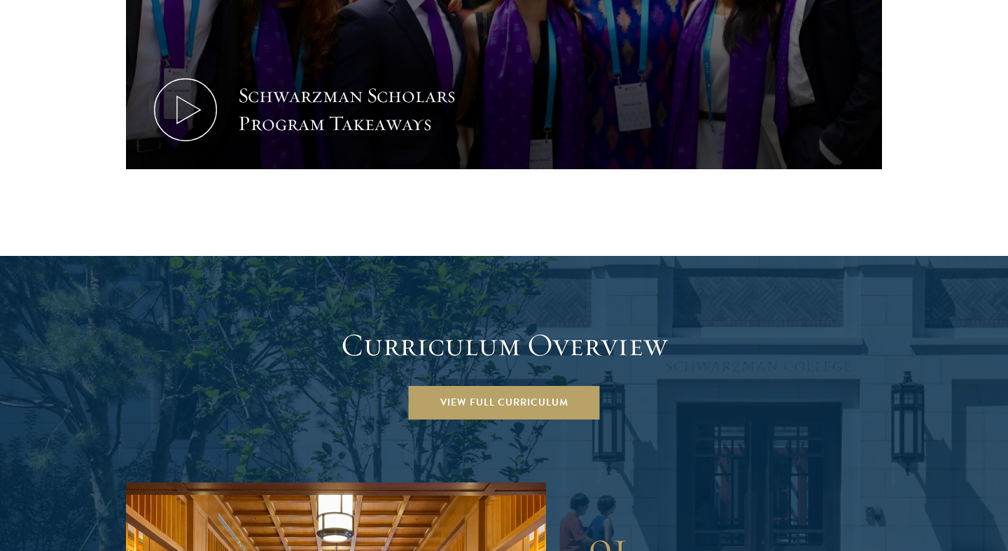
scroll to position [1718, 0]
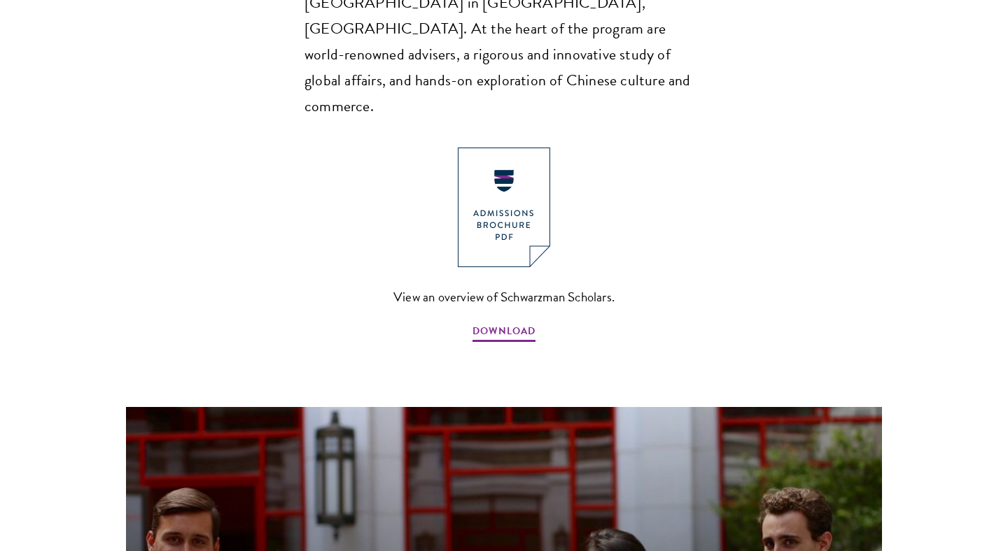
scroll to position [1043, 0]
click at [500, 322] on span "DOWNLOAD" at bounding box center [503, 333] width 63 height 22
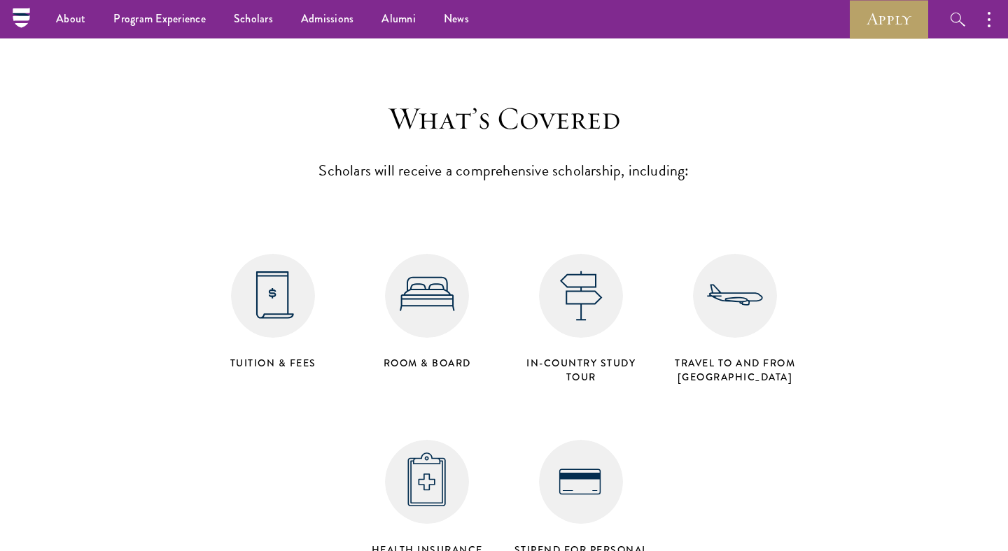
scroll to position [5528, 0]
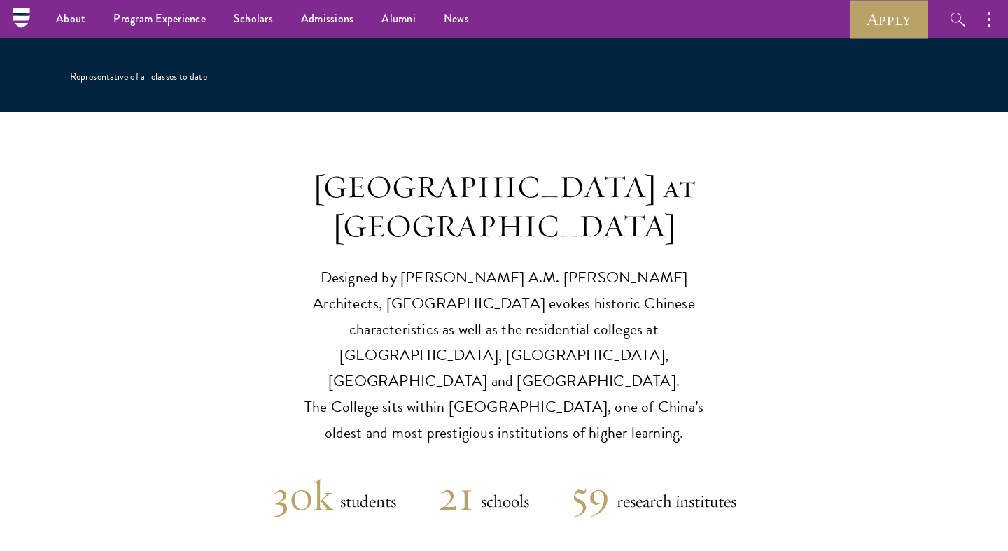
scroll to position [3203, 0]
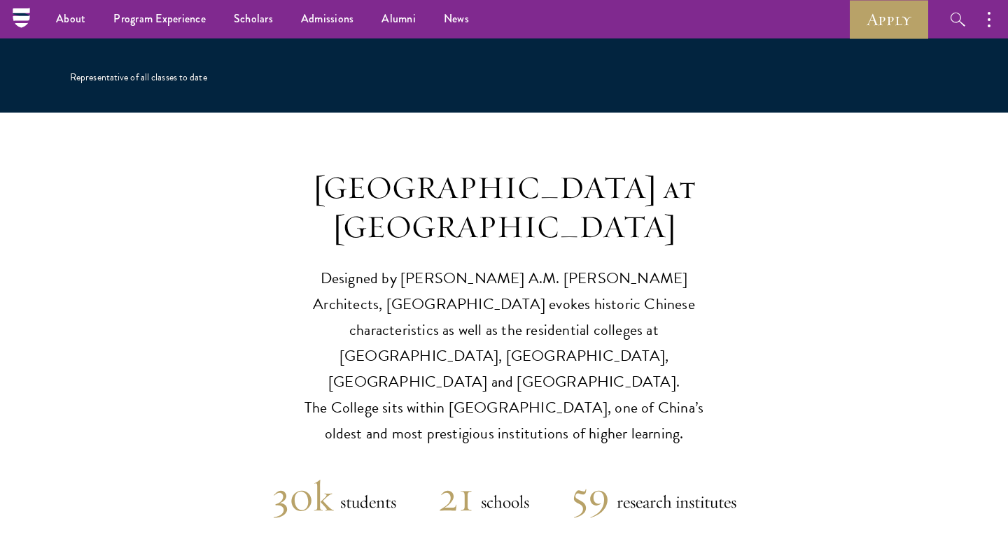
click at [611, 299] on p "Designed by [PERSON_NAME] A.M. [PERSON_NAME] Architects, [GEOGRAPHIC_DATA] evok…" at bounding box center [504, 356] width 434 height 181
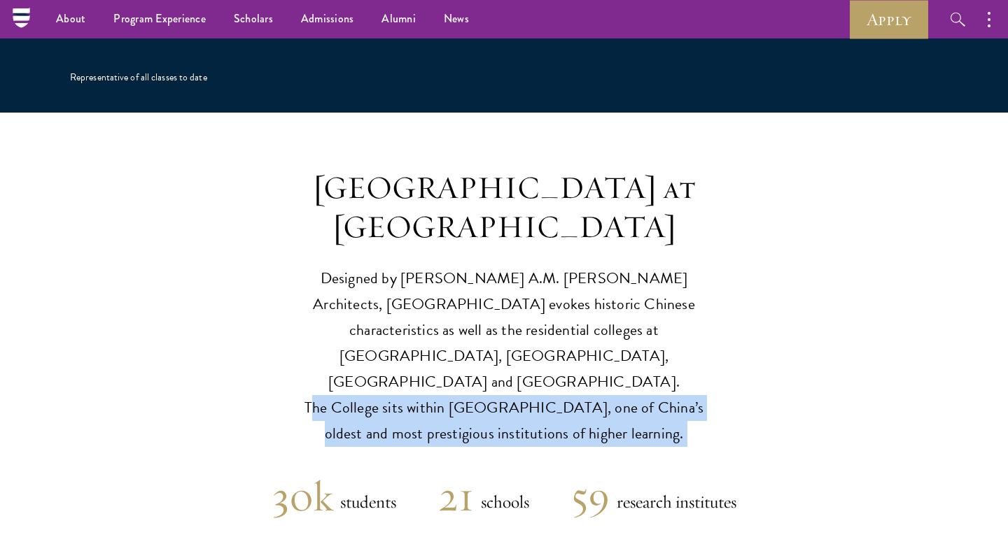
click at [611, 299] on p "Designed by [PERSON_NAME] A.M. [PERSON_NAME] Architects, [GEOGRAPHIC_DATA] evok…" at bounding box center [504, 356] width 434 height 181
click at [613, 293] on p "Designed by [PERSON_NAME] A.M. [PERSON_NAME] Architects, [GEOGRAPHIC_DATA] evok…" at bounding box center [504, 356] width 434 height 181
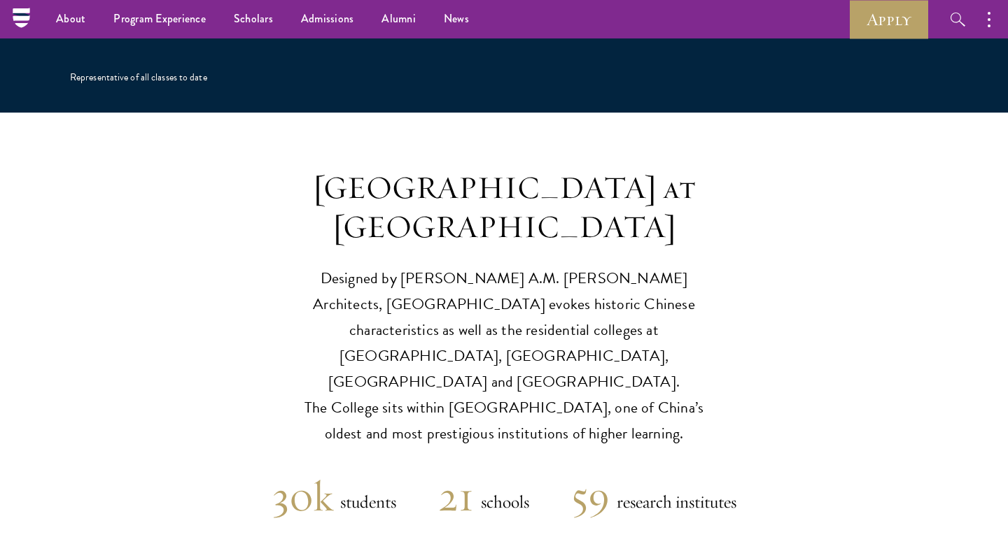
click at [612, 266] on p "Designed by [PERSON_NAME] A.M. [PERSON_NAME] Architects, [GEOGRAPHIC_DATA] evok…" at bounding box center [504, 356] width 434 height 181
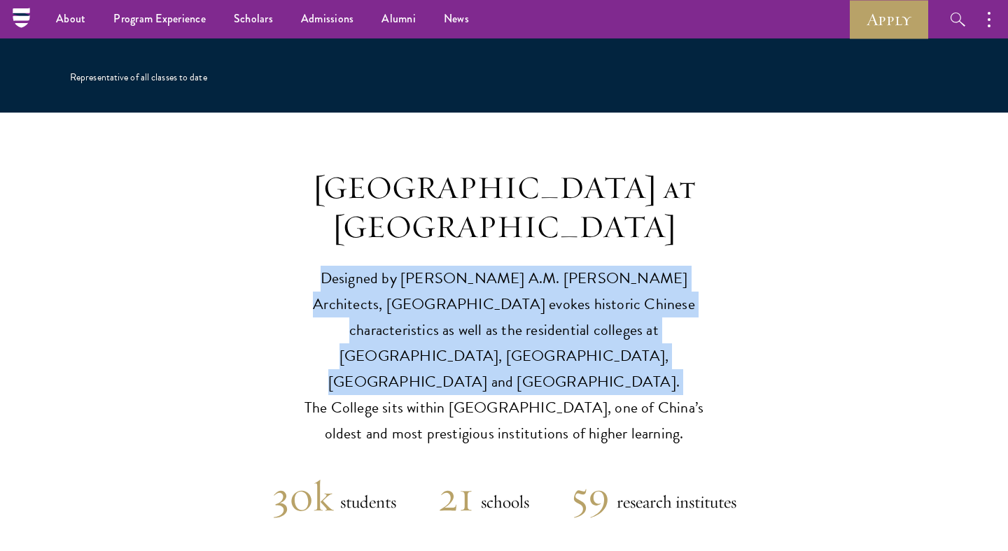
click at [636, 266] on p "Designed by [PERSON_NAME] A.M. [PERSON_NAME] Architects, [GEOGRAPHIC_DATA] evok…" at bounding box center [504, 356] width 434 height 181
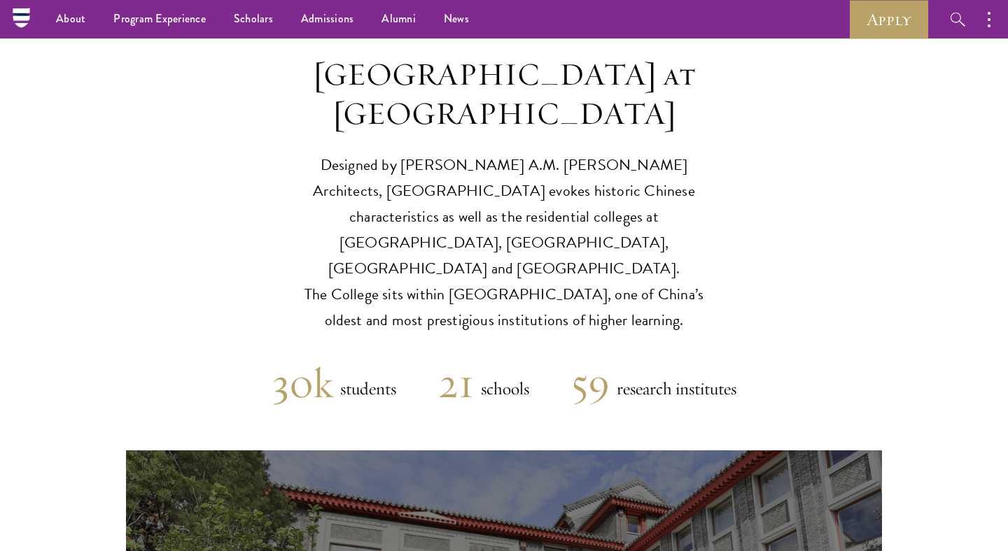
scroll to position [3294, 0]
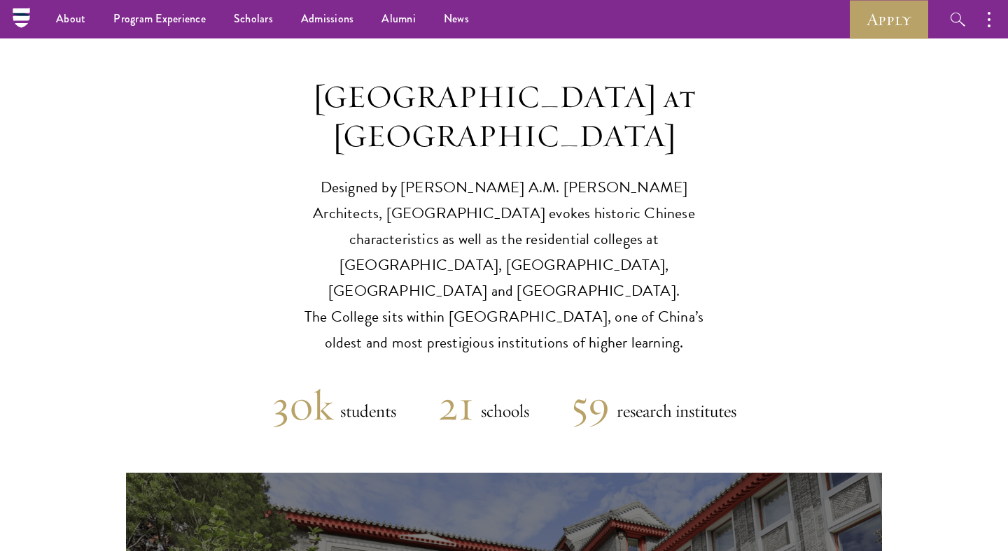
click at [568, 175] on p "Designed by [PERSON_NAME] A.M. [PERSON_NAME] Architects, [GEOGRAPHIC_DATA] evok…" at bounding box center [504, 265] width 434 height 181
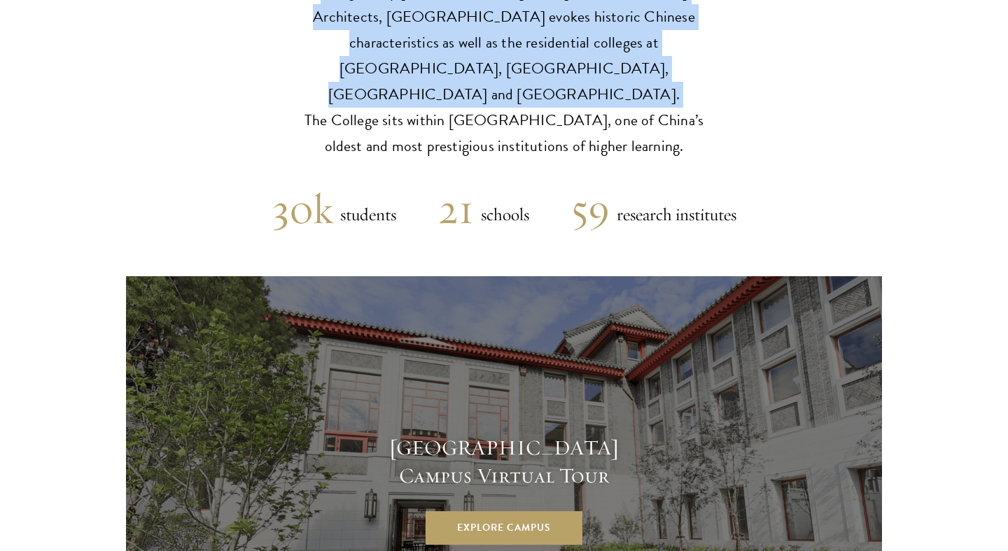
click at [584, 184] on h2 "59" at bounding box center [590, 209] width 38 height 50
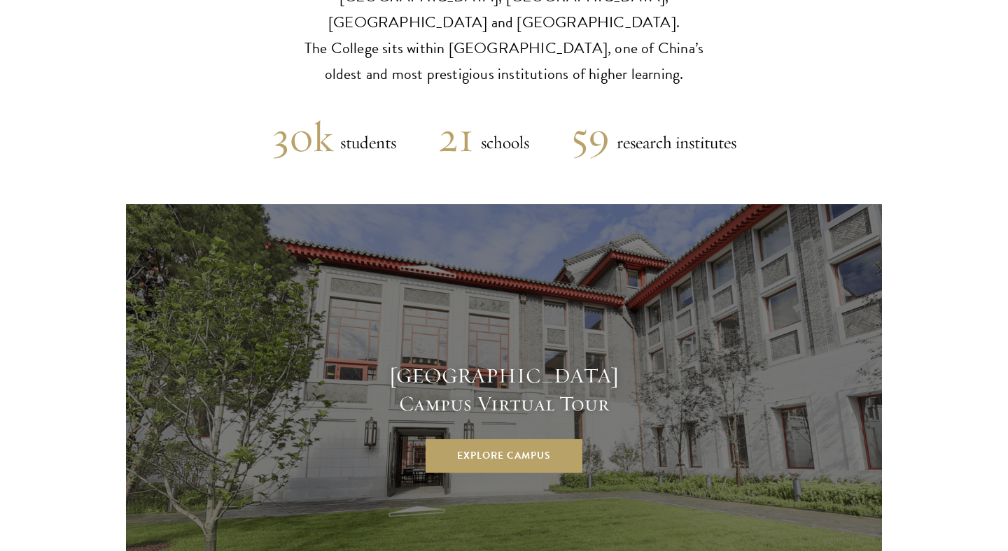
scroll to position [3599, 0]
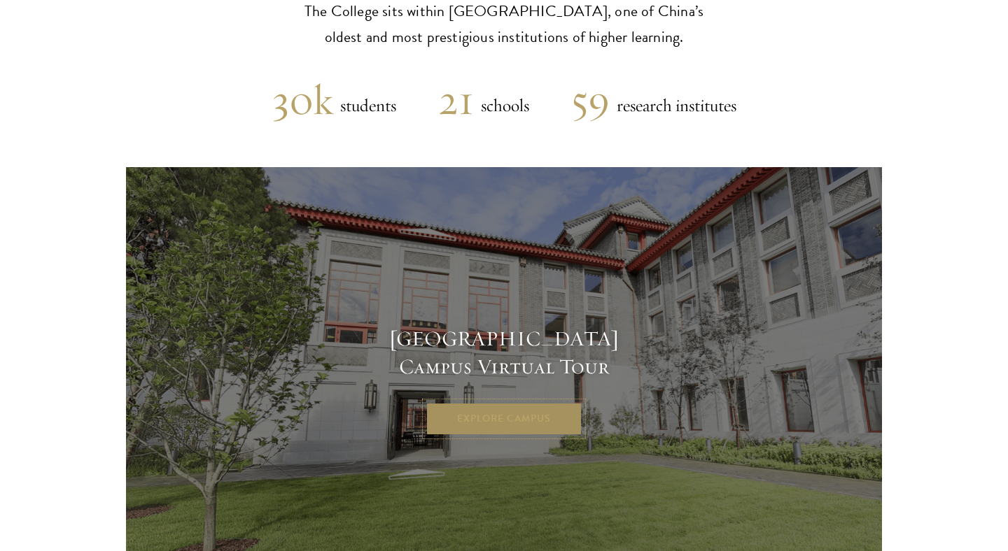
click at [537, 402] on link "Explore Campus" at bounding box center [503, 419] width 157 height 34
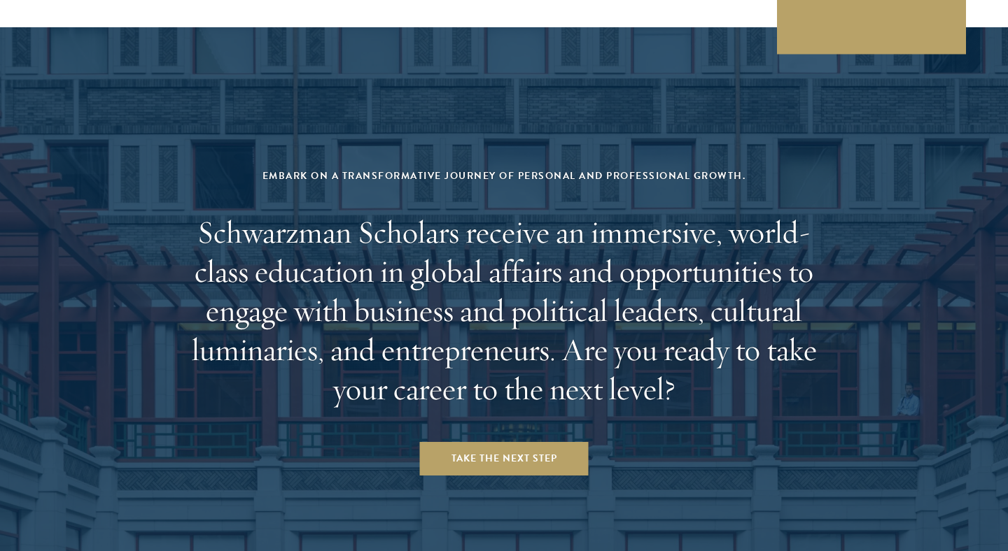
scroll to position [5831, 0]
